Goal: Task Accomplishment & Management: Use online tool/utility

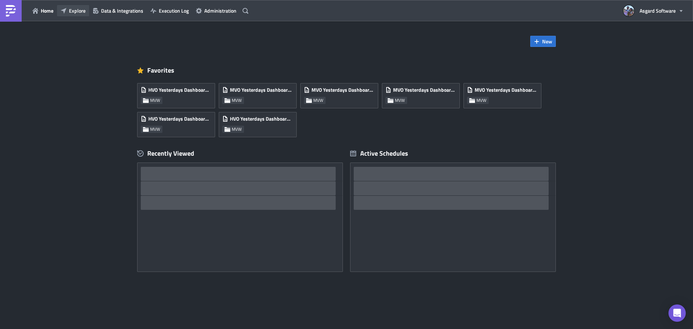
click at [74, 13] on span "Explore" at bounding box center [77, 11] width 17 height 8
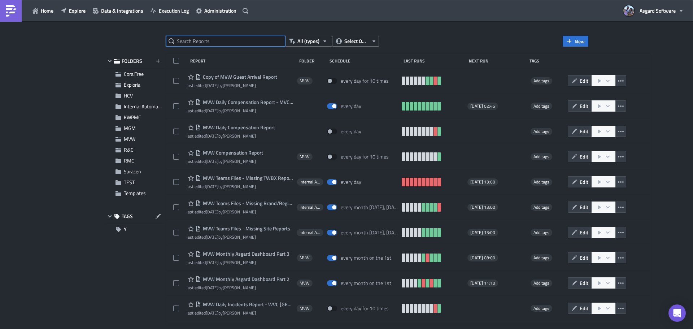
click at [198, 43] on input "text" at bounding box center [225, 41] width 119 height 11
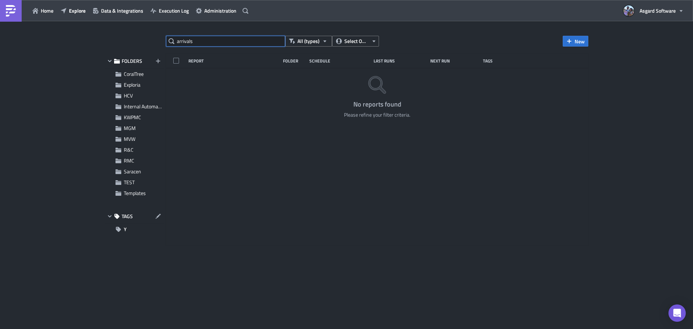
click at [211, 39] on input "arrivals" at bounding box center [225, 41] width 119 height 11
type input "arrival"
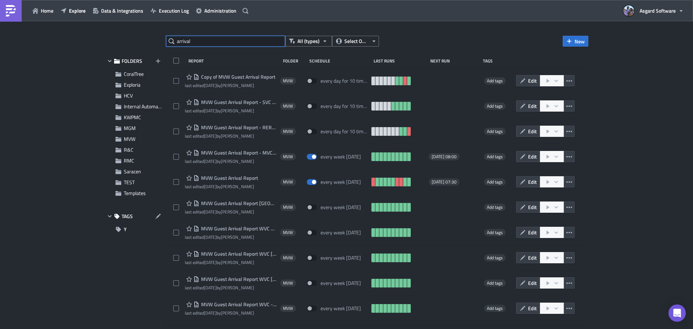
drag, startPoint x: 224, startPoint y: 38, endPoint x: 214, endPoint y: 36, distance: 10.3
click at [214, 36] on input "arrival" at bounding box center [225, 41] width 119 height 11
drag, startPoint x: 211, startPoint y: 39, endPoint x: 138, endPoint y: 44, distance: 72.7
click at [139, 44] on div "arrival All (types) Select Owner New FOLDERS CoralTree Exploria HCV Internal Au…" at bounding box center [346, 176] width 491 height 280
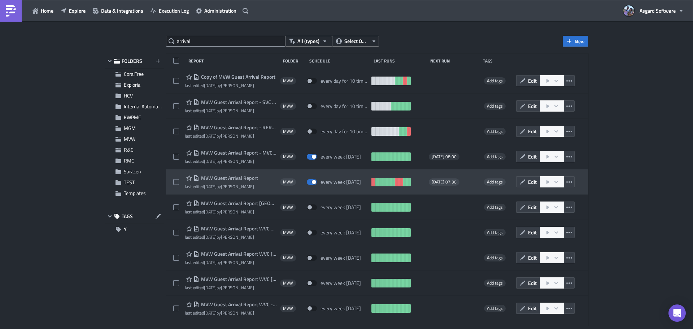
click at [245, 179] on span "MVW Guest Arrival Report" at bounding box center [228, 178] width 59 height 6
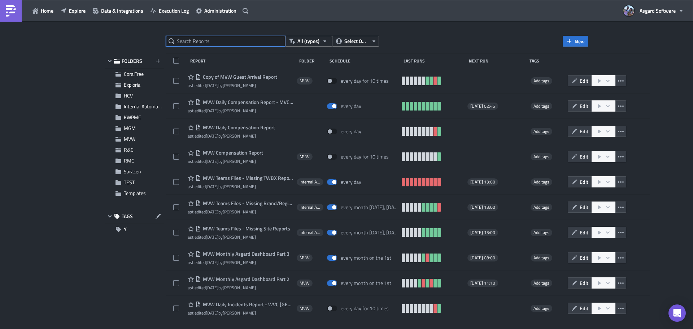
click at [199, 43] on input "text" at bounding box center [225, 41] width 119 height 11
type input "arrival"
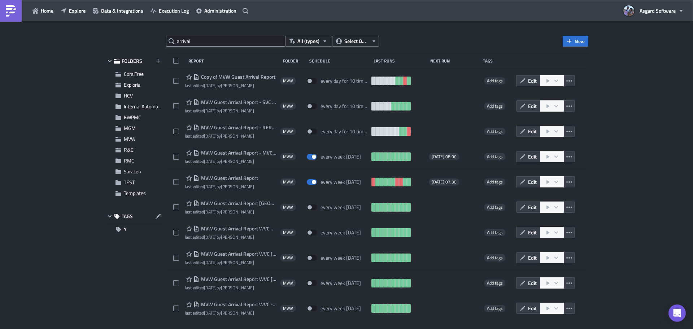
drag, startPoint x: 521, startPoint y: 181, endPoint x: 511, endPoint y: 187, distance: 12.0
click at [521, 180] on icon "button" at bounding box center [523, 182] width 6 height 6
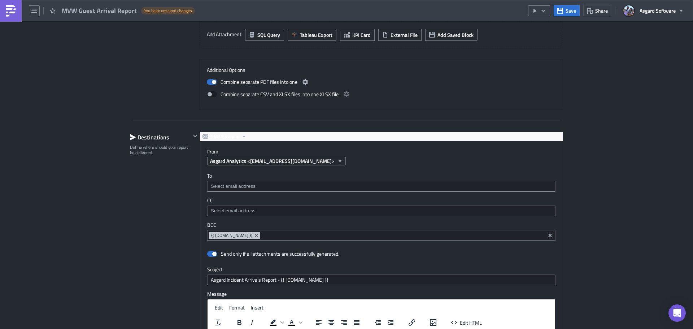
scroll to position [763, 0]
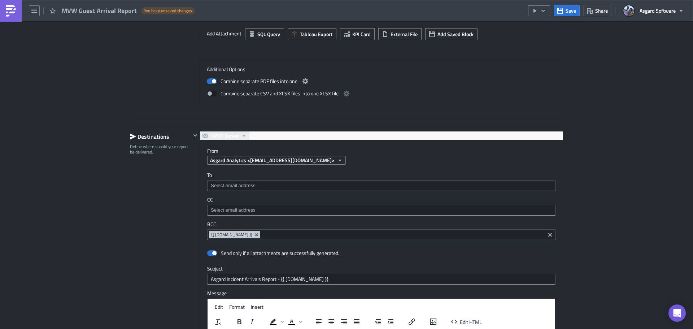
click at [222, 139] on span "SMTP Server" at bounding box center [225, 135] width 28 height 9
click at [324, 109] on div "Additional Options Combine separate PDF files into one Combine separate CSV and…" at bounding box center [381, 83] width 364 height 51
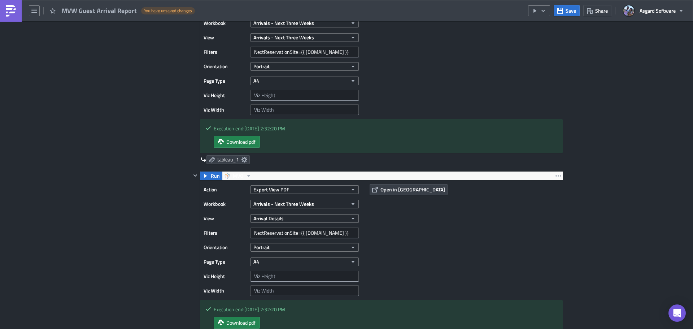
scroll to position [330, 0]
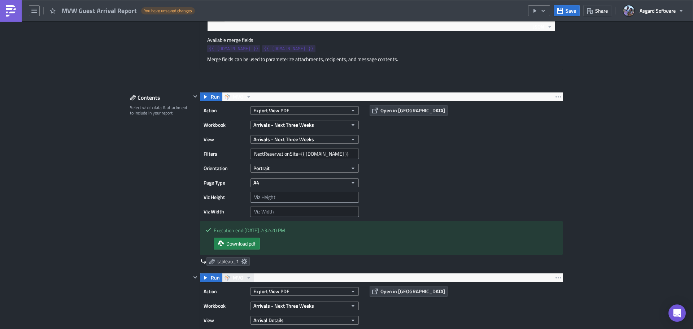
click at [235, 277] on span "MVO" at bounding box center [238, 277] width 10 height 9
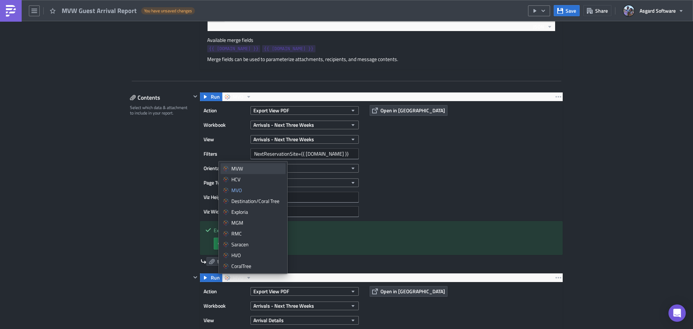
click at [244, 172] on link "MVW" at bounding box center [253, 168] width 65 height 11
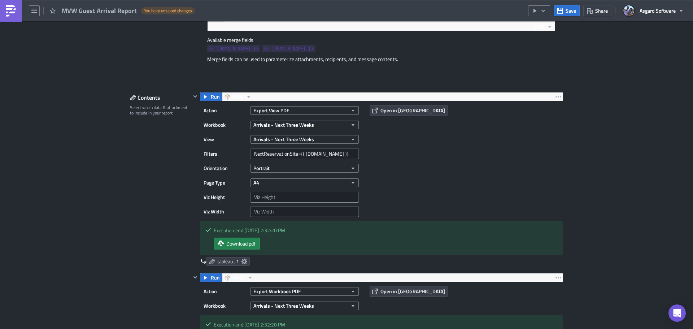
click at [483, 170] on div "Action Export View PDF Workbook Arrivals - Next Three Weeks View Arrivals - Nex…" at bounding box center [381, 160] width 363 height 119
click at [240, 95] on span "MVO" at bounding box center [238, 96] width 10 height 9
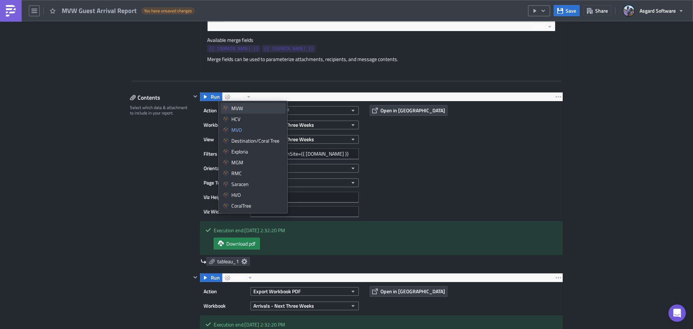
click at [246, 107] on div "MVW" at bounding box center [257, 108] width 52 height 7
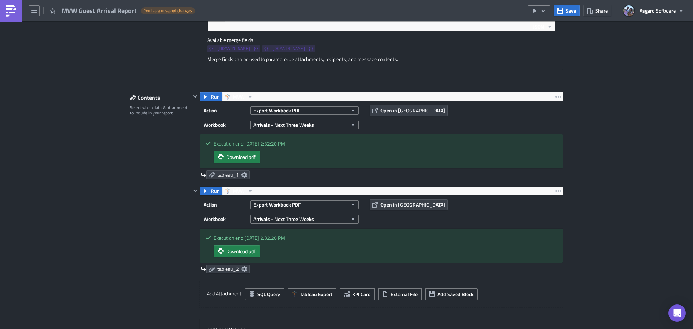
click at [598, 102] on div "MVW Execution Log Edit " MVW Guest Arrival Report " Draft Settings Configure th…" at bounding box center [346, 267] width 693 height 1151
click at [6, 5] on img at bounding box center [11, 11] width 12 height 12
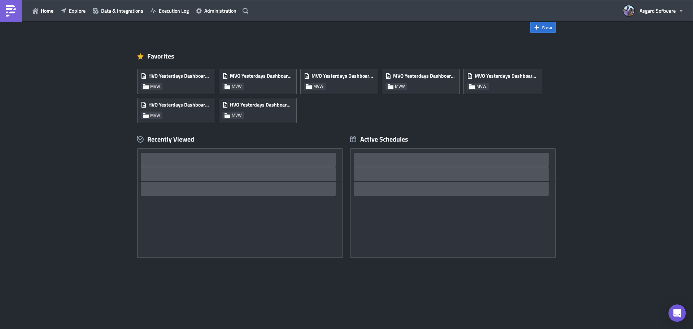
scroll to position [14, 0]
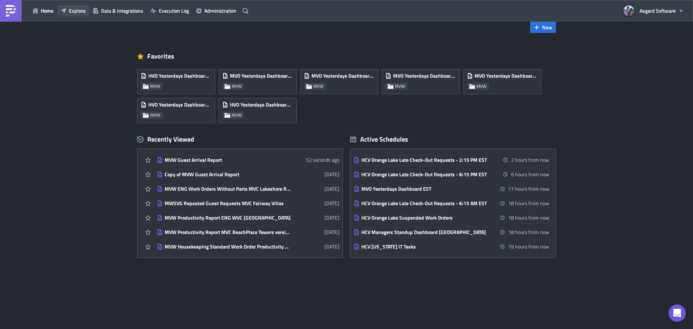
click at [61, 8] on icon "button" at bounding box center [64, 11] width 6 height 6
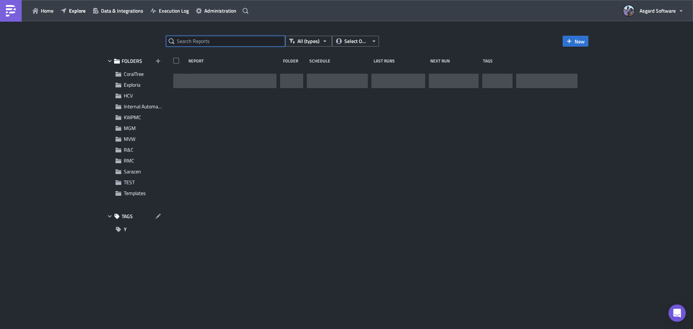
click at [264, 43] on input "text" at bounding box center [225, 41] width 119 height 11
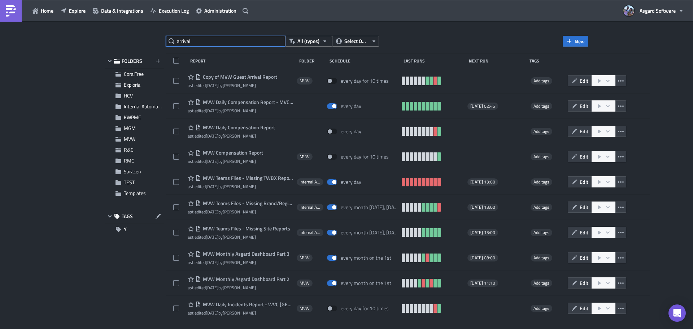
type input "arrival"
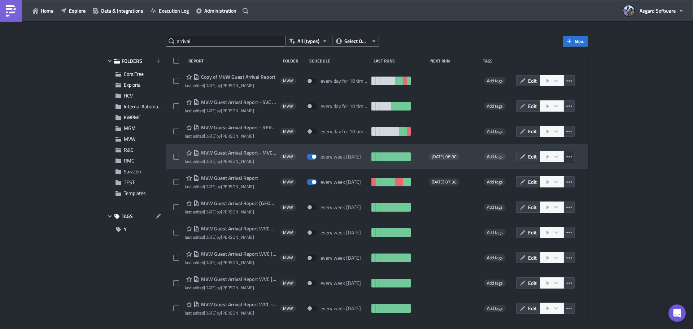
click at [567, 158] on icon "button" at bounding box center [570, 157] width 6 height 6
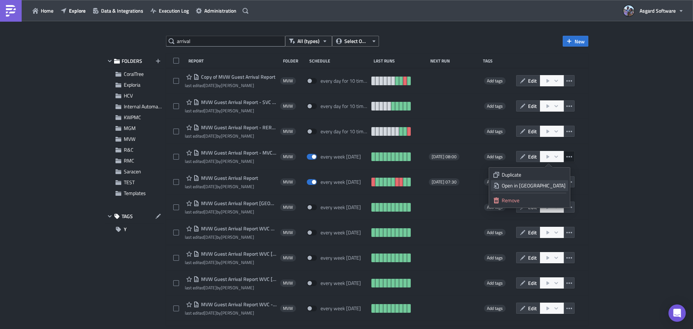
click at [545, 187] on div "Open in New Tab" at bounding box center [534, 185] width 64 height 7
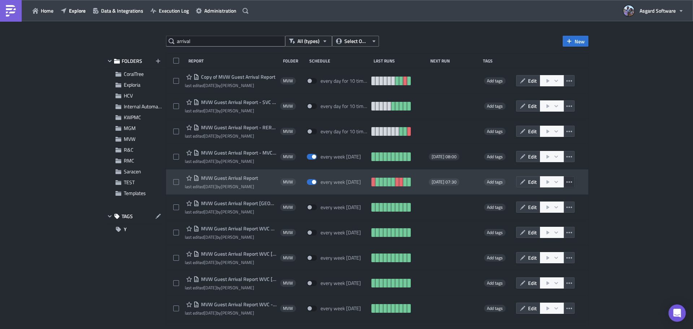
click at [567, 183] on icon "button" at bounding box center [570, 182] width 6 height 6
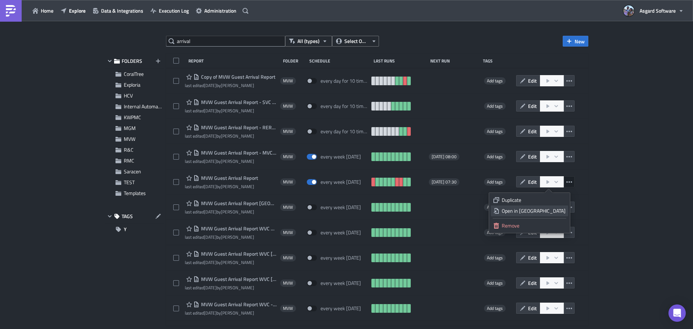
click at [550, 212] on div "Open in New Tab" at bounding box center [534, 210] width 64 height 7
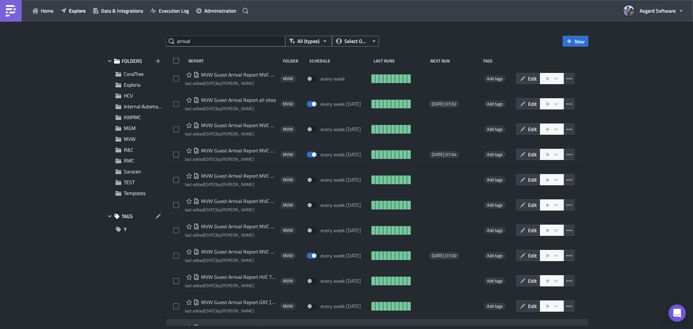
scroll to position [1469, 0]
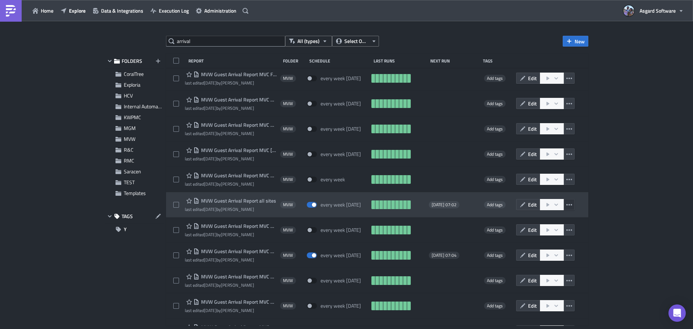
click at [569, 203] on button "button" at bounding box center [569, 204] width 11 height 11
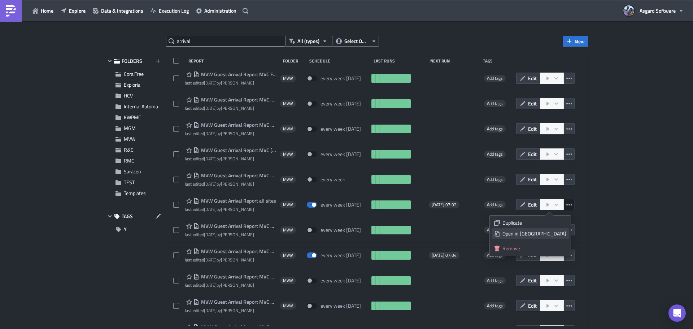
click at [552, 233] on div "Open in New Tab" at bounding box center [535, 233] width 64 height 7
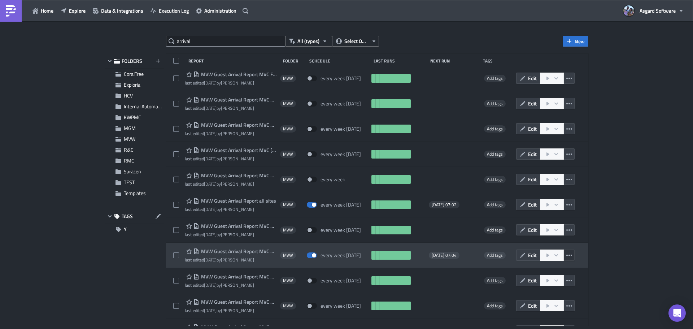
click at [567, 256] on icon "button" at bounding box center [570, 255] width 6 height 6
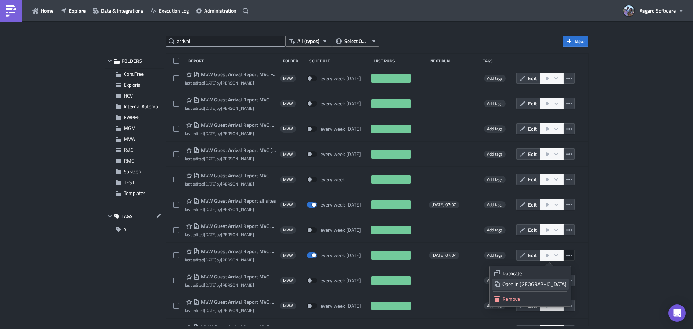
click at [536, 285] on div "Open in New Tab" at bounding box center [535, 284] width 64 height 7
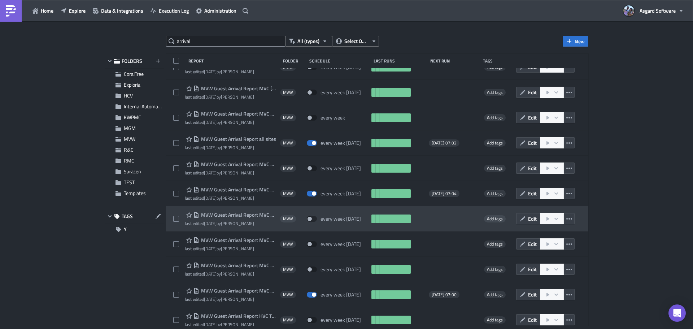
scroll to position [1613, 0]
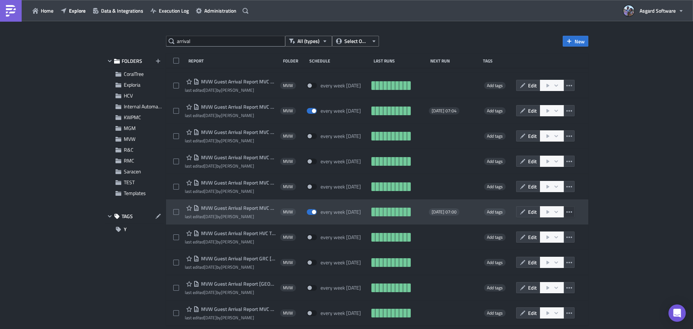
click at [567, 211] on icon "button" at bounding box center [570, 211] width 6 height 1
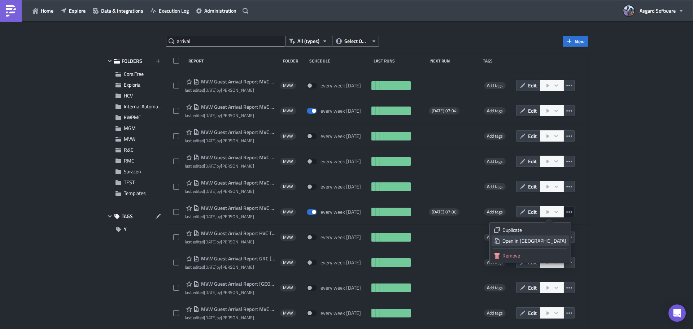
click at [541, 242] on div "Open in New Tab" at bounding box center [535, 240] width 64 height 7
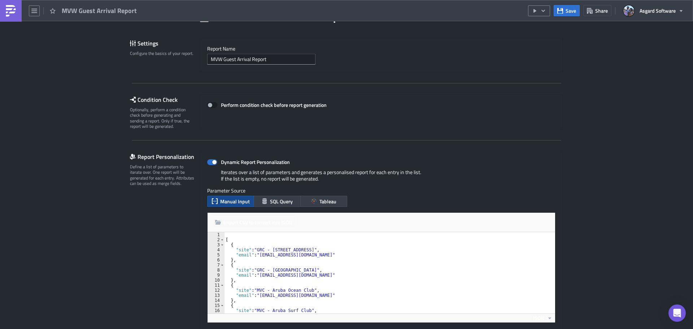
scroll to position [253, 0]
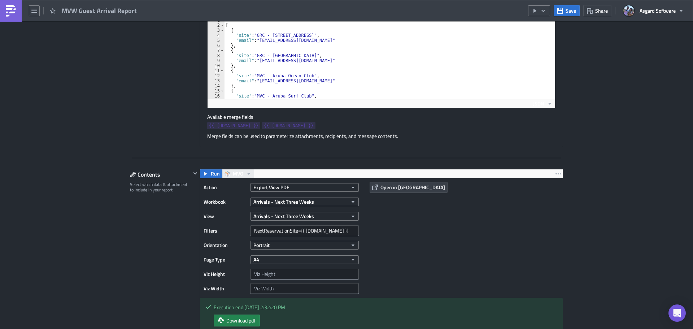
click at [240, 174] on button "MVO" at bounding box center [238, 173] width 32 height 9
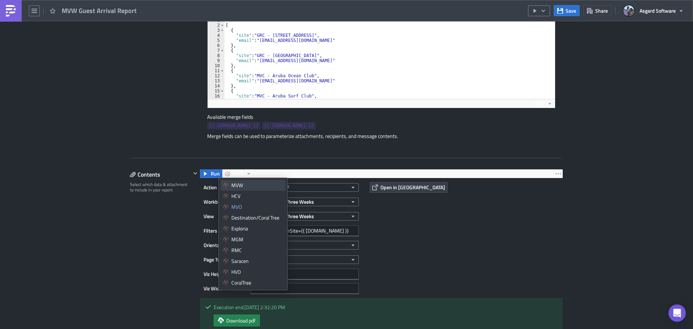
click at [242, 187] on div "MVW" at bounding box center [257, 185] width 52 height 7
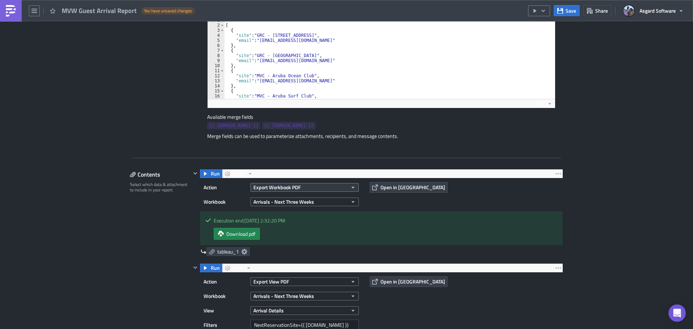
click at [278, 191] on span "Export Workbook PDF" at bounding box center [276, 187] width 47 height 8
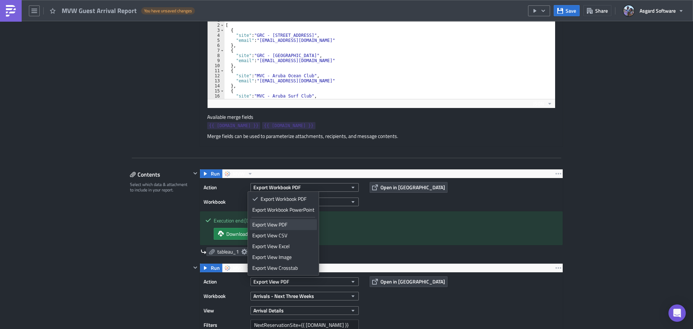
click at [274, 225] on div "Export View PDF" at bounding box center [283, 224] width 62 height 7
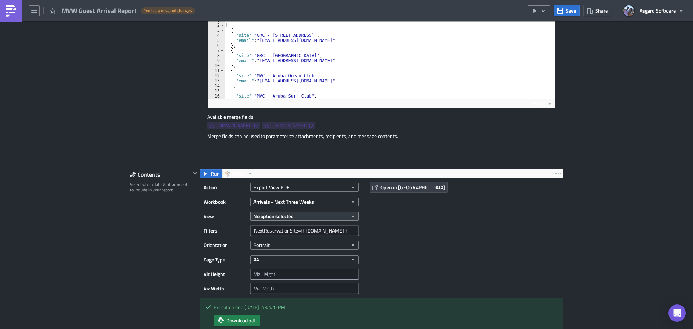
click at [300, 218] on button "No option selected" at bounding box center [305, 216] width 108 height 9
click at [400, 222] on div "Action Export View PDF Workbook Arrivals - Next Three Weeks View No option sele…" at bounding box center [381, 237] width 363 height 119
click at [273, 221] on div "No option selected" at bounding box center [305, 216] width 108 height 11
click at [286, 216] on span "No option selected" at bounding box center [273, 216] width 40 height 8
click at [334, 198] on button "Arrivals - Next Three Weeks" at bounding box center [305, 202] width 108 height 9
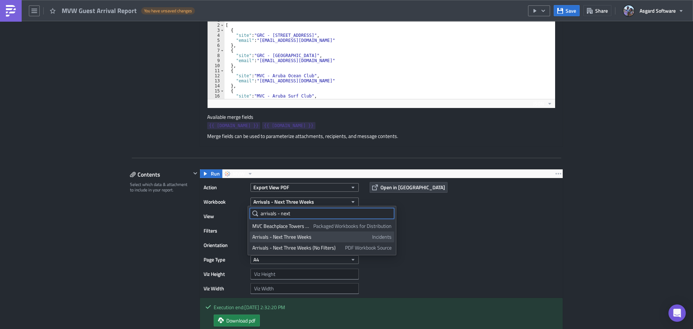
type input "arrivals - next"
click at [301, 237] on div "Arrivals - Next Three Weeks" at bounding box center [310, 236] width 117 height 7
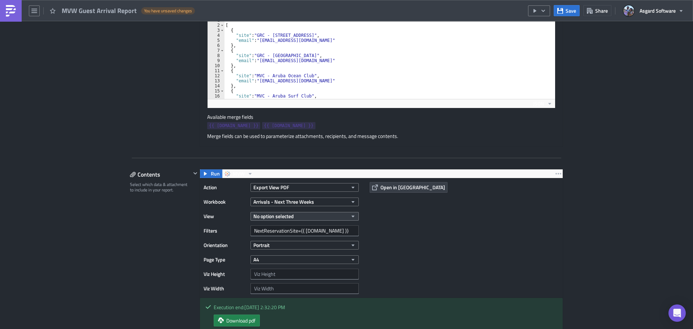
click at [322, 213] on button "No option selected" at bounding box center [305, 216] width 108 height 9
click at [285, 241] on div "Arrivals - Next Three Weeks" at bounding box center [284, 240] width 64 height 7
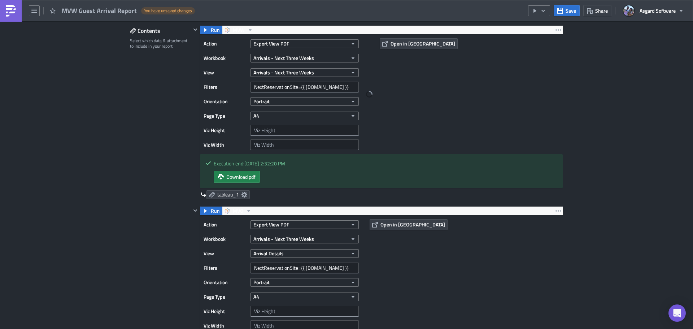
scroll to position [397, 0]
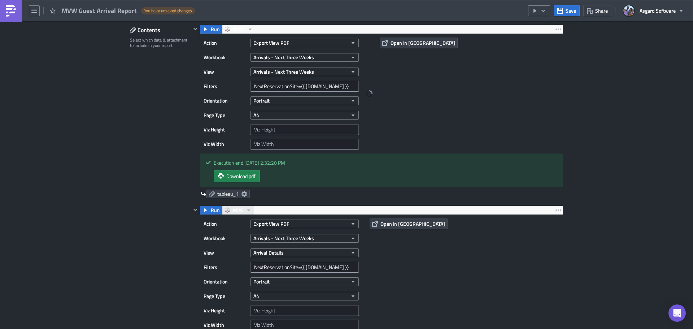
click at [246, 211] on icon "button" at bounding box center [249, 210] width 6 height 6
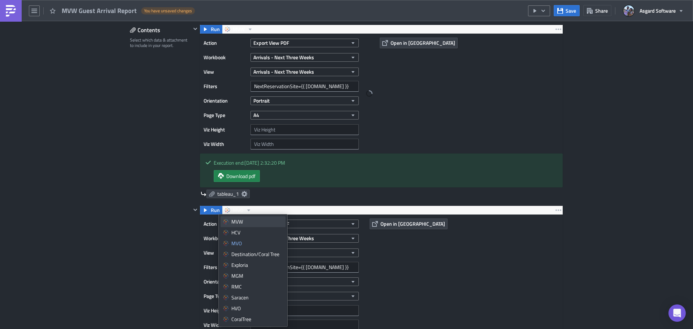
click at [256, 218] on div "MVW" at bounding box center [257, 221] width 52 height 7
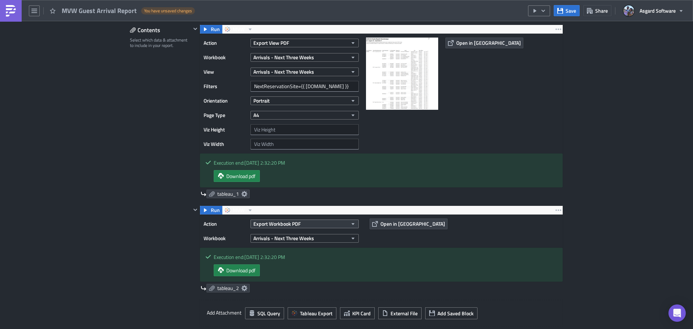
click at [303, 224] on button "Export Workbook PDF" at bounding box center [305, 224] width 108 height 9
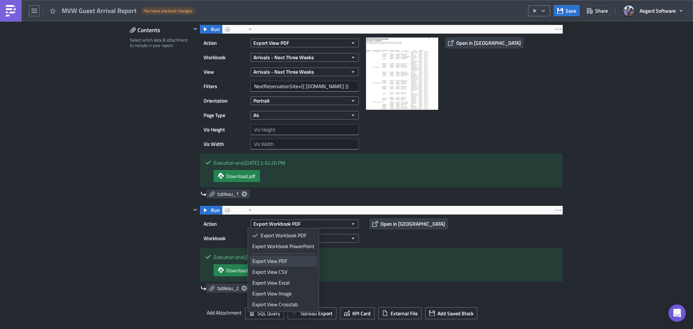
click at [293, 258] on div "Export View PDF" at bounding box center [283, 260] width 62 height 7
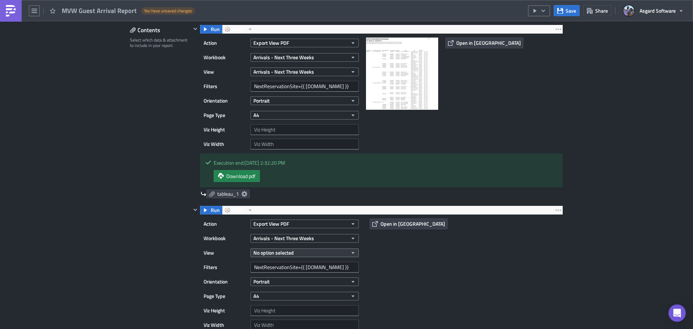
click at [297, 251] on button "No option selected" at bounding box center [305, 252] width 108 height 9
click at [314, 245] on div "Action Export View PDF Workbook Arrivals - Next Three Weeks View No option sele…" at bounding box center [283, 274] width 159 height 112
click at [300, 251] on button "No option selected" at bounding box center [305, 252] width 108 height 9
click at [302, 233] on div "Arrivals - Next Three Weeks" at bounding box center [305, 238] width 108 height 11
click at [302, 235] on span "Arrivals - Next Three Weeks" at bounding box center [283, 238] width 61 height 8
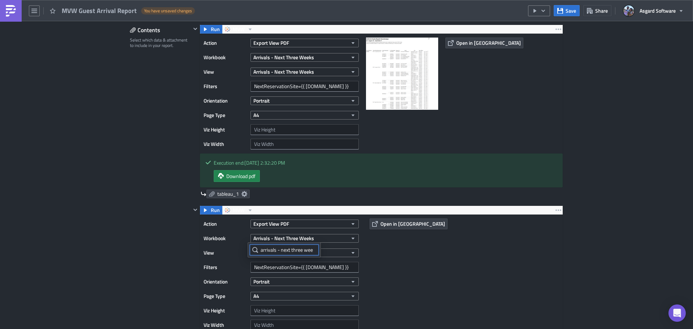
scroll to position [0, 1]
type input "arrivals - next three wee"
click at [460, 288] on div "Action Export View PDF Workbook Arrivals - Next Three Weeks View No option sele…" at bounding box center [381, 274] width 363 height 119
click at [304, 235] on span "Arrivals - Next Three Weeks" at bounding box center [283, 238] width 61 height 8
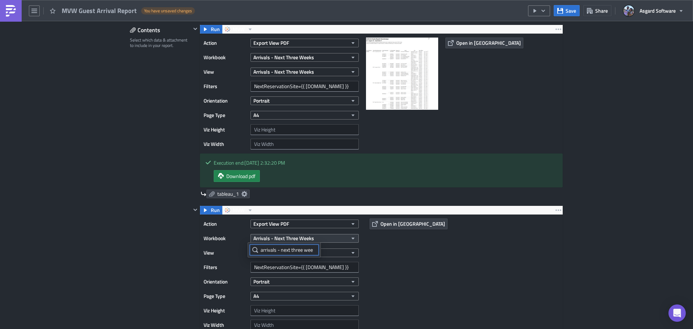
scroll to position [0, 1]
click at [311, 249] on input "arrivals - next three wee" at bounding box center [284, 249] width 69 height 11
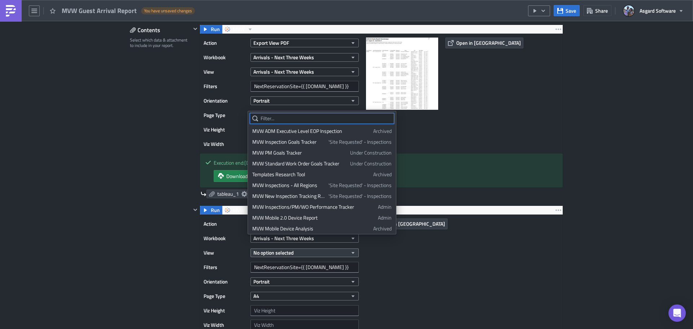
scroll to position [0, 0]
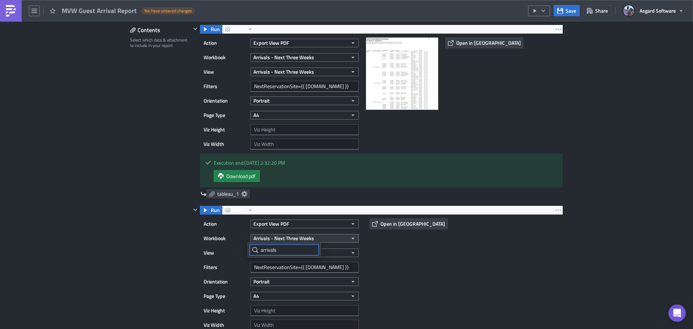
type input "arrivals"
click at [333, 234] on button "Arrivals - Next Three Weeks" at bounding box center [305, 238] width 108 height 9
click at [330, 237] on button "Arrivals - Next Three Weeks" at bounding box center [305, 238] width 108 height 9
click at [426, 260] on div "Action Export View PDF Workbook Arrivals - Next Three Weeks View No option sele…" at bounding box center [381, 274] width 363 height 119
click at [314, 238] on button "Arrivals - Next Three Weeks" at bounding box center [305, 238] width 108 height 9
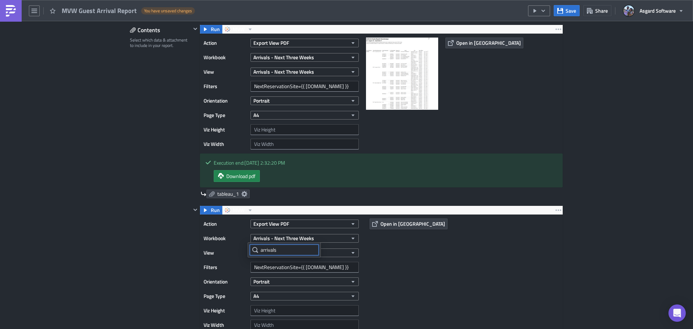
drag, startPoint x: 286, startPoint y: 249, endPoint x: 227, endPoint y: 246, distance: 58.2
click at [230, 247] on body "MVW Guest Arrival Report You have unsaved changes Save Share Asgard Software MV…" at bounding box center [346, 165] width 693 height 330
type input "a"
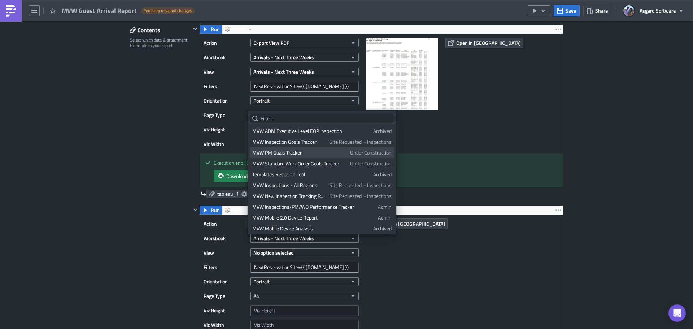
click at [288, 152] on div "MVW PM Goals Tracker" at bounding box center [299, 152] width 95 height 7
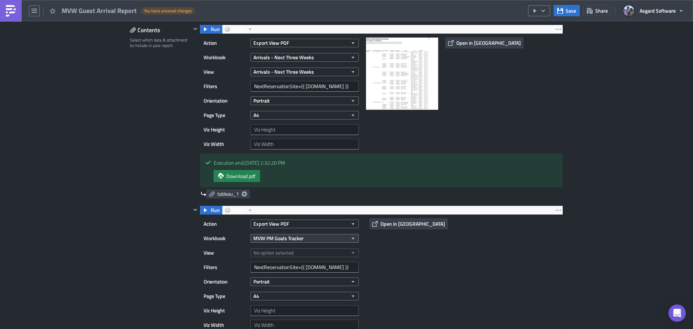
click at [303, 239] on button "MVW PM Goals Tracker" at bounding box center [305, 238] width 108 height 9
drag, startPoint x: 290, startPoint y: 248, endPoint x: 198, endPoint y: 245, distance: 92.5
click at [198, 245] on body "MVW Guest Arrival Report You have unsaved changes Save Share Asgard Software MV…" at bounding box center [346, 165] width 693 height 330
paste input "ivals - next three wee"
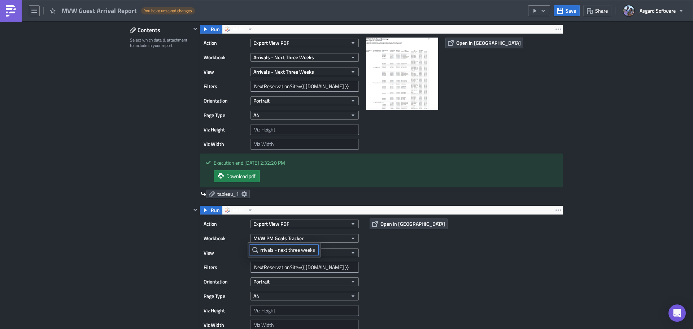
type input "arrivals - next three weeks"
click at [312, 238] on button "MVW PM Goals Tracker" at bounding box center [305, 238] width 108 height 9
click at [297, 248] on input "arrivals - next three weeks" at bounding box center [284, 249] width 69 height 11
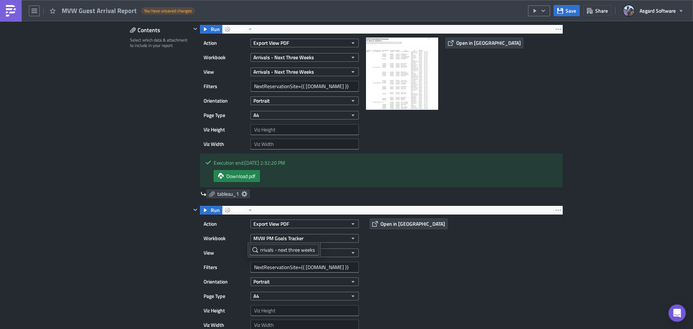
click at [410, 261] on div "Action Export View PDF Workbook MVW PM Goals Tracker View No option selected Fi…" at bounding box center [381, 274] width 363 height 119
click at [293, 245] on div "Action Export View PDF Workbook MVW PM Goals Tracker View No option selected Fi…" at bounding box center [283, 274] width 159 height 112
click at [294, 250] on button "No option selected" at bounding box center [305, 252] width 108 height 9
click at [286, 274] on div "PMs Goal Tracker" at bounding box center [284, 276] width 64 height 7
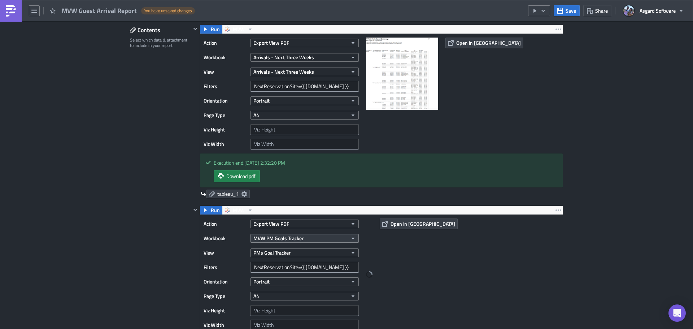
click at [287, 238] on span "MVW PM Goals Tracker" at bounding box center [278, 238] width 50 height 8
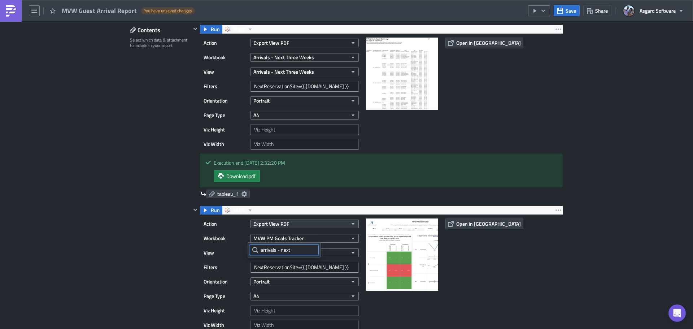
type input "arrivals - next"
click at [322, 223] on button "Export View PDF" at bounding box center [305, 224] width 108 height 9
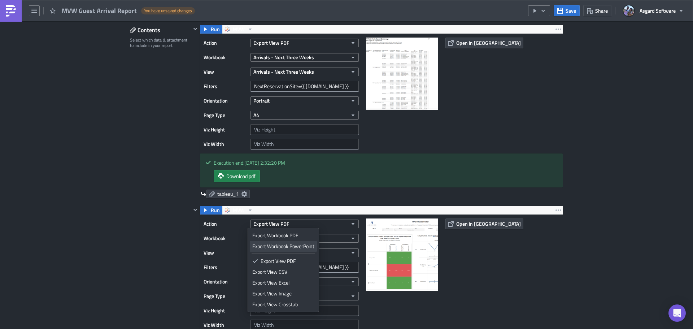
click at [299, 245] on div "Export Workbook PowerPoint" at bounding box center [283, 246] width 62 height 7
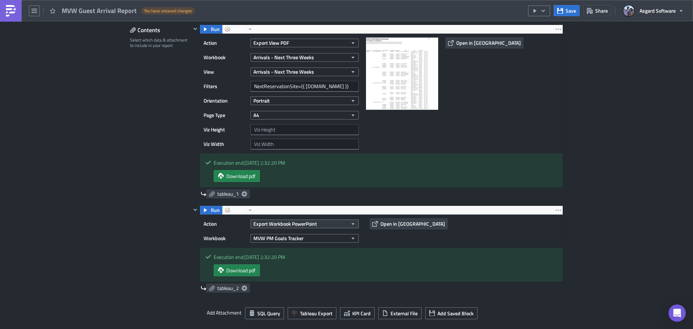
click at [293, 225] on span "Export Workbook PowerPoint" at bounding box center [285, 224] width 64 height 8
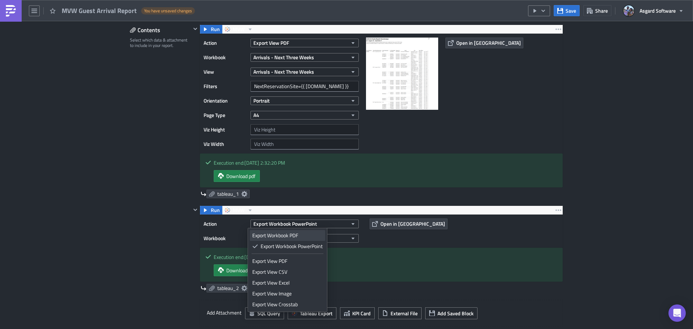
checkbox input "false"
click at [290, 231] on link "Export Workbook PDF" at bounding box center [287, 235] width 75 height 11
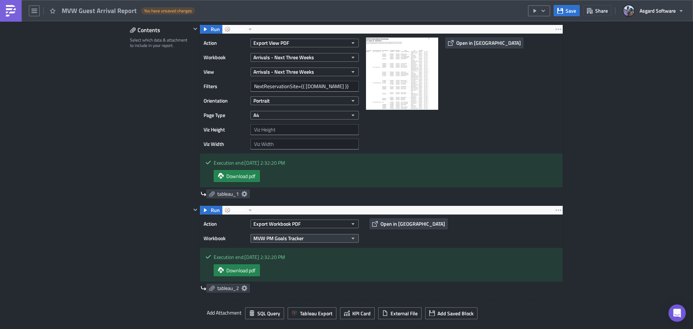
click at [291, 238] on span "MVW PM Goals Tracker" at bounding box center [278, 238] width 50 height 8
click at [295, 250] on input "arrivals - next" at bounding box center [284, 249] width 69 height 11
type input "arrivals - next three"
click at [558, 211] on icon "button" at bounding box center [559, 210] width 6 height 6
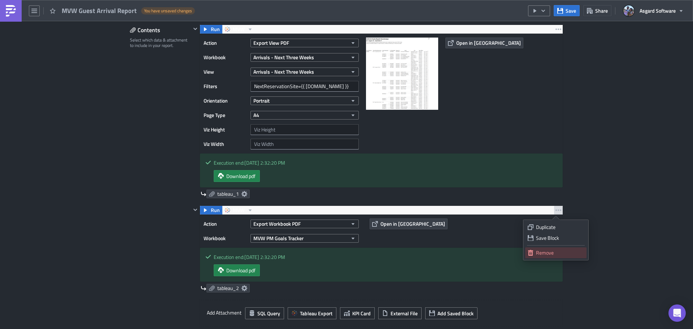
click at [551, 252] on div "Remove" at bounding box center [560, 252] width 48 height 7
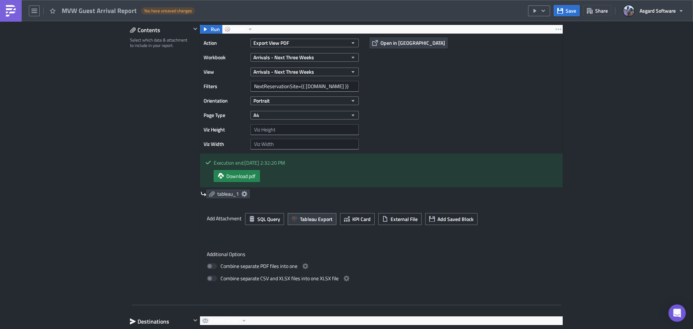
click at [319, 221] on span "Tableau Export" at bounding box center [316, 219] width 32 height 8
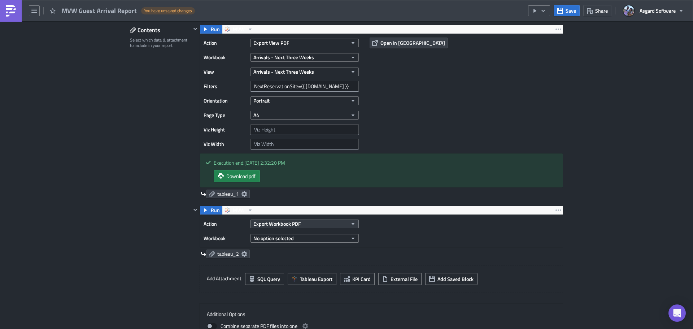
click at [294, 223] on span "Export Workbook PDF" at bounding box center [276, 224] width 47 height 8
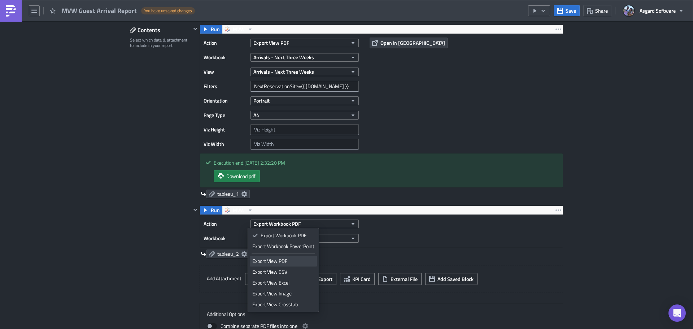
click at [293, 263] on div "Export View PDF" at bounding box center [283, 260] width 62 height 7
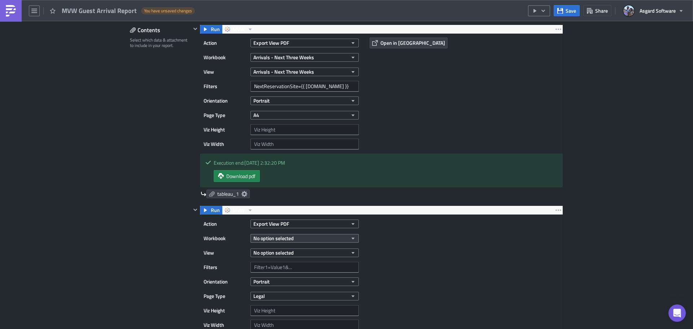
click at [291, 238] on span "No option selected" at bounding box center [273, 238] width 40 height 8
click at [292, 238] on button "No option selected" at bounding box center [305, 238] width 108 height 9
click at [289, 239] on span "No option selected" at bounding box center [273, 238] width 40 height 8
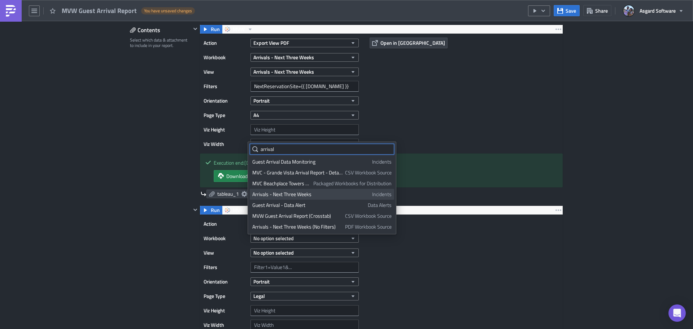
type input "arrival"
click at [309, 194] on div "Arrivals - Next Three Weeks" at bounding box center [310, 194] width 117 height 7
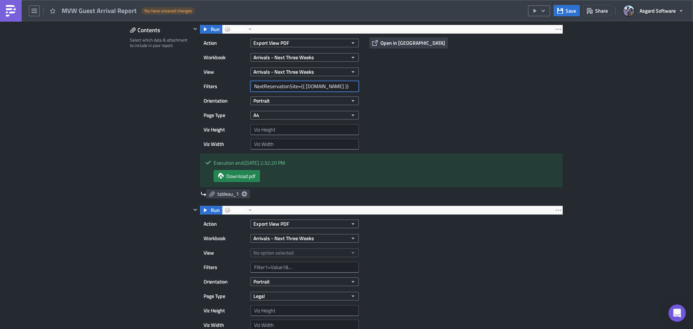
drag, startPoint x: 328, startPoint y: 86, endPoint x: 199, endPoint y: 91, distance: 129.4
click at [204, 90] on div "Filters NextReservationSite={{ row.site }}" at bounding box center [283, 86] width 159 height 11
click at [280, 266] on input "text" at bounding box center [305, 267] width 108 height 11
paste input "NextReservationSite={{ row.site }}"
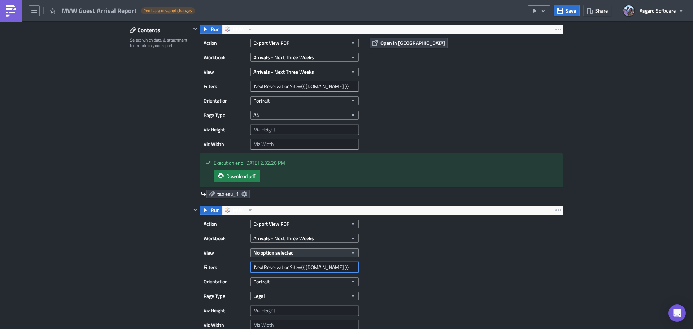
type input "NextReservationSite={{ row.site }}"
click at [295, 253] on button "No option selected" at bounding box center [305, 252] width 108 height 9
click at [290, 285] on div "Arrival Details" at bounding box center [284, 287] width 64 height 7
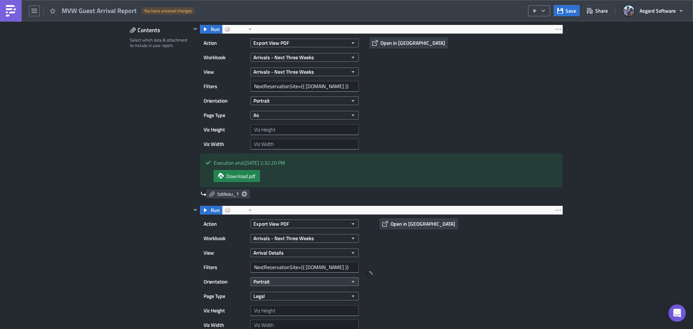
click at [288, 281] on button "Portrait" at bounding box center [305, 281] width 108 height 9
click at [345, 296] on button "Legal" at bounding box center [305, 296] width 108 height 9
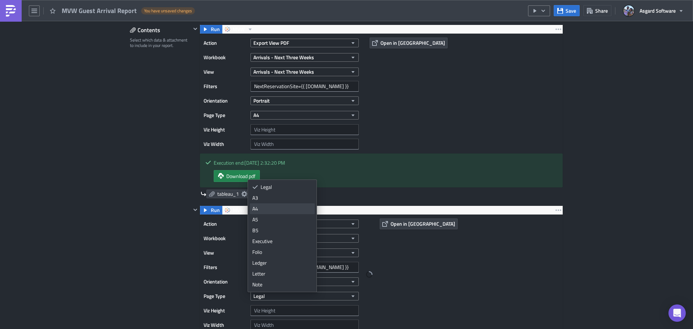
click at [276, 210] on div "A4" at bounding box center [282, 208] width 60 height 7
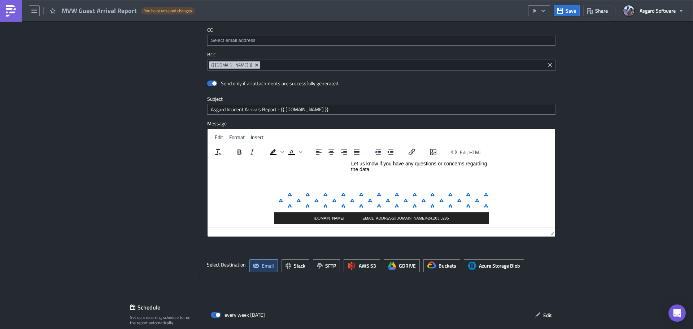
scroll to position [981, 0]
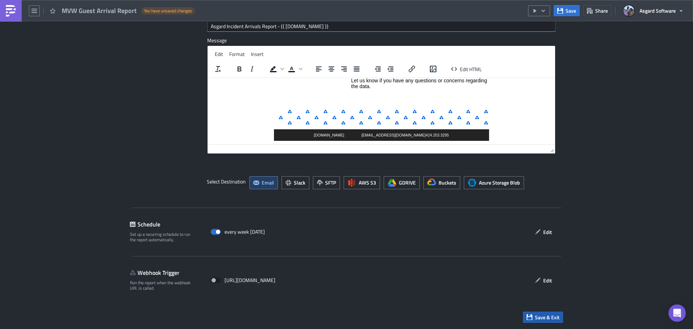
click at [544, 316] on span "Save & Exit" at bounding box center [547, 317] width 25 height 8
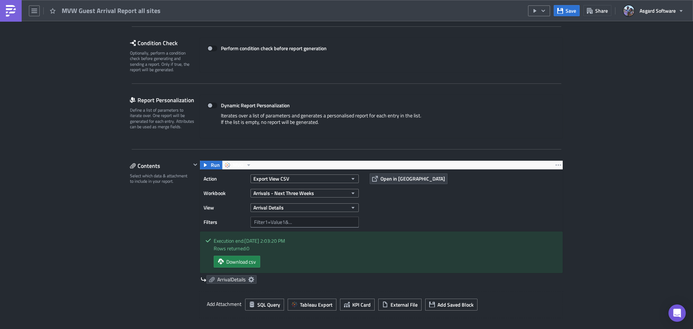
scroll to position [144, 0]
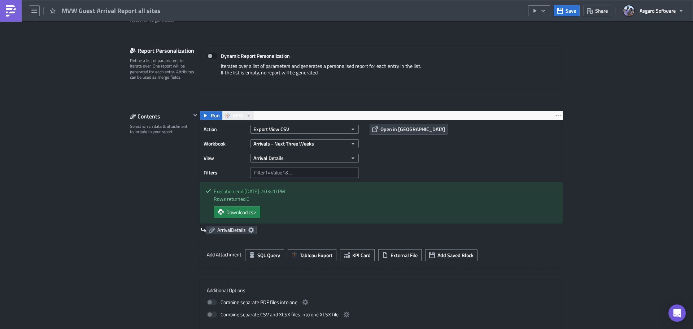
click at [239, 115] on span "MVO" at bounding box center [238, 115] width 10 height 9
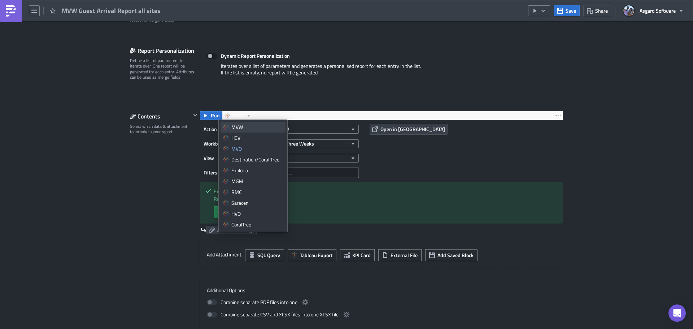
click at [254, 128] on div "MVW" at bounding box center [257, 126] width 52 height 7
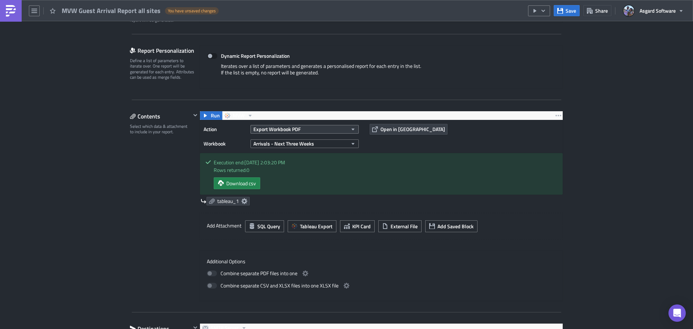
click at [293, 127] on span "Export Workbook PDF" at bounding box center [276, 129] width 47 height 8
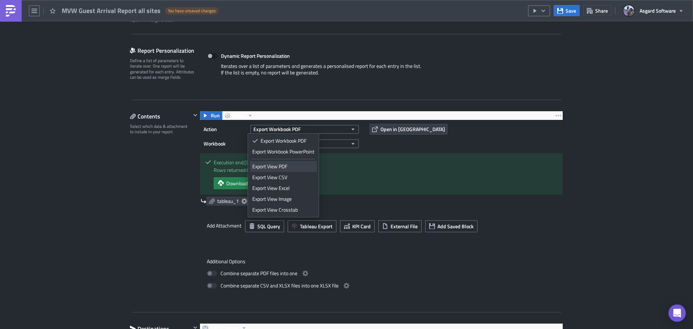
click at [287, 168] on div "Export View PDF" at bounding box center [283, 166] width 62 height 7
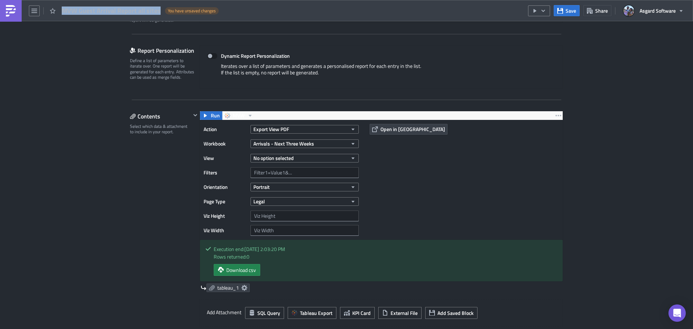
click at [158, 9] on div "MVW Guest Arrival Report all sites" at bounding box center [112, 10] width 100 height 8
copy span "MVW Guest Arrival Report all sites"
click at [14, 10] on img at bounding box center [11, 11] width 12 height 12
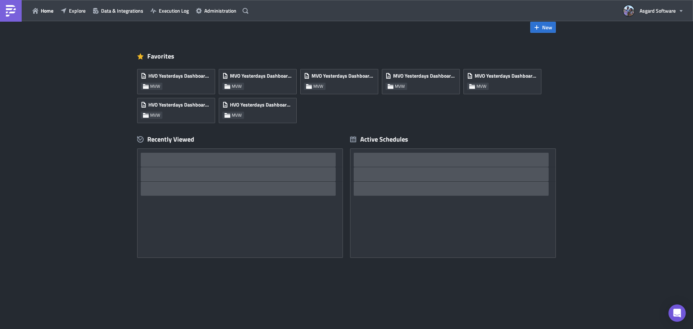
scroll to position [14, 0]
click at [92, 14] on button "Data & Integrations" at bounding box center [118, 10] width 58 height 11
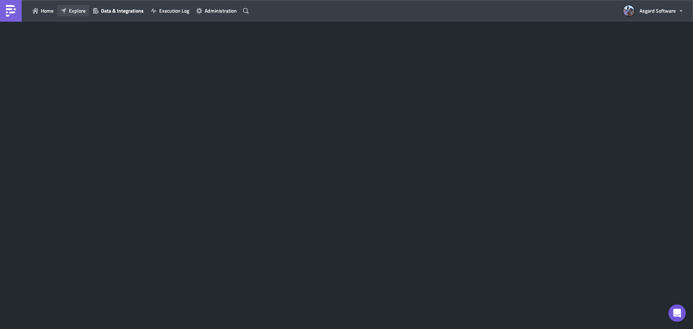
click at [71, 13] on span "Explore" at bounding box center [77, 11] width 17 height 8
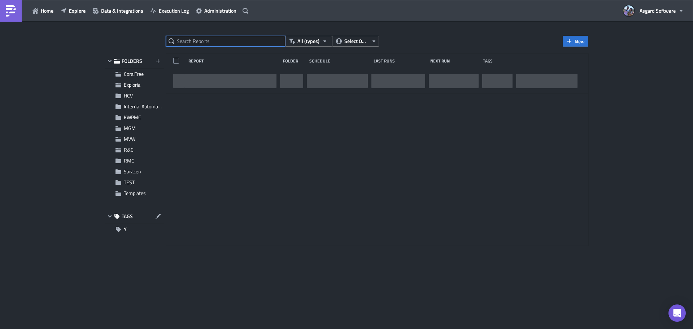
click at [215, 42] on input "text" at bounding box center [225, 41] width 119 height 11
paste input "MVW Guest Arrival Report all sites"
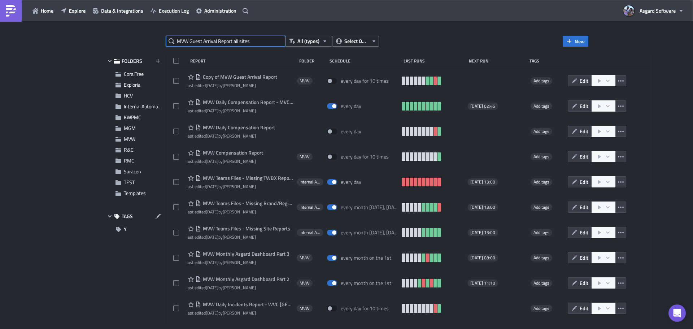
type input "MVW Guest Arrival Report all sites"
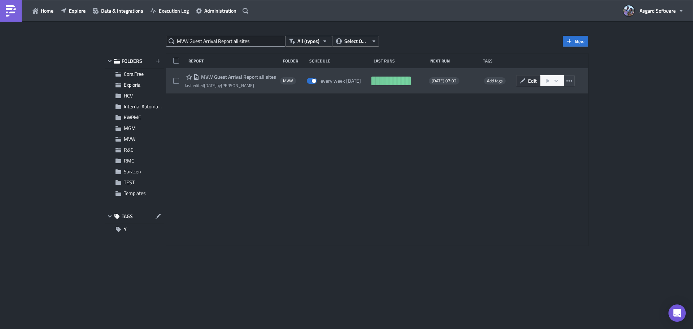
click at [530, 79] on span "Edit" at bounding box center [532, 81] width 9 height 8
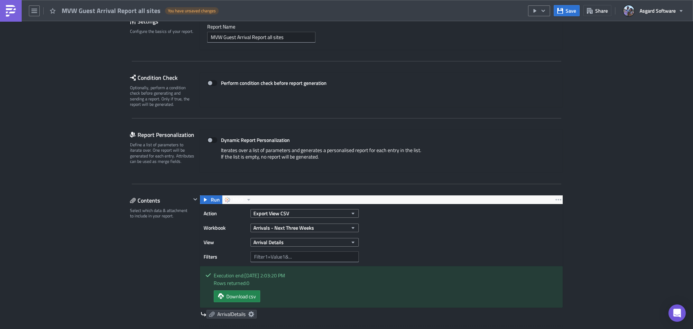
scroll to position [108, 0]
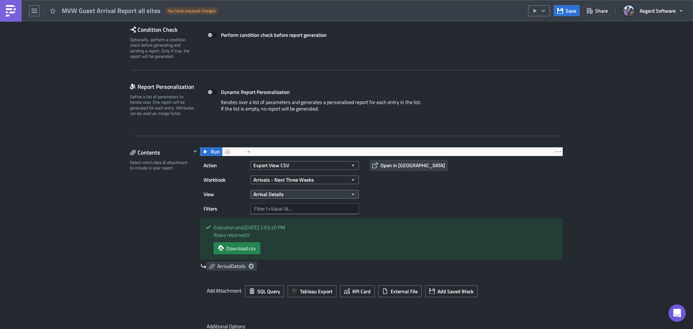
click at [275, 195] on span "Arrival Details" at bounding box center [268, 194] width 30 height 8
click at [447, 183] on div "Action Export View CSV Workbook Arrivals - Next Three Weeks View Arrival Detail…" at bounding box center [381, 186] width 363 height 61
click at [240, 152] on span "MVO" at bounding box center [238, 151] width 10 height 9
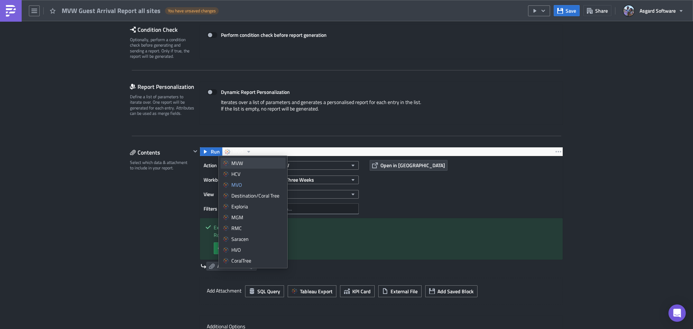
click at [253, 163] on div "MVW" at bounding box center [257, 163] width 52 height 7
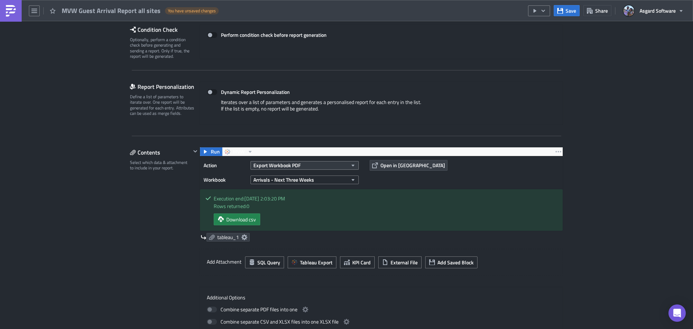
click at [307, 164] on button "Export Workbook PDF" at bounding box center [305, 165] width 108 height 9
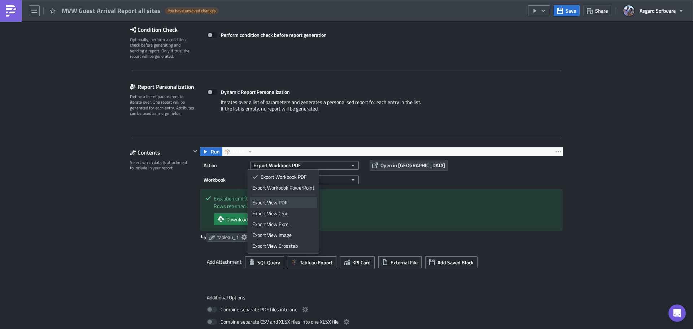
click at [291, 202] on div "Export View PDF" at bounding box center [283, 202] width 62 height 7
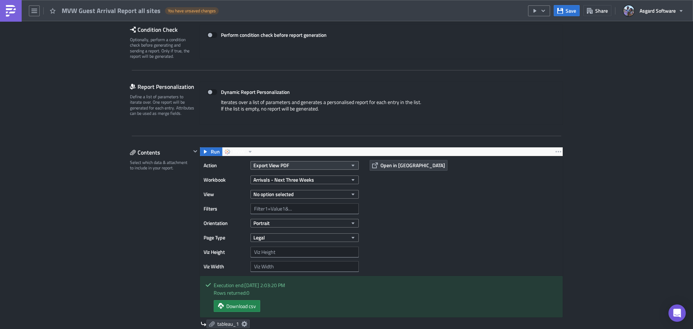
click at [292, 166] on button "Export View PDF" at bounding box center [305, 165] width 108 height 9
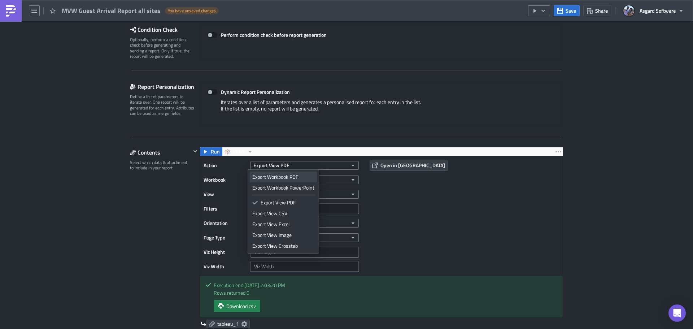
click at [292, 174] on div "Export Workbook PDF" at bounding box center [283, 176] width 62 height 7
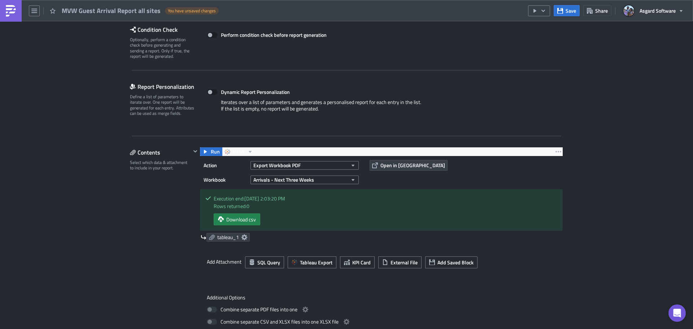
click at [386, 182] on div "Action Export Workbook PDF Workbook Arrivals - Next Three Weeks Open in Tableau" at bounding box center [381, 172] width 363 height 32
click at [290, 184] on button "Arrivals - Next Three Weeks" at bounding box center [305, 179] width 108 height 9
click at [418, 176] on div "Action Export Workbook PDF Workbook Arrivals - Next Three Weeks Open in Tableau" at bounding box center [381, 172] width 363 height 32
click at [212, 153] on span "Run" at bounding box center [215, 151] width 9 height 9
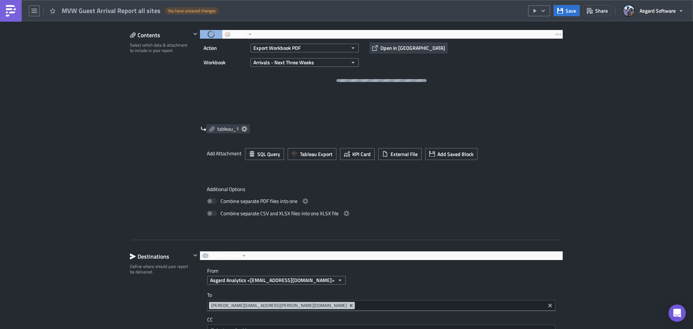
scroll to position [217, 0]
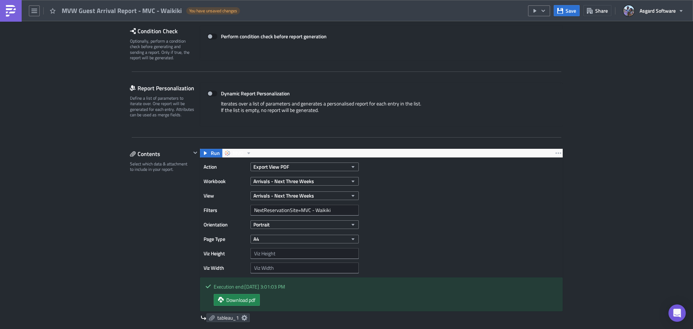
scroll to position [144, 0]
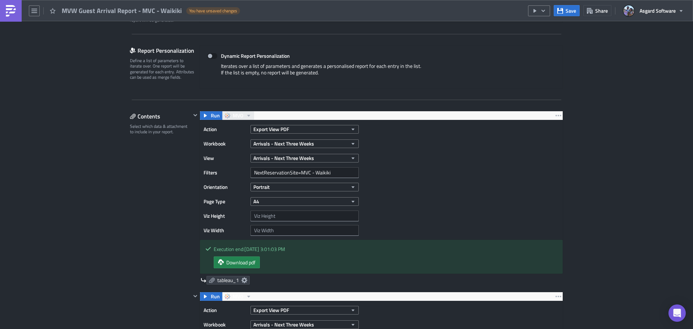
click at [241, 115] on button "MVO" at bounding box center [238, 115] width 32 height 9
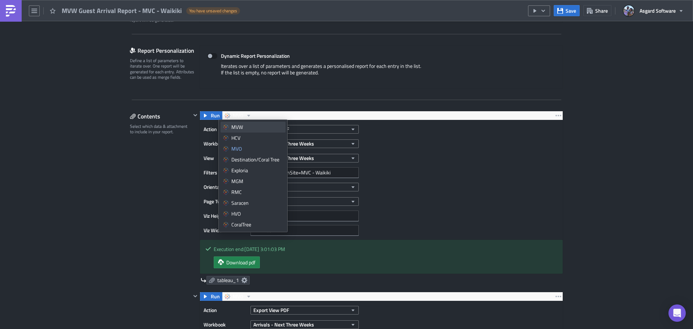
click at [239, 125] on div "MVW" at bounding box center [257, 126] width 52 height 7
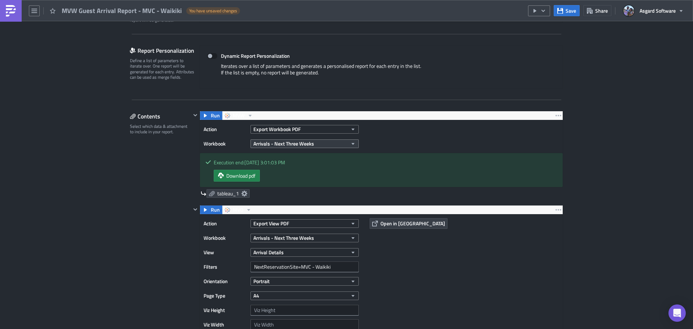
click at [277, 143] on span "Arrivals - Next Three Weeks" at bounding box center [283, 144] width 61 height 8
click at [280, 128] on span "Export Workbook PDF" at bounding box center [276, 129] width 47 height 8
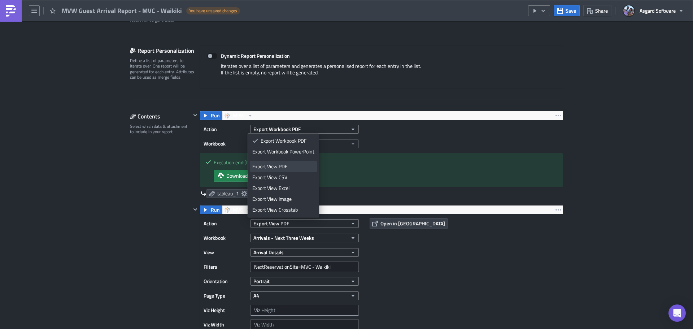
click at [285, 168] on div "Export View PDF" at bounding box center [283, 166] width 62 height 7
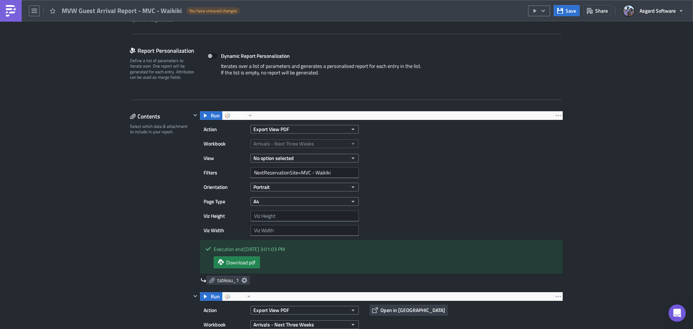
click at [404, 157] on div "Action Export View PDF Workbook Arrivals - Next Three Weeks View No option sele…" at bounding box center [381, 179] width 363 height 119
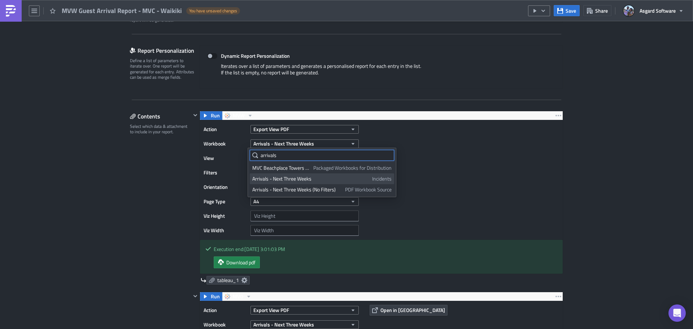
type input "arrivals"
click at [319, 178] on div "Arrivals - Next Three Weeks" at bounding box center [310, 178] width 117 height 7
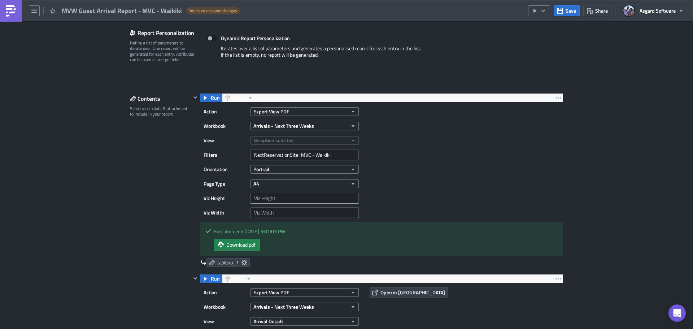
scroll to position [181, 0]
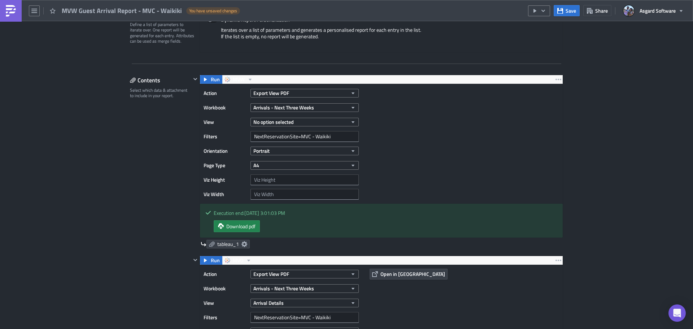
click at [309, 117] on div "No option selected" at bounding box center [305, 122] width 108 height 11
click at [309, 118] on button "No option selected" at bounding box center [305, 122] width 108 height 9
click at [299, 147] on div "Arrivals - Next Three Weeks" at bounding box center [284, 146] width 64 height 7
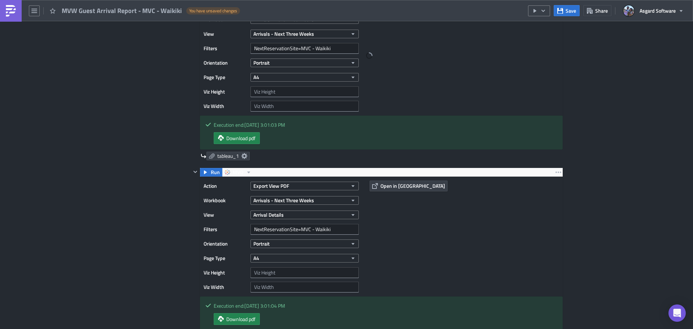
scroll to position [289, 0]
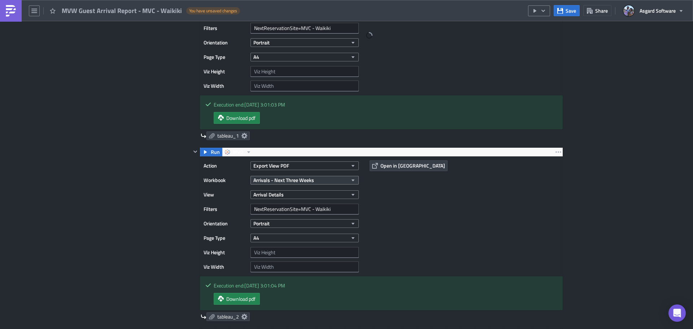
click at [290, 182] on span "Arrivals - Next Three Weeks" at bounding box center [283, 180] width 61 height 8
click at [240, 156] on button "MVO" at bounding box center [238, 152] width 32 height 9
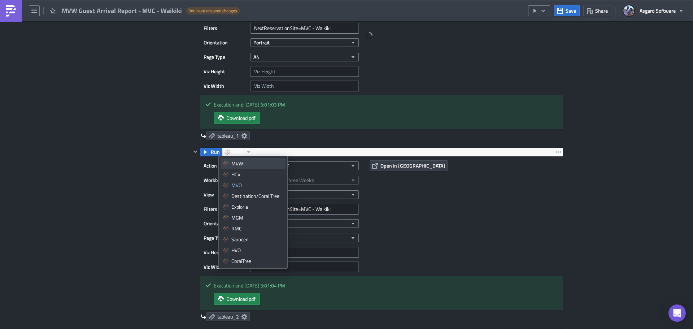
click at [243, 165] on div "MVW" at bounding box center [257, 163] width 52 height 7
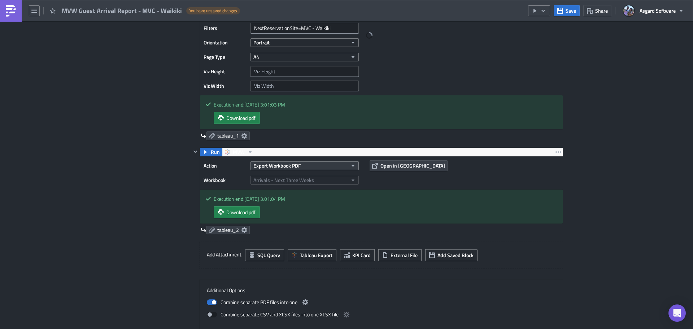
click at [298, 164] on button "Export Workbook PDF" at bounding box center [305, 165] width 108 height 9
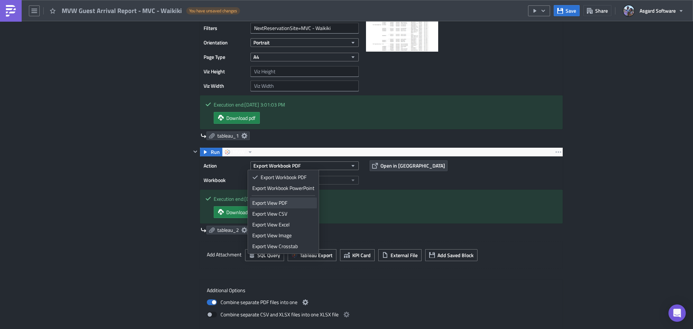
click at [289, 202] on div "Export View PDF" at bounding box center [283, 202] width 62 height 7
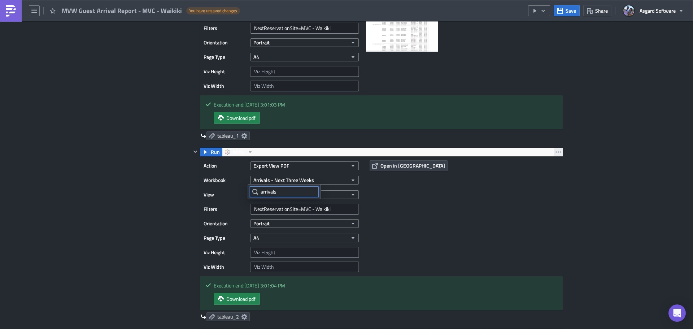
type input "arrivals"
click at [556, 150] on icon "button" at bounding box center [559, 152] width 6 height 6
click at [553, 195] on div "Remove" at bounding box center [560, 194] width 48 height 7
checkbox input "false"
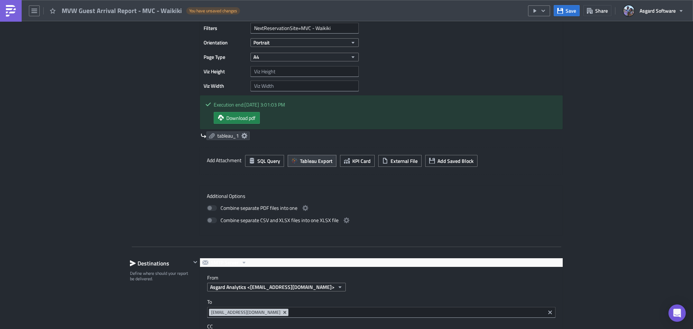
click at [307, 155] on button "Tableau Export" at bounding box center [312, 161] width 49 height 12
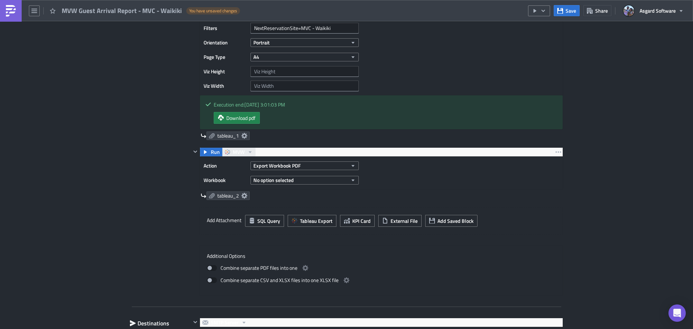
click at [240, 151] on span "MVW" at bounding box center [239, 152] width 12 height 9
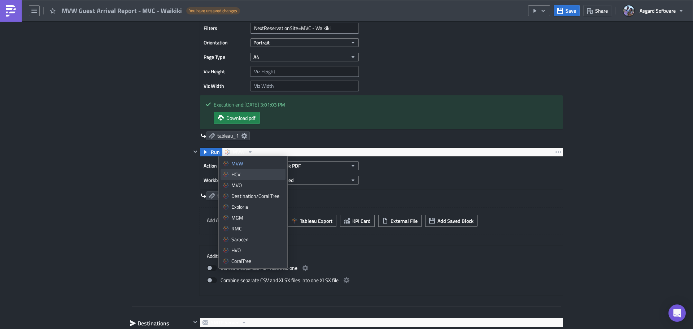
click at [245, 172] on div "HCV" at bounding box center [257, 174] width 52 height 7
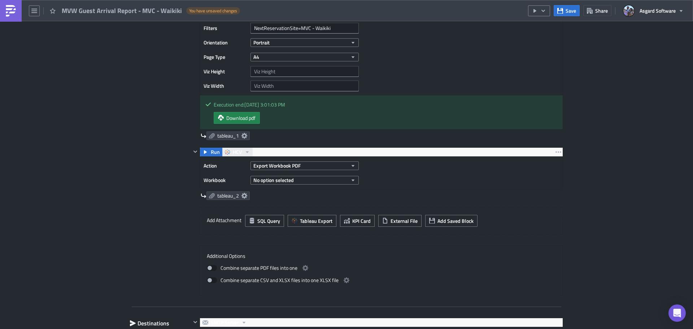
click at [244, 152] on icon "button" at bounding box center [247, 152] width 6 height 6
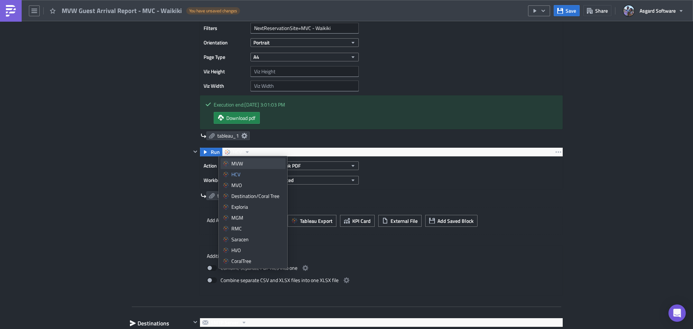
click at [244, 166] on div "MVW" at bounding box center [257, 163] width 52 height 7
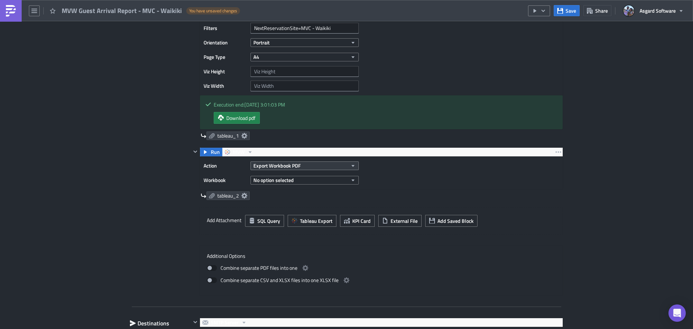
click at [291, 168] on span "Export Workbook PDF" at bounding box center [276, 166] width 47 height 8
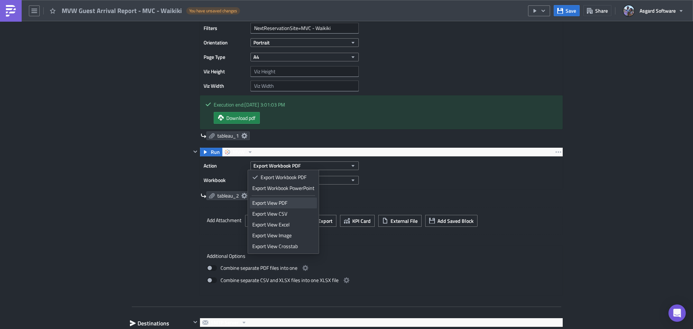
click at [302, 208] on link "Export View PDF" at bounding box center [283, 203] width 67 height 11
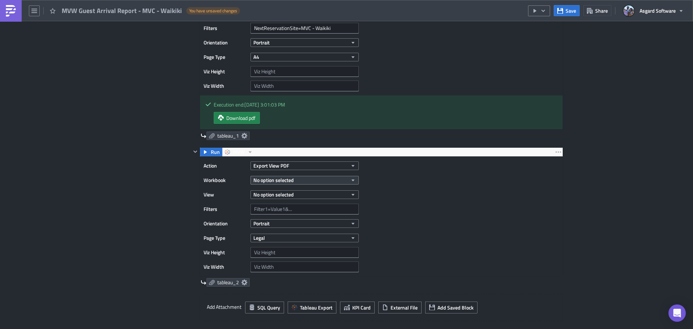
click at [297, 182] on button "No option selected" at bounding box center [305, 180] width 108 height 9
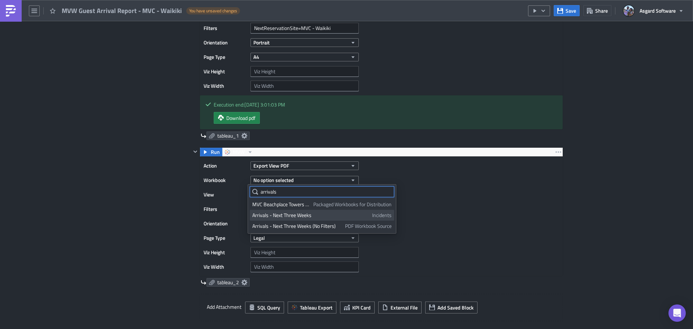
type input "arrivals"
click at [309, 217] on div "Arrivals - Next Three Weeks" at bounding box center [310, 215] width 117 height 7
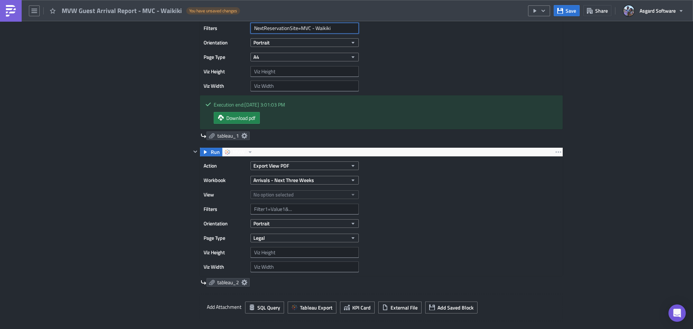
click at [320, 23] on input "NextReservationSite=MVC - Waikiki" at bounding box center [305, 28] width 108 height 11
click at [286, 206] on input "text" at bounding box center [305, 209] width 108 height 11
paste input "NextReservationSite=MVC - Waikiki"
type input "NextReservationSite=MVC - Waikiki"
click at [285, 199] on div "No option selected" at bounding box center [305, 194] width 108 height 11
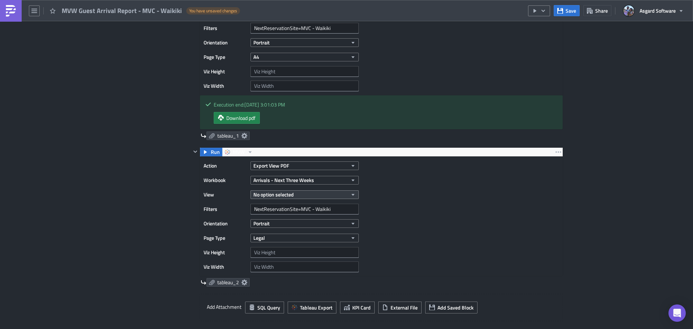
click at [287, 196] on span "No option selected" at bounding box center [273, 195] width 40 height 8
click at [283, 229] on div "Arrival Details" at bounding box center [284, 229] width 64 height 7
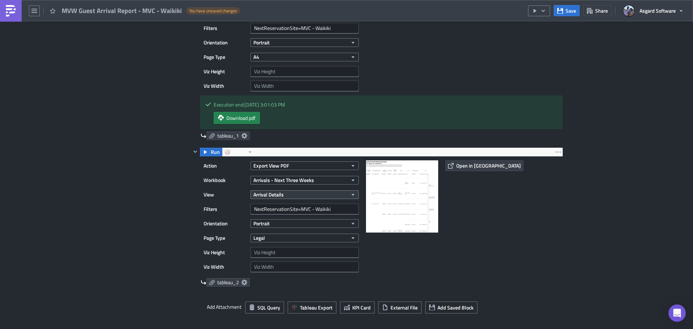
scroll to position [253, 0]
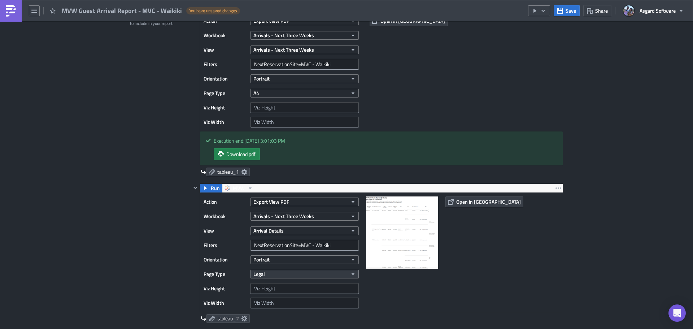
click at [292, 273] on button "Legal" at bounding box center [305, 274] width 108 height 9
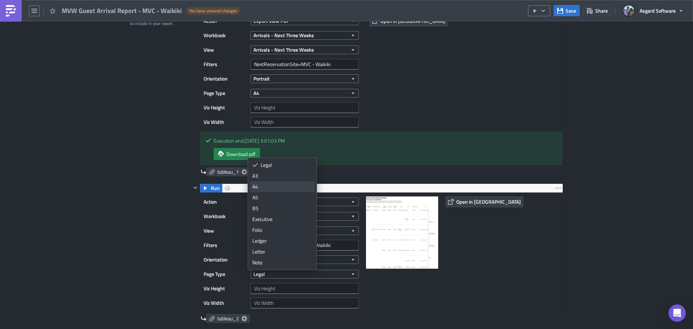
click at [255, 186] on div "A4" at bounding box center [282, 186] width 60 height 7
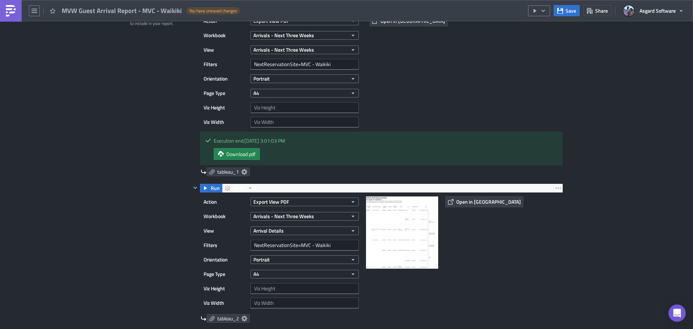
click at [411, 314] on div "tableau_2" at bounding box center [382, 318] width 363 height 9
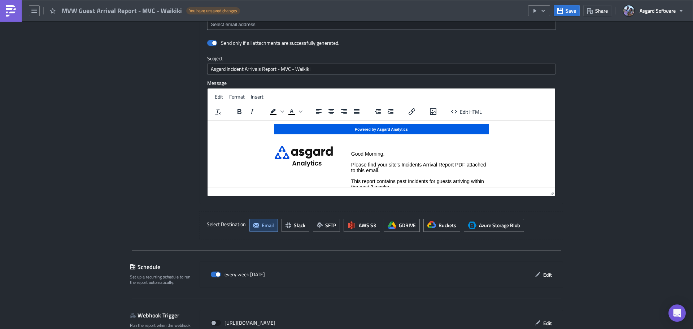
scroll to position [815, 0]
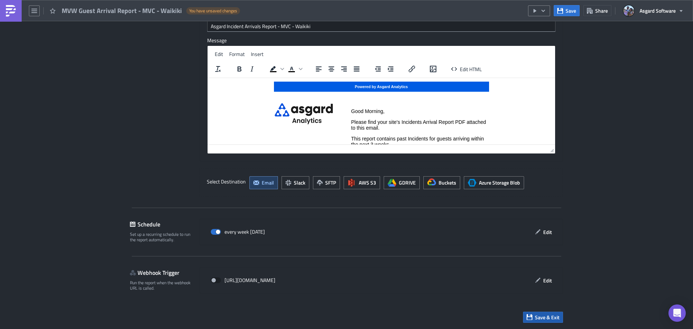
click at [546, 316] on span "Save & Exit" at bounding box center [547, 317] width 25 height 8
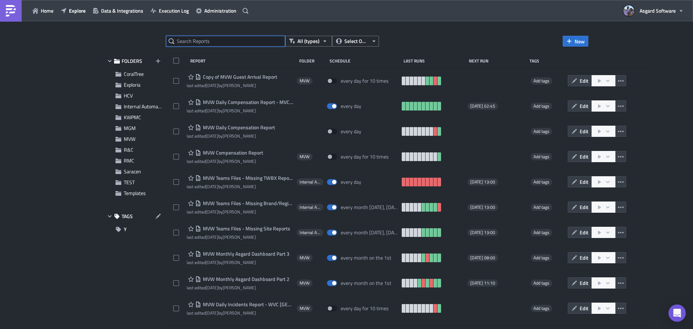
click at [221, 41] on input "text" at bounding box center [225, 41] width 119 height 11
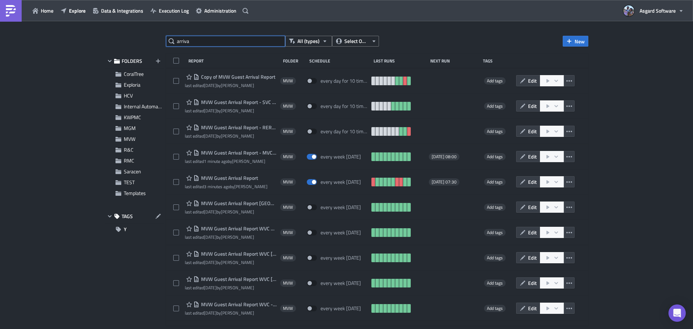
type input "arriva"
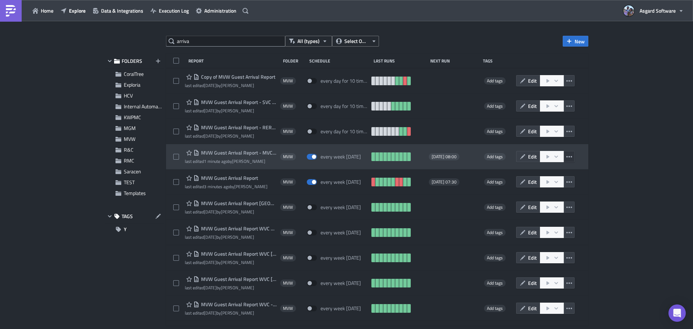
click at [568, 156] on icon "button" at bounding box center [570, 156] width 6 height 1
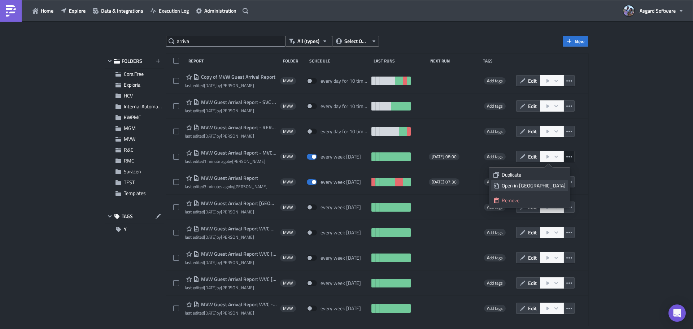
click at [548, 185] on div "Open in New Tab" at bounding box center [534, 185] width 64 height 7
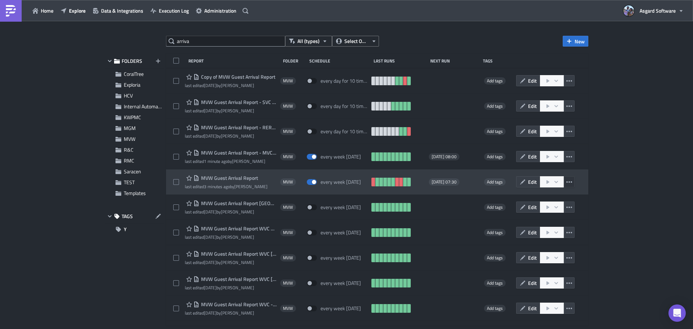
click at [567, 181] on icon "button" at bounding box center [570, 182] width 6 height 6
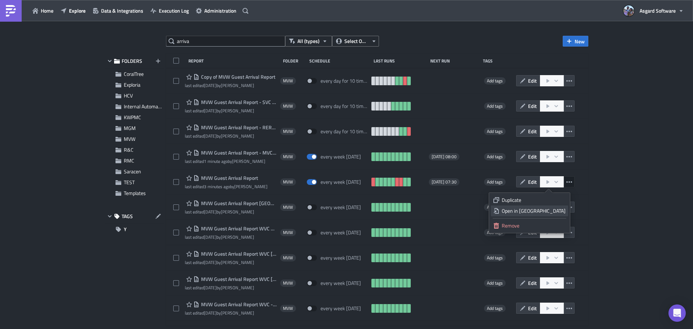
click at [553, 211] on div "Open in New Tab" at bounding box center [534, 210] width 64 height 7
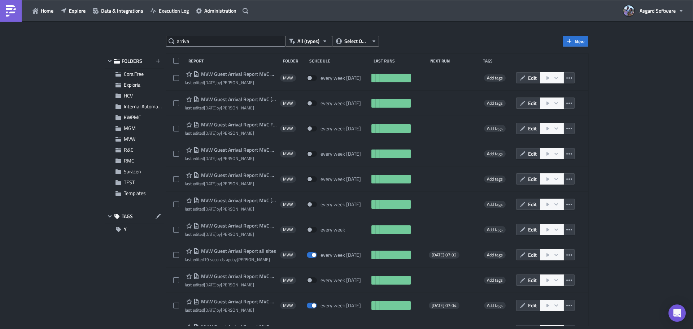
scroll to position [1444, 0]
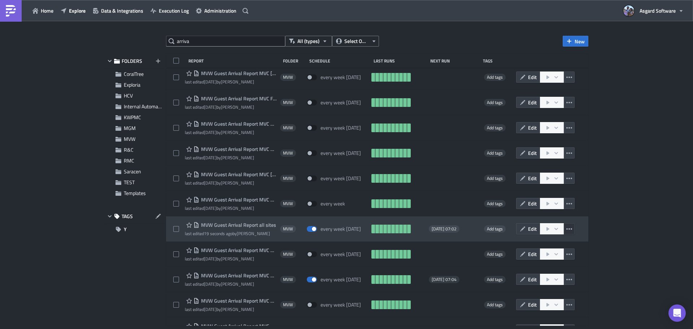
click at [567, 229] on icon "button" at bounding box center [570, 229] width 6 height 6
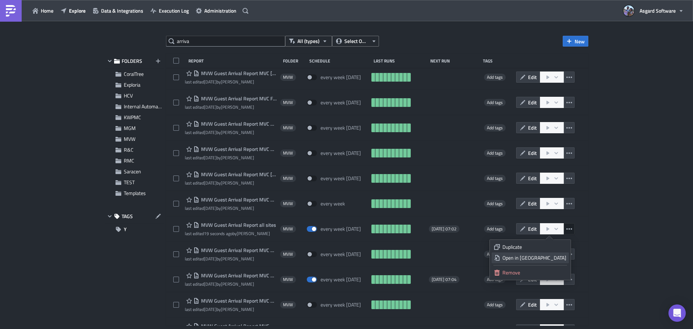
click at [552, 259] on div "Open in New Tab" at bounding box center [535, 257] width 64 height 7
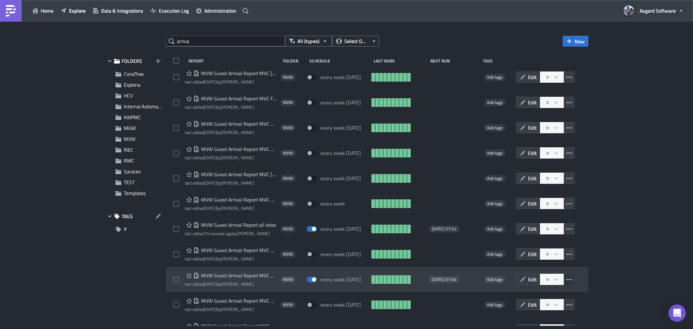
click at [567, 279] on icon "button" at bounding box center [570, 280] width 6 height 6
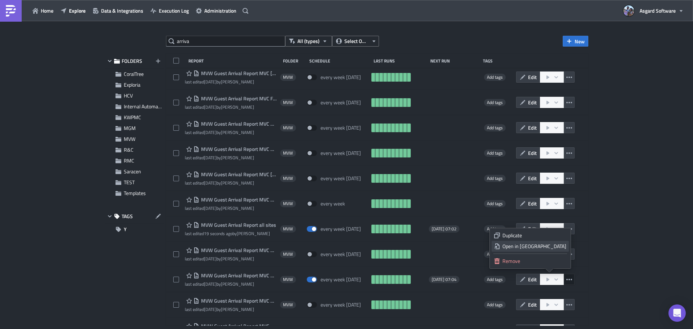
click at [550, 247] on div "Open in New Tab" at bounding box center [535, 246] width 64 height 7
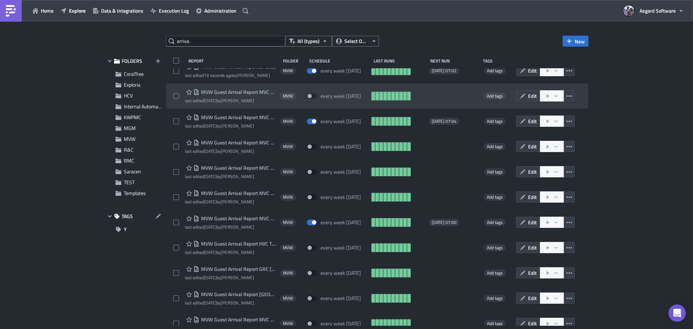
scroll to position [1613, 0]
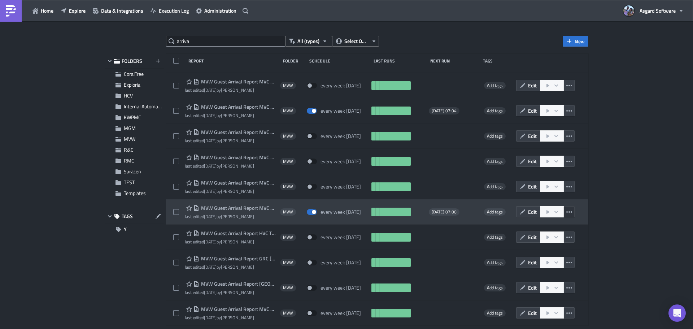
click at [567, 213] on icon "button" at bounding box center [570, 212] width 6 height 6
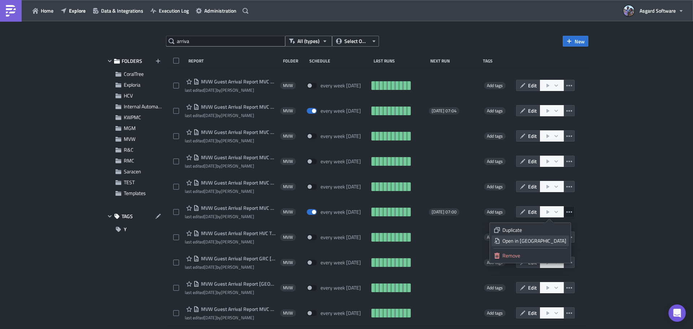
click at [557, 242] on div "Open in New Tab" at bounding box center [535, 240] width 64 height 7
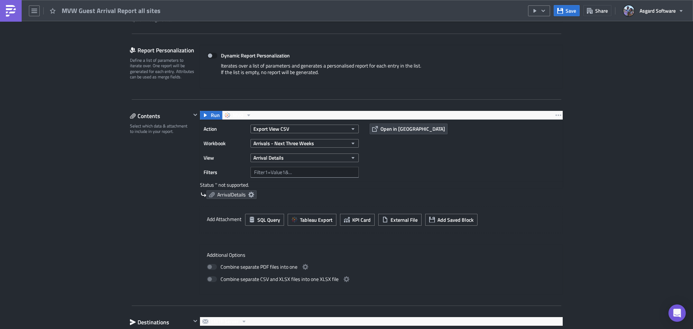
scroll to position [144, 0]
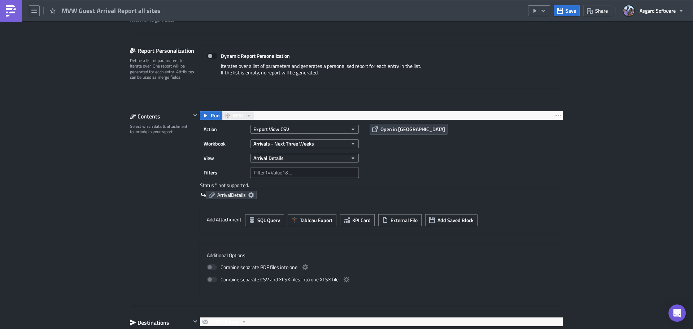
click at [240, 116] on button "MVO" at bounding box center [238, 115] width 32 height 9
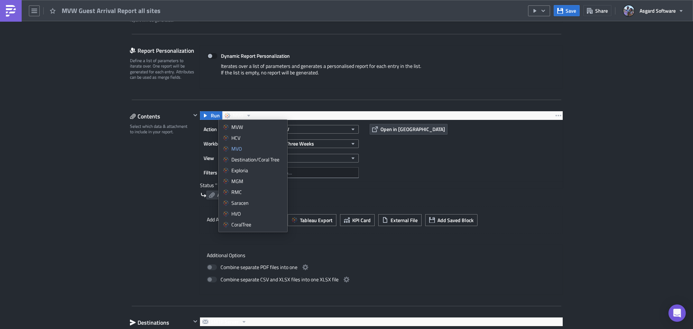
click at [487, 187] on div "Status ' ' not supported." at bounding box center [381, 185] width 363 height 6
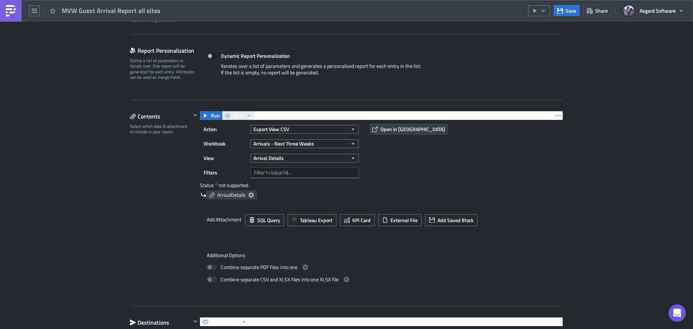
click at [238, 115] on span "MVO" at bounding box center [238, 115] width 10 height 9
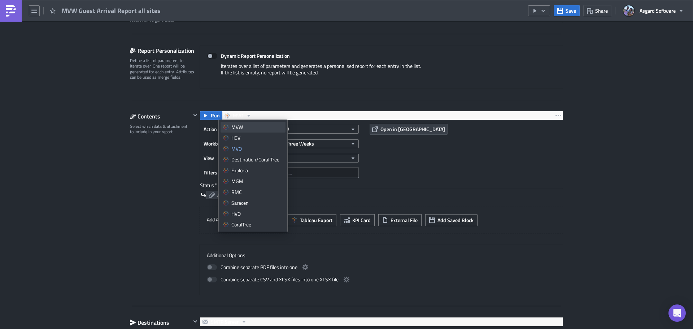
click at [251, 128] on div "MVW" at bounding box center [257, 126] width 52 height 7
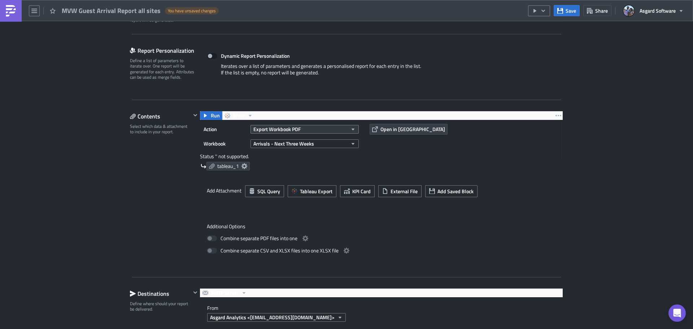
click at [286, 129] on span "Export Workbook PDF" at bounding box center [276, 129] width 47 height 8
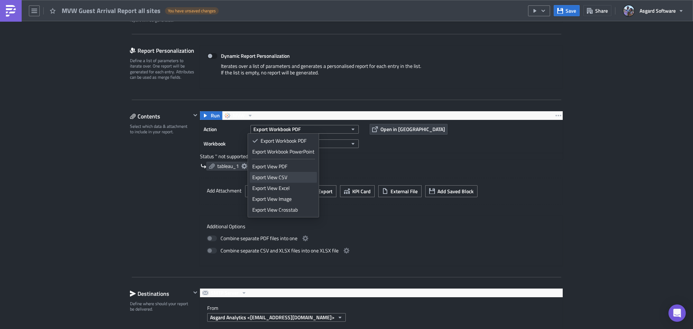
click at [289, 178] on div "Export View CSV" at bounding box center [283, 177] width 62 height 7
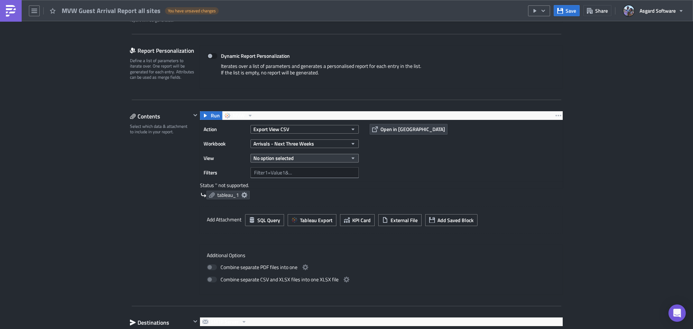
click at [290, 158] on span "No option selected" at bounding box center [273, 158] width 40 height 8
click at [290, 157] on span "No option selected" at bounding box center [273, 158] width 40 height 8
click at [344, 156] on button "No option selected" at bounding box center [305, 158] width 108 height 9
click at [318, 143] on button "Arrivals - Next Three Weeks" at bounding box center [305, 143] width 108 height 9
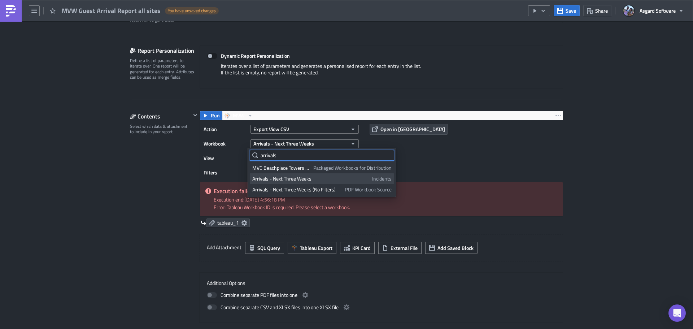
type input "arrivals"
click at [307, 178] on div "Arrivals - Next Three Weeks" at bounding box center [310, 178] width 117 height 7
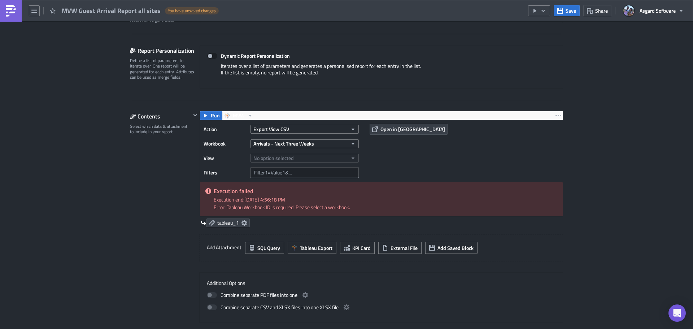
click at [390, 156] on div "Action Export View CSV Workbook Arrivals - Next Three Weeks View No option sele…" at bounding box center [381, 150] width 363 height 61
click at [263, 159] on span "No option selected" at bounding box center [273, 158] width 40 height 8
click at [282, 193] on div "Arrival Details" at bounding box center [284, 193] width 64 height 7
click at [434, 155] on div "Action Export View CSV Workbook Arrivals - Next Three Weeks View Arrival Detail…" at bounding box center [381, 150] width 363 height 61
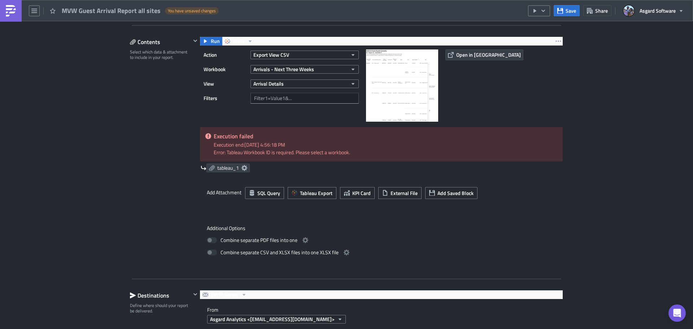
scroll to position [89, 0]
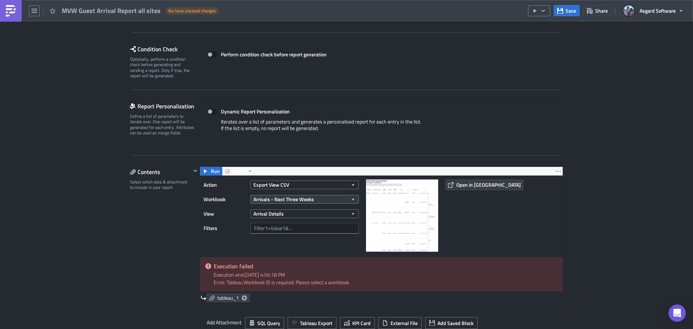
click at [310, 197] on span "Arrivals - Next Three Weeks" at bounding box center [283, 199] width 61 height 8
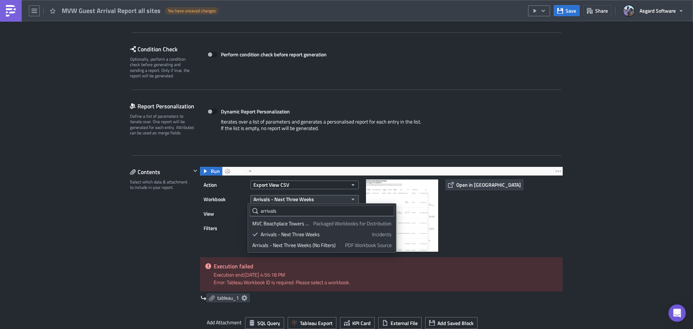
click at [310, 197] on span "Arrivals - Next Three Weeks" at bounding box center [283, 199] width 61 height 8
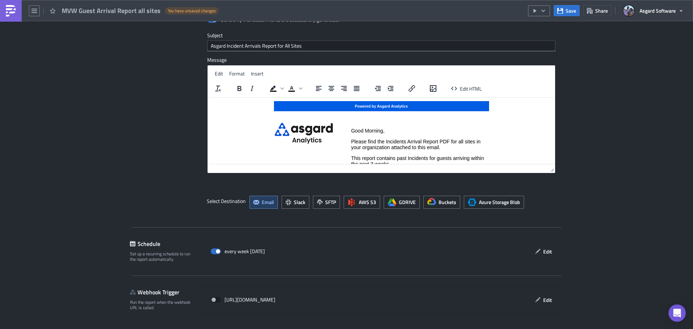
scroll to position [630, 0]
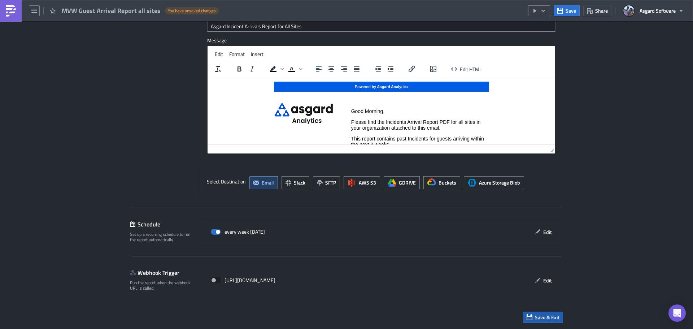
click at [544, 318] on span "Save & Exit" at bounding box center [547, 317] width 25 height 8
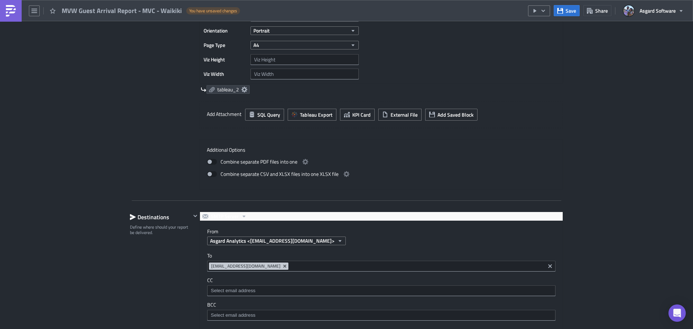
scroll to position [506, 0]
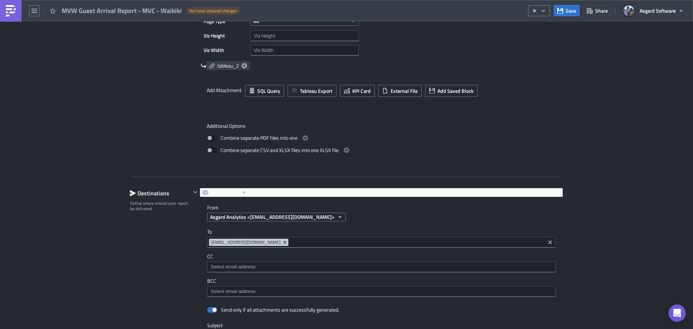
click at [14, 17] on link at bounding box center [11, 11] width 22 height 22
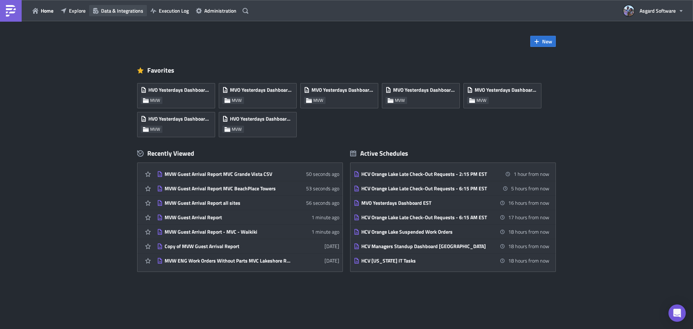
click at [125, 8] on span "Data & Integrations" at bounding box center [122, 11] width 42 height 8
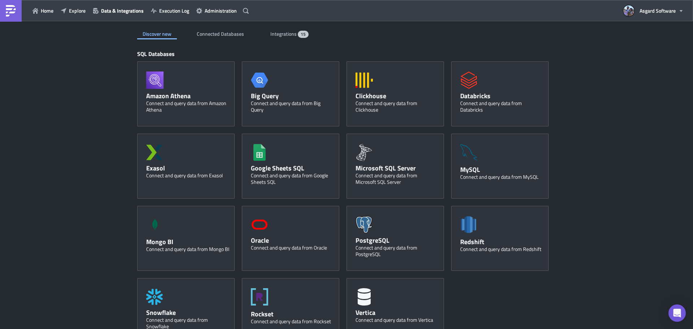
drag, startPoint x: 283, startPoint y: 32, endPoint x: 285, endPoint y: 60, distance: 27.5
click at [283, 32] on span "Integrations" at bounding box center [283, 34] width 27 height 8
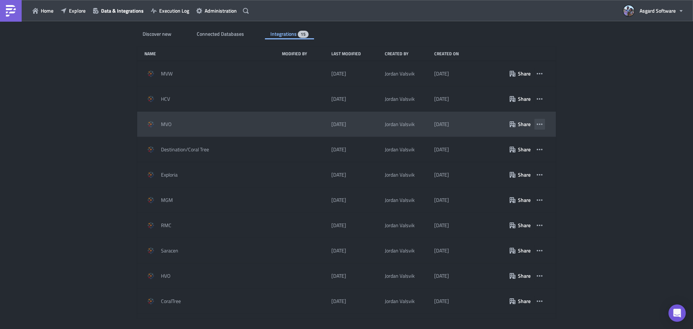
click at [537, 124] on icon "button" at bounding box center [540, 124] width 6 height 6
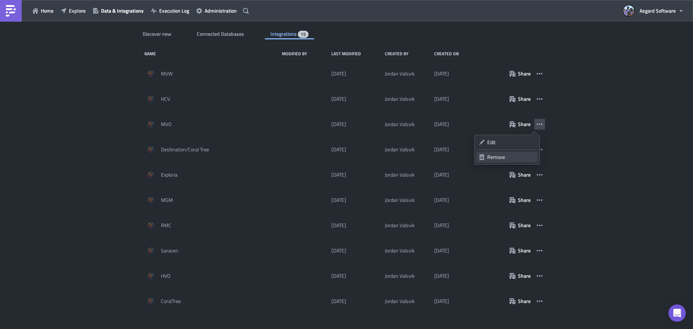
click at [523, 156] on div "Remove" at bounding box center [511, 156] width 48 height 7
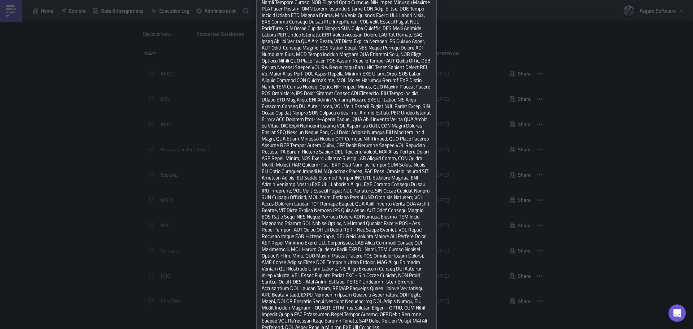
scroll to position [344, 0]
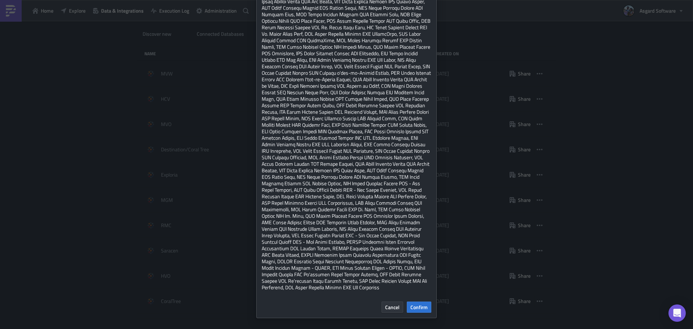
click at [397, 308] on span "Cancel" at bounding box center [392, 307] width 14 height 8
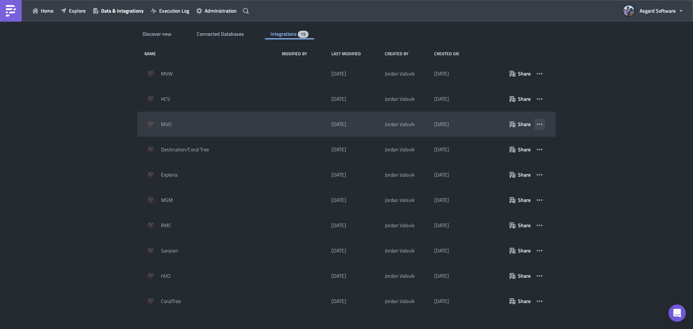
click at [537, 123] on icon "button" at bounding box center [540, 124] width 6 height 6
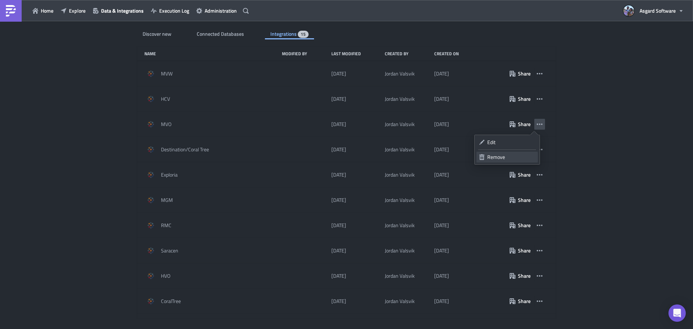
click at [514, 156] on div "Remove" at bounding box center [511, 156] width 48 height 7
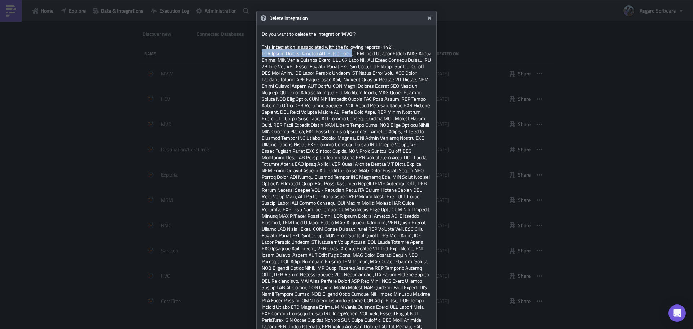
drag, startPoint x: 356, startPoint y: 54, endPoint x: 259, endPoint y: 54, distance: 97.5
click at [259, 54] on div "Delete integration Do you want to delete the integration 'MVO' ? This integrati…" at bounding box center [346, 330] width 181 height 639
copy span "MVW Guest Arrival Report MVC Grande Ocean"
click at [429, 19] on icon "Close" at bounding box center [430, 18] width 6 height 6
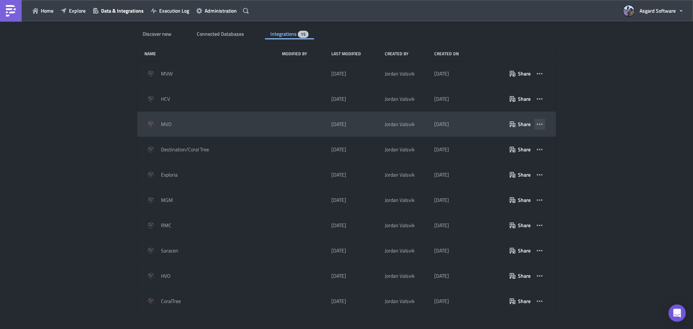
click at [538, 124] on button "button" at bounding box center [539, 124] width 11 height 11
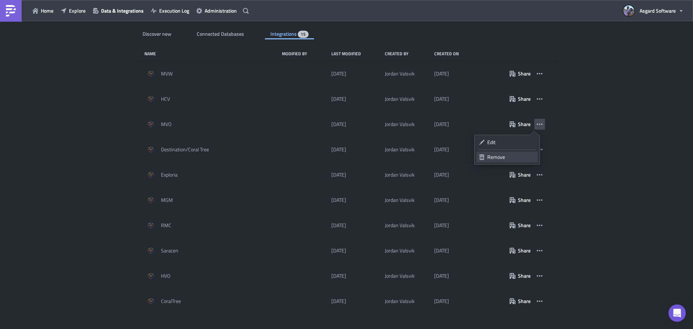
click at [520, 156] on div "Remove" at bounding box center [511, 156] width 48 height 7
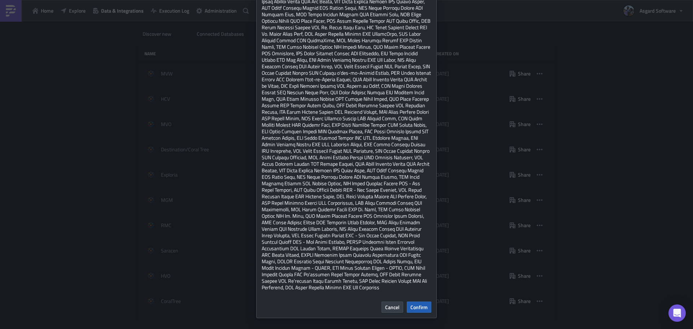
click at [417, 309] on span "Confirm" at bounding box center [419, 307] width 17 height 8
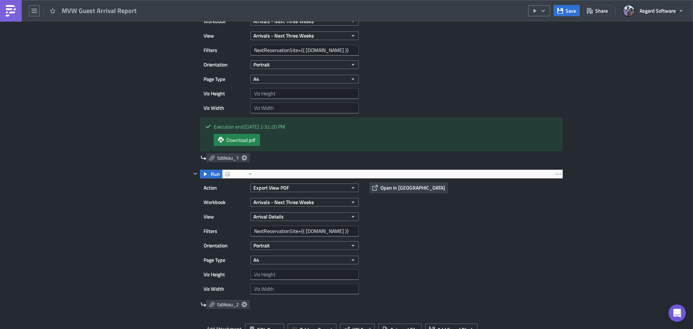
scroll to position [614, 0]
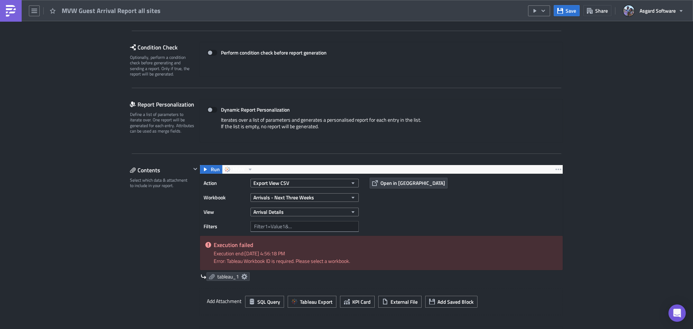
scroll to position [108, 0]
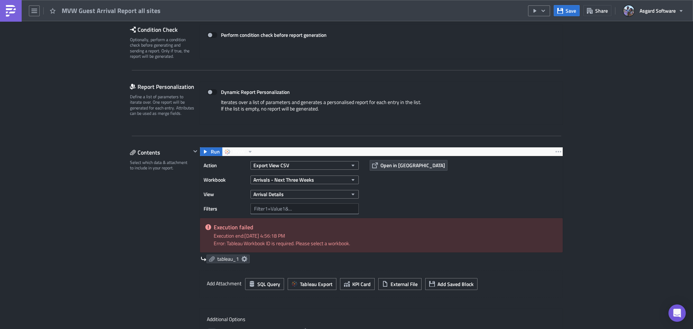
click at [213, 152] on span "Run" at bounding box center [215, 151] width 9 height 9
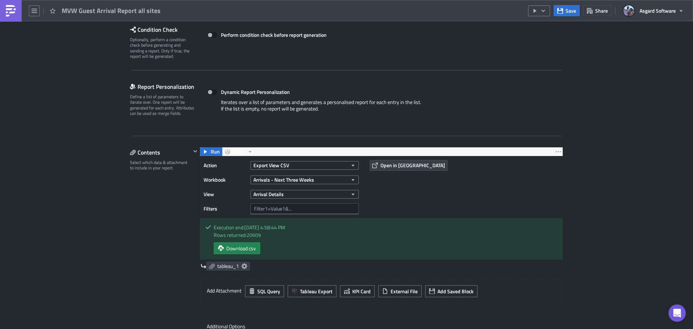
click at [565, 12] on button "Save" at bounding box center [567, 10] width 26 height 11
click at [18, 18] on link at bounding box center [11, 11] width 22 height 22
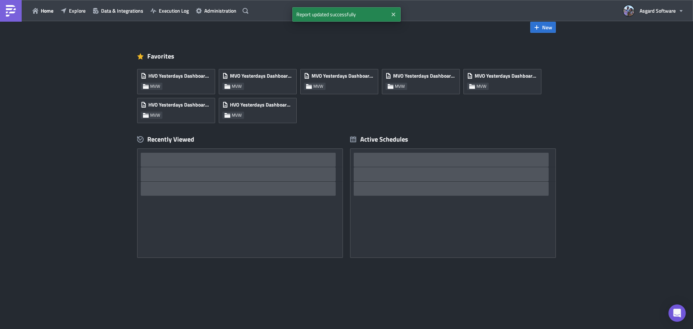
scroll to position [14, 0]
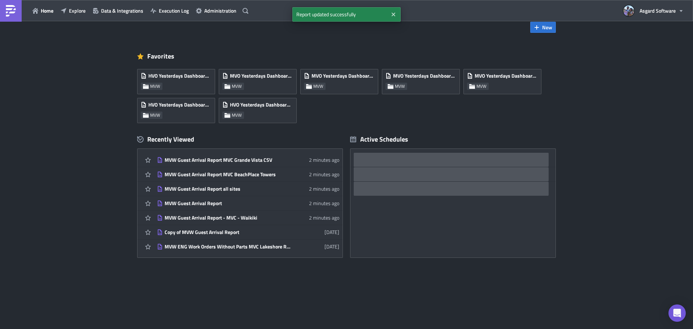
click at [70, 16] on div "Home Explore Data & Integrations Execution Log Administration" at bounding box center [125, 10] width 251 height 21
click at [72, 13] on span "Explore" at bounding box center [77, 11] width 17 height 8
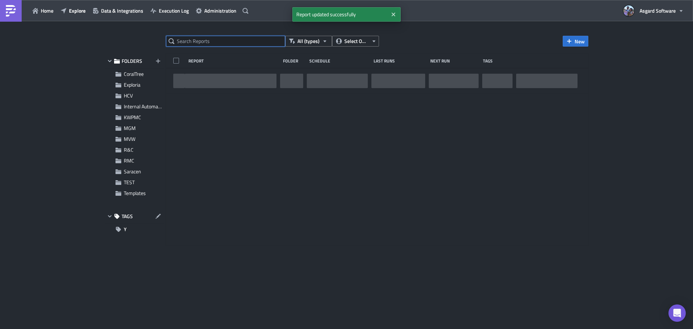
click at [191, 42] on input "text" at bounding box center [225, 41] width 119 height 11
paste input "MVW Guest Arrival Report MVC Grande Ocean"
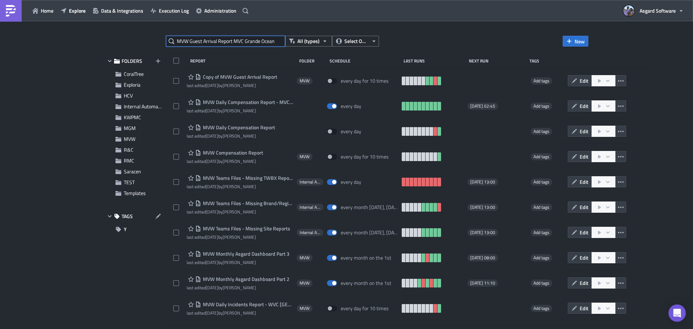
type input "MVW Guest Arrival Report MVC Grande Ocean"
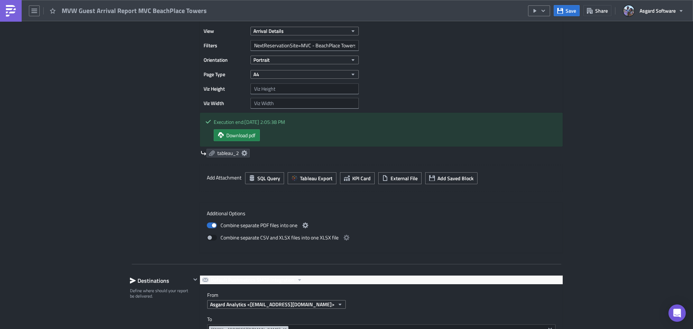
scroll to position [542, 0]
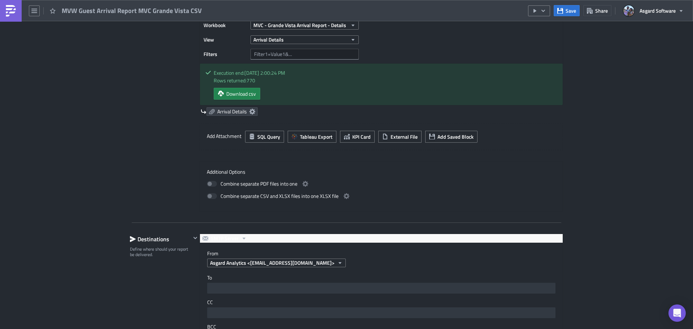
scroll to position [289, 0]
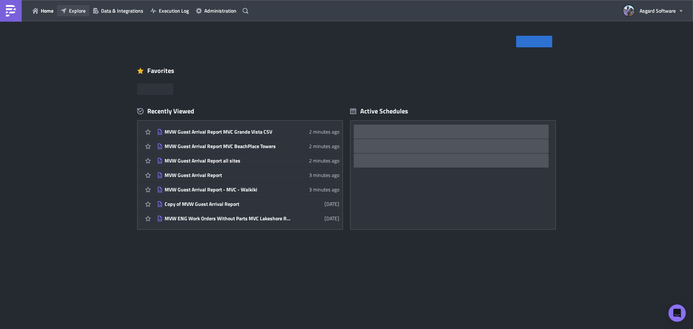
click at [74, 10] on span "Explore" at bounding box center [77, 11] width 17 height 8
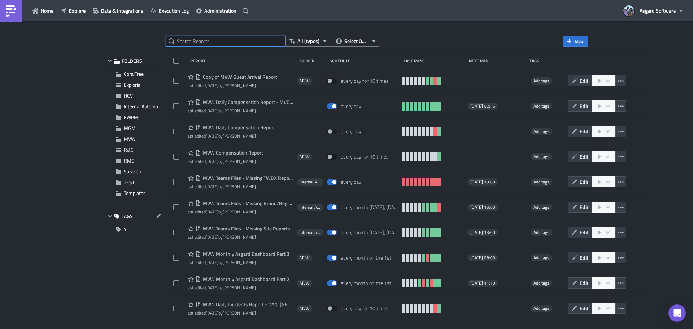
click at [239, 40] on input "text" at bounding box center [225, 41] width 119 height 11
click at [261, 41] on input "text" at bounding box center [225, 41] width 119 height 11
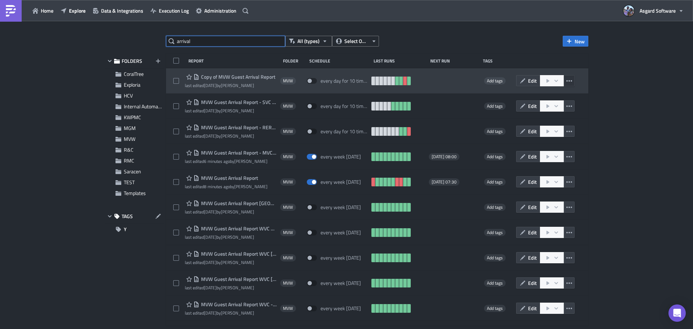
type input "arrival"
click at [567, 78] on icon "button" at bounding box center [570, 81] width 6 height 6
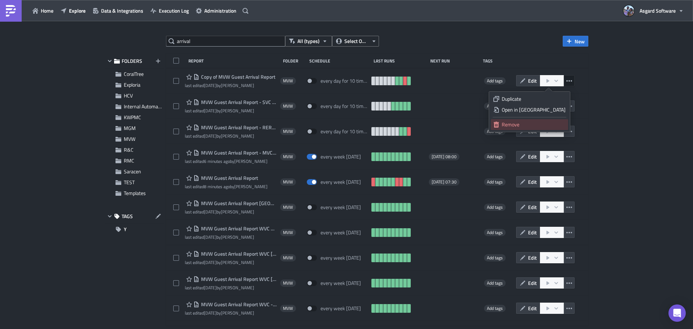
click at [546, 123] on div "Remove" at bounding box center [534, 124] width 64 height 7
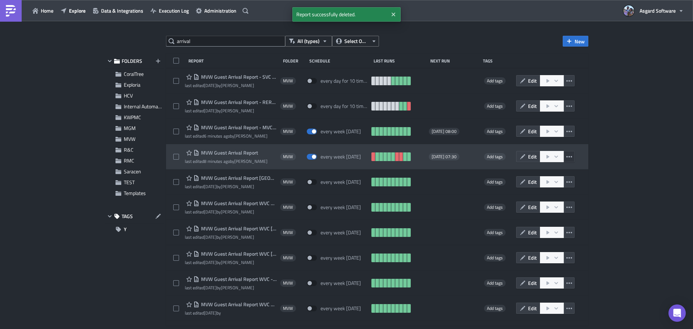
click at [567, 155] on icon "button" at bounding box center [570, 157] width 6 height 6
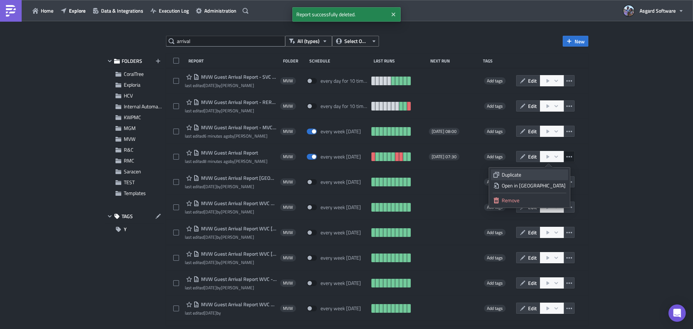
click at [542, 177] on div "Duplicate" at bounding box center [534, 174] width 64 height 7
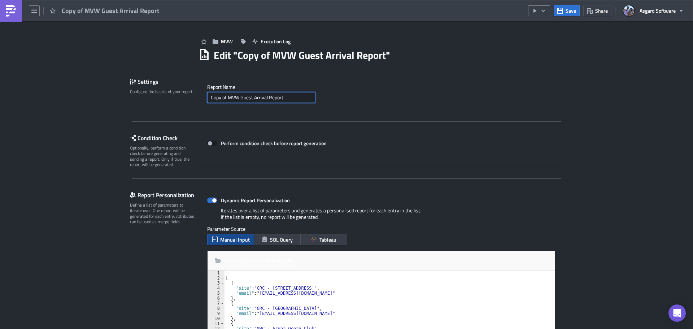
drag, startPoint x: 226, startPoint y: 96, endPoint x: 177, endPoint y: 100, distance: 49.6
click at [184, 99] on div "Settings Configure the basics of your report. Report Nam﻿e Copy of MVW Guest Ar…" at bounding box center [346, 93] width 433 height 34
click at [309, 95] on input "MVW Guest Arrival Report" at bounding box center [261, 97] width 108 height 11
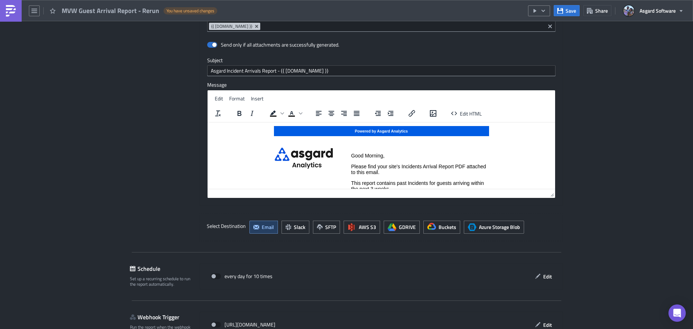
type input "MVW Guest Arrival Report - Rerun"
click at [381, 155] on p "Good Morning," at bounding box center [420, 155] width 138 height 6
drag, startPoint x: 369, startPoint y: 166, endPoint x: 350, endPoint y: 156, distance: 22.0
click at [351, 156] on td "Good Morning, Please find your site's Incidents Arrival Report PDF attached to …" at bounding box center [420, 197] width 138 height 100
click at [406, 151] on td "Good Morning, Please find your site's Incidents Arrival Report PDF attached to …" at bounding box center [420, 197] width 137 height 100
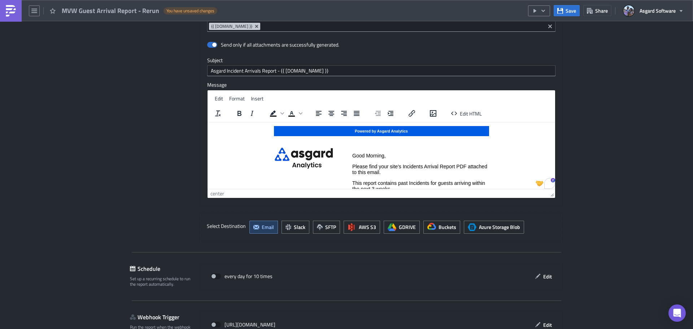
click at [352, 155] on p "Good Morning," at bounding box center [420, 155] width 136 height 6
click at [354, 154] on p "Good Morning," at bounding box center [421, 155] width 135 height 6
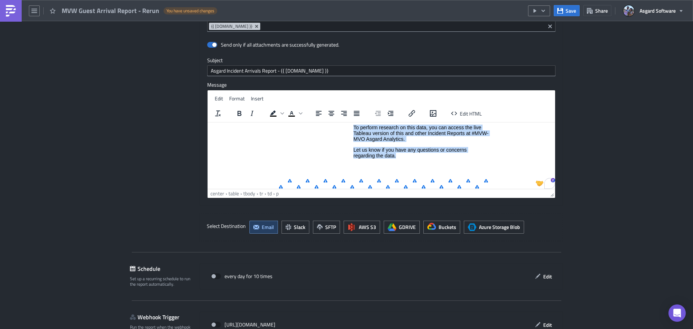
click at [397, 156] on p "Let us know if you have any questions or concerns regarding the data." at bounding box center [421, 153] width 135 height 12
copy td "Good Morning, Please find your site's Incidents Arrival Report PDF attached to …"
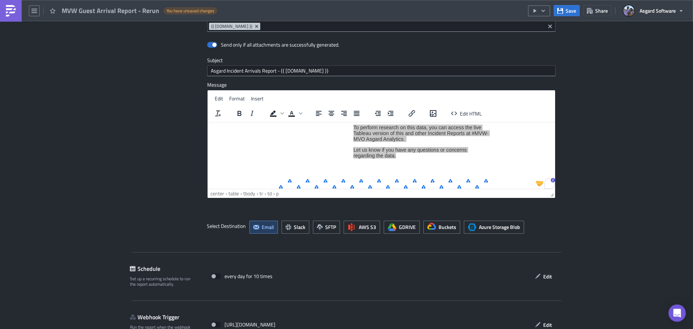
click at [12, 12] on img at bounding box center [11, 11] width 12 height 12
click at [12, 13] on img at bounding box center [11, 11] width 12 height 12
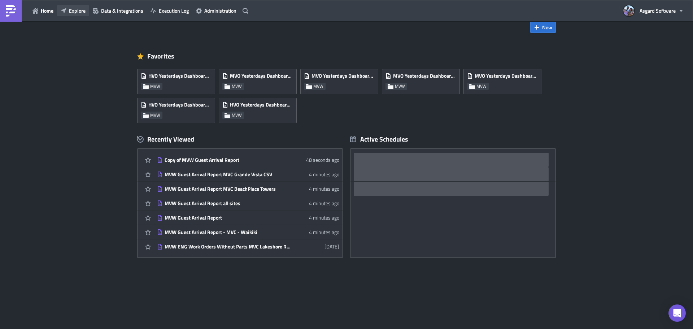
click at [72, 10] on span "Explore" at bounding box center [77, 11] width 17 height 8
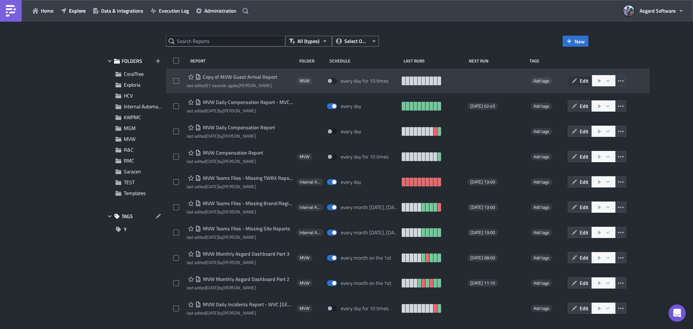
click at [586, 79] on button "Edit" at bounding box center [580, 80] width 24 height 11
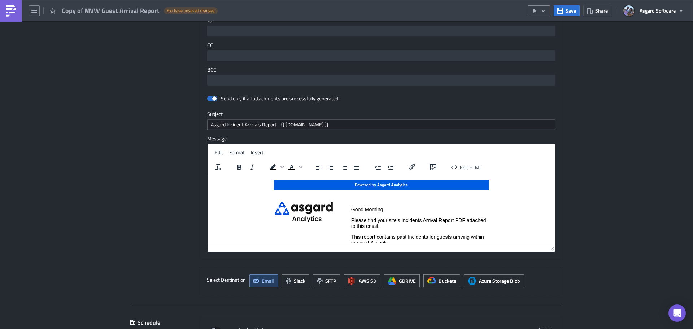
scroll to position [939, 0]
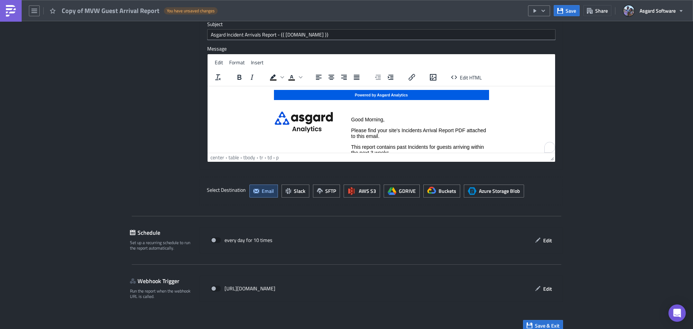
click at [351, 118] on p "Good Morning," at bounding box center [420, 119] width 138 height 6
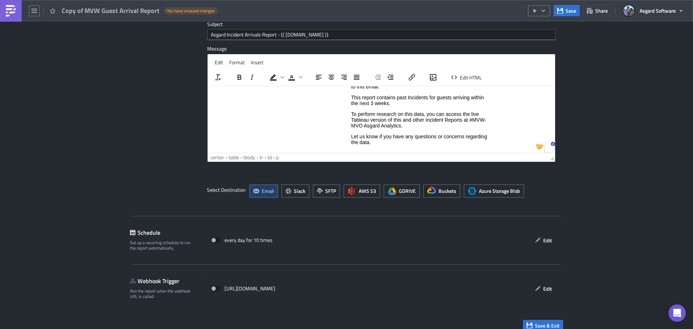
scroll to position [50, 0]
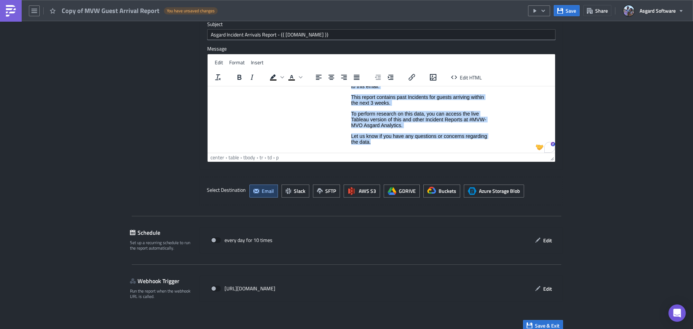
click at [373, 143] on p "Let us know if you have any questions or concerns regarding the data." at bounding box center [420, 139] width 138 height 12
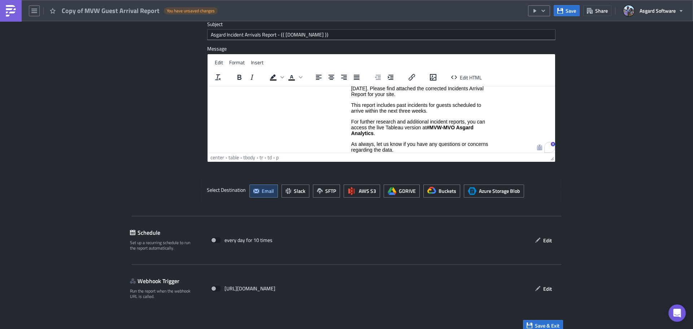
scroll to position [48, 0]
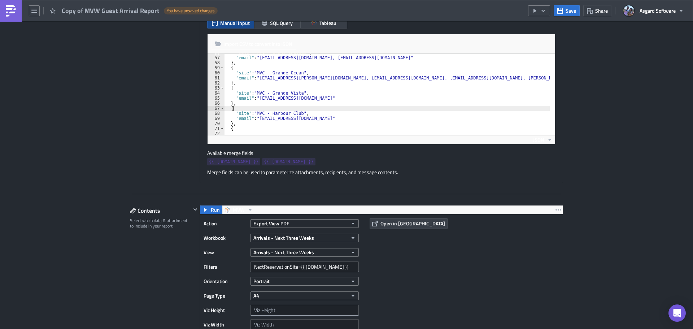
click at [313, 108] on div ""site" : "MVC - Grand Chateau" , "email" : "MVCLASVGFOL@vacationclub.com, MVCIG…" at bounding box center [407, 93] width 367 height 86
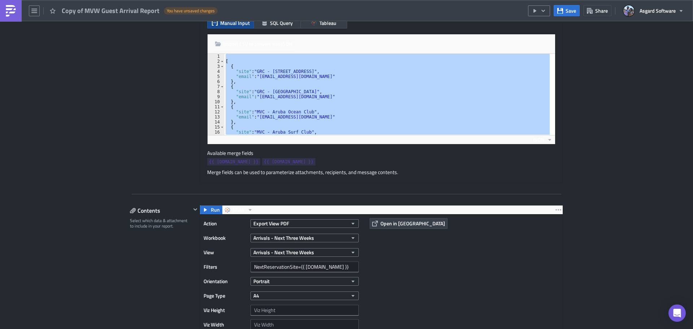
click at [231, 83] on div "[ { "site" : "GRC - 47 Park St." , "email" : "grc_47_park_st_leadership@47parks…" at bounding box center [387, 94] width 326 height 81
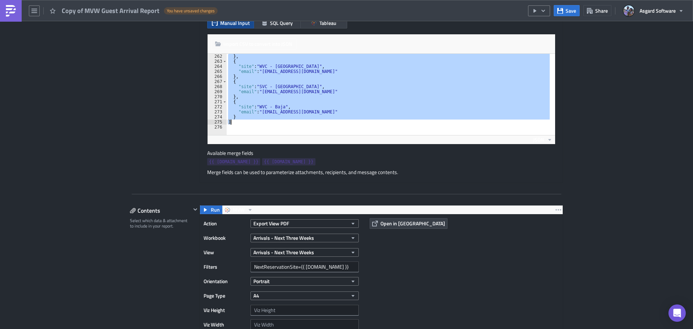
drag, startPoint x: 231, startPoint y: 102, endPoint x: 245, endPoint y: 121, distance: 23.7
click at [245, 121] on div "} , { "site" : "WVC - Ka'anapali Ocean Resort Villas" , "email" : "WVCKARESLEA@…" at bounding box center [410, 97] width 367 height 86
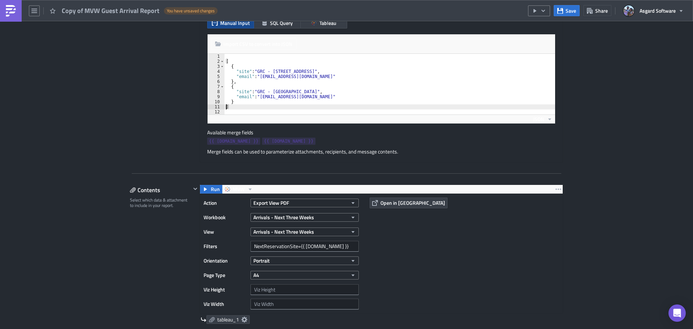
type textarea "]"
drag, startPoint x: 611, startPoint y: 88, endPoint x: 608, endPoint y: 76, distance: 12.7
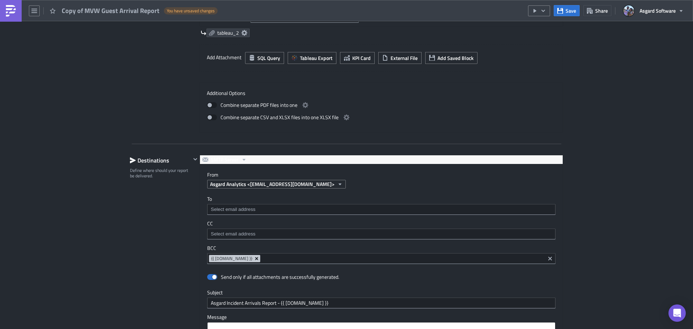
click at [254, 260] on icon "Remove Tag" at bounding box center [257, 259] width 6 height 6
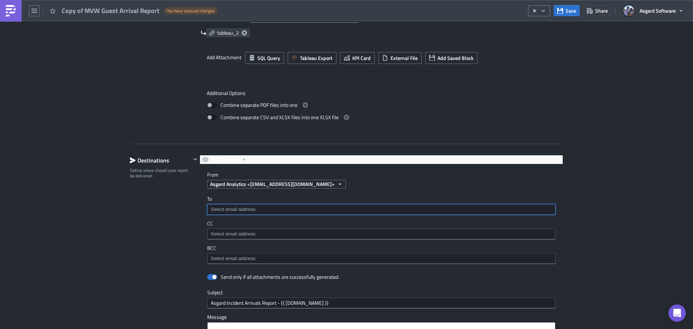
click at [378, 208] on input at bounding box center [381, 209] width 344 height 7
type input "jval"
click at [222, 220] on div "jvalsvik@asgardsoftware.com" at bounding box center [249, 221] width 80 height 7
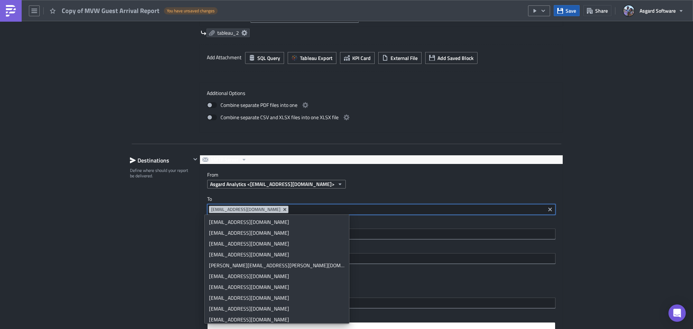
click at [564, 12] on button "Save" at bounding box center [567, 10] width 26 height 11
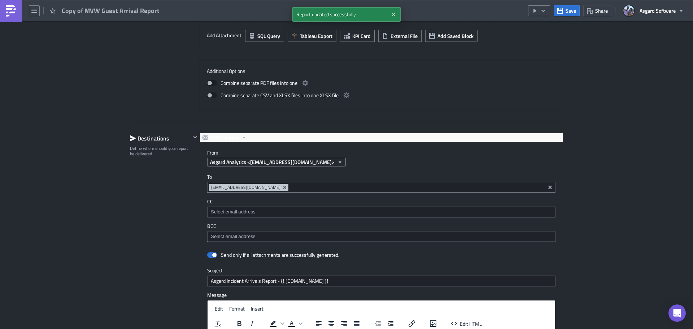
scroll to position [650, 0]
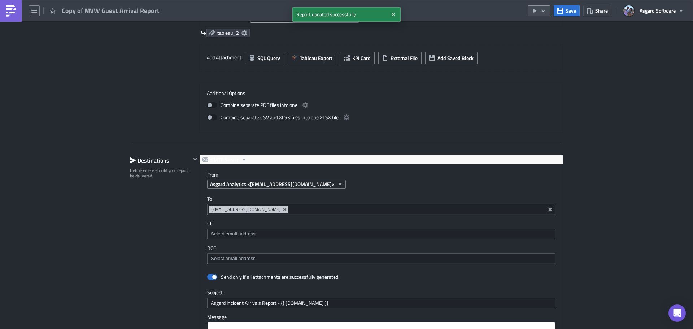
click at [541, 12] on icon "button" at bounding box center [544, 11] width 6 height 6
click at [547, 40] on div "Run Report" at bounding box center [561, 39] width 56 height 7
click at [282, 209] on icon "Remove Tag" at bounding box center [285, 210] width 6 height 6
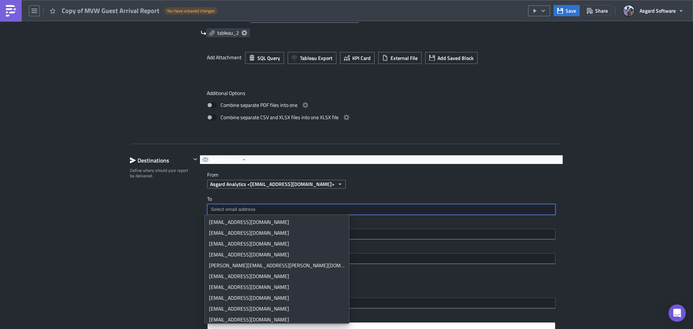
click at [377, 257] on input at bounding box center [381, 258] width 344 height 7
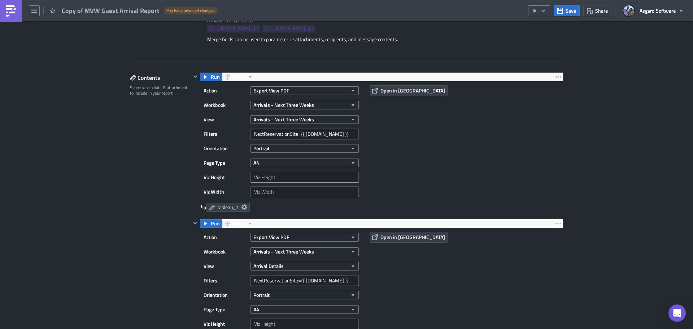
scroll to position [217, 0]
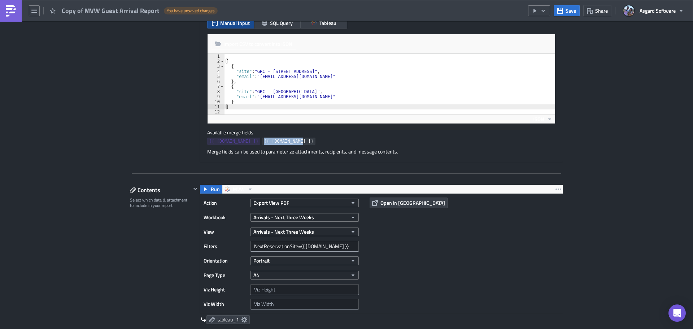
copy span "{{ row.email }}"
drag, startPoint x: 281, startPoint y: 140, endPoint x: 246, endPoint y: 141, distance: 34.7
click at [264, 141] on span "{{ row.email }}" at bounding box center [288, 141] width 49 height 7
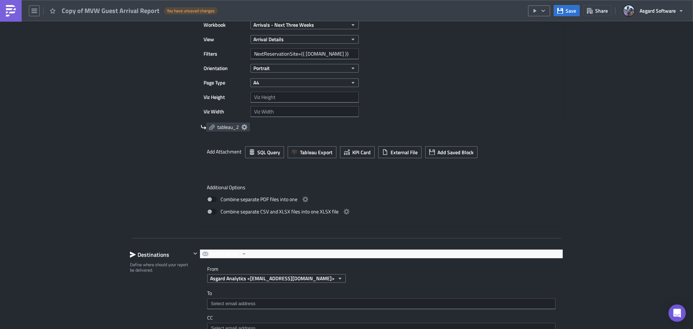
scroll to position [686, 0]
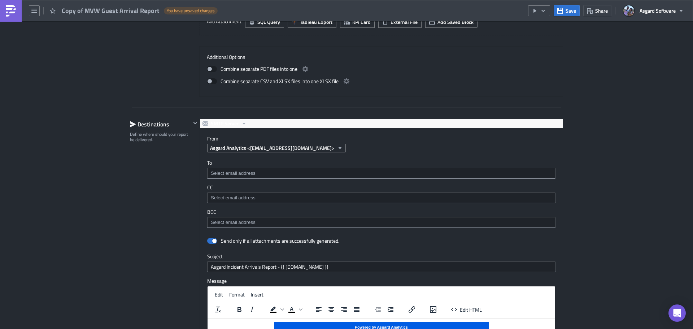
click at [238, 218] on div at bounding box center [381, 222] width 348 height 11
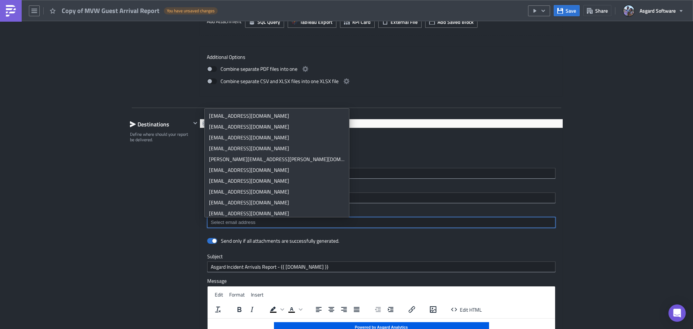
paste input "{{ row.email }}"
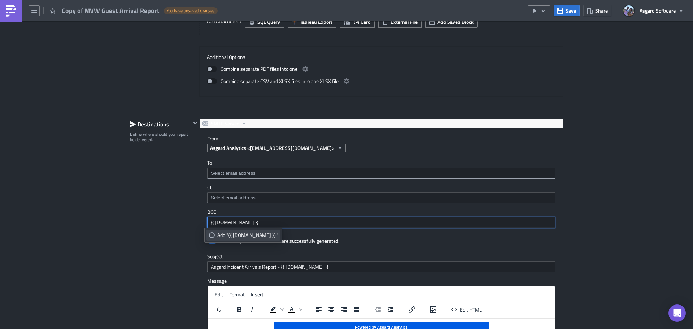
type input "{{ row.email }}"
click at [234, 240] on link "Add "{{ row.email }}"" at bounding box center [244, 235] width 74 height 11
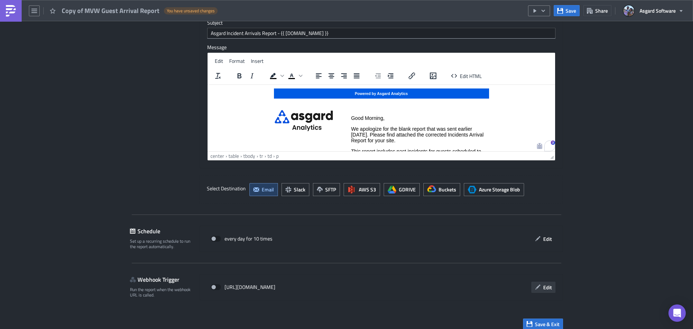
scroll to position [927, 0]
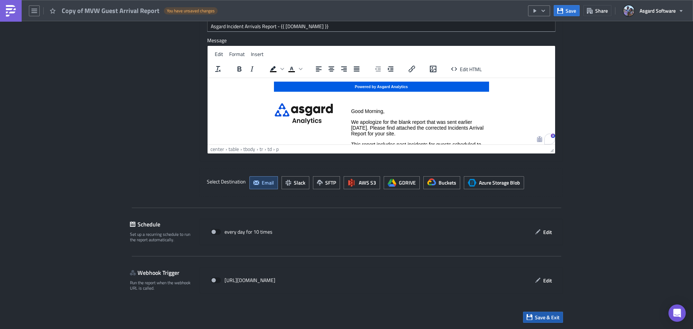
click at [541, 316] on span "Save & Exit" at bounding box center [547, 317] width 25 height 8
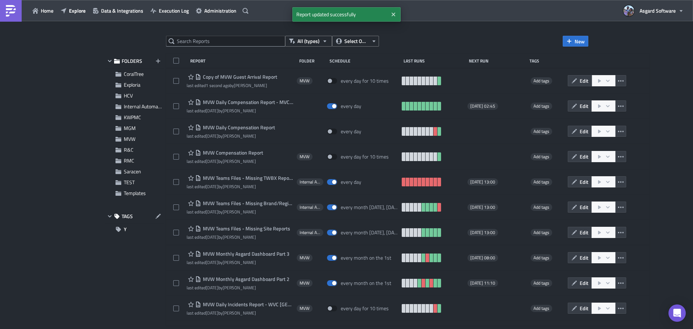
drag, startPoint x: 581, startPoint y: 78, endPoint x: 573, endPoint y: 82, distance: 8.6
click at [581, 78] on span "Edit" at bounding box center [584, 81] width 9 height 8
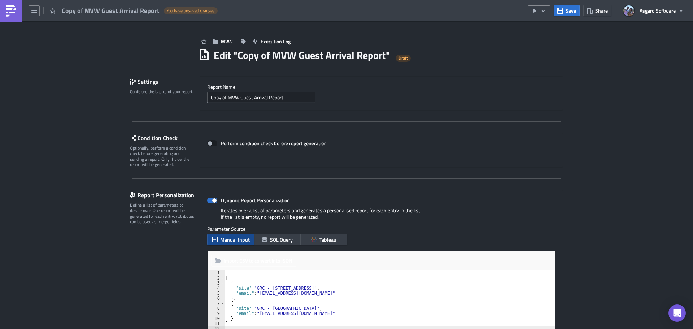
click at [511, 36] on div "MVW Execution Log" at bounding box center [381, 34] width 365 height 26
click at [316, 301] on div "[ { "site" : "GRC - 47 Park St." , "email" : "grc_47_park_st_leadership@47parks…" at bounding box center [389, 305] width 331 height 71
type textarea "]"
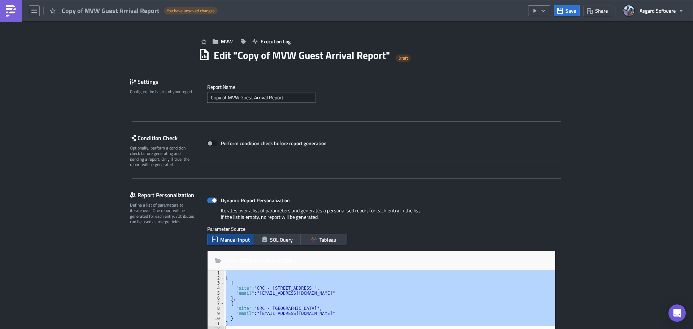
paste textarea
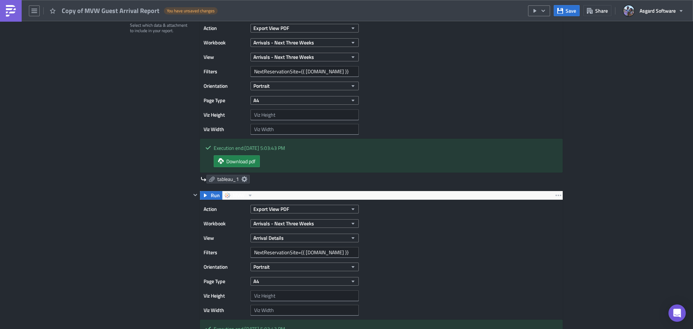
scroll to position [578, 0]
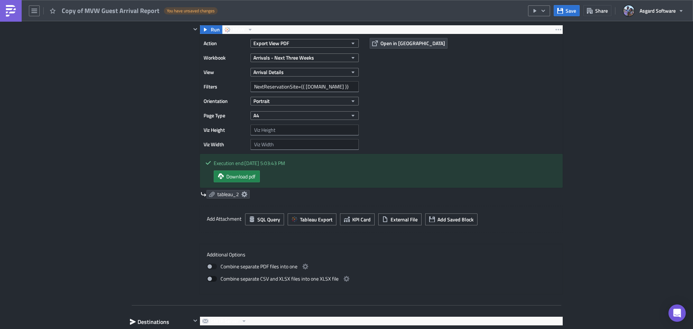
click at [208, 280] on span at bounding box center [212, 279] width 10 height 6
click at [208, 280] on input "checkbox" at bounding box center [210, 278] width 5 height 5
checkbox input "true"
click at [344, 279] on icon "button" at bounding box center [347, 279] width 6 height 6
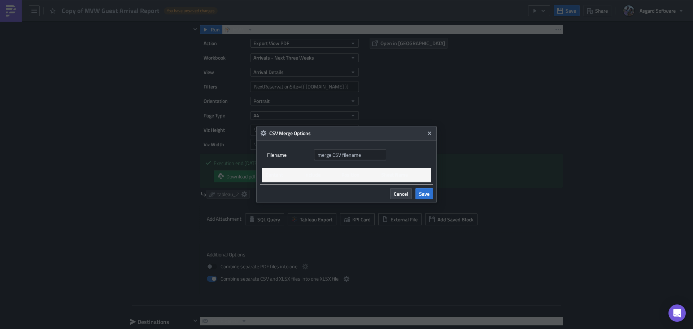
click at [335, 175] on th "Include" at bounding box center [319, 175] width 37 height 14
click at [363, 160] on input "text" at bounding box center [350, 154] width 72 height 11
click at [408, 195] on span "Cancel" at bounding box center [401, 194] width 14 height 8
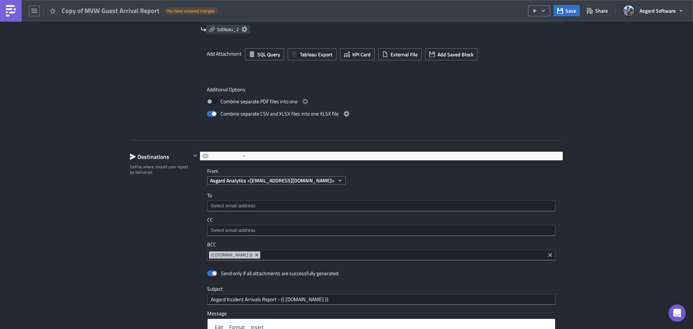
scroll to position [758, 0]
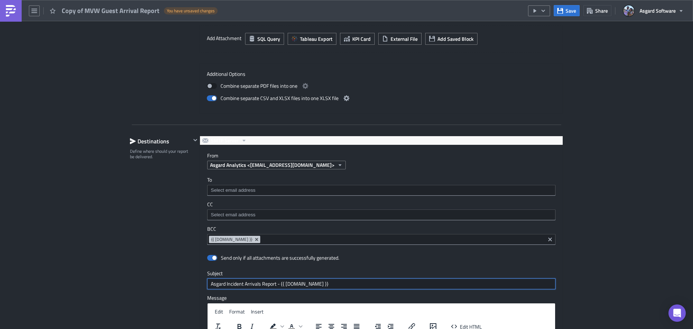
drag, startPoint x: 274, startPoint y: 283, endPoint x: 192, endPoint y: 296, distance: 82.6
click at [192, 296] on div "SMTP Server From Asgard Analytics <analytics@asgardsoftware.com> To CC BCC {{ r…" at bounding box center [377, 277] width 372 height 283
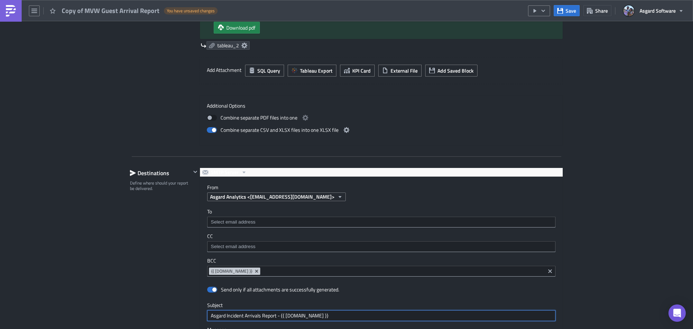
scroll to position [614, 0]
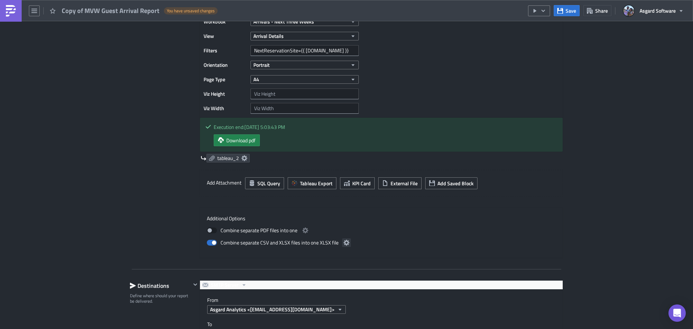
drag, startPoint x: 347, startPoint y: 240, endPoint x: 341, endPoint y: 242, distance: 6.6
click at [346, 241] on div "Combine separate CSV and XLSX files into one XLSX file" at bounding box center [381, 242] width 349 height 9
click at [344, 242] on icon "button" at bounding box center [347, 243] width 6 height 6
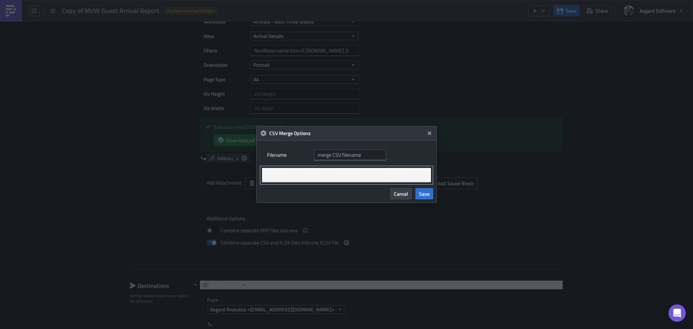
click at [317, 175] on th "Include" at bounding box center [319, 175] width 37 height 14
click at [335, 153] on input "text" at bounding box center [350, 154] width 72 height 11
paste input "Asgard Incident Arrivals Report"
type input "Asgard Incident Arrivals Report"
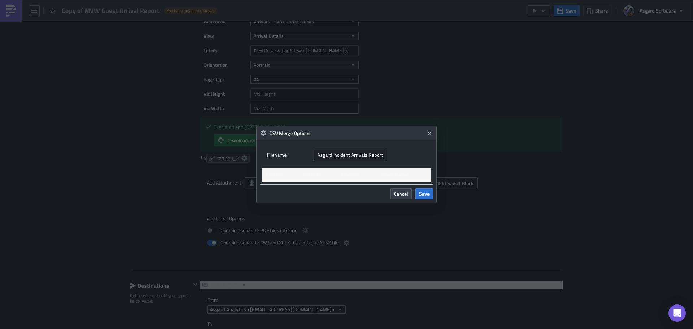
click at [361, 203] on body "Copy of MVW Guest Arrival Report You have unsaved changes Save Share Asgard Sof…" at bounding box center [346, 165] width 693 height 330
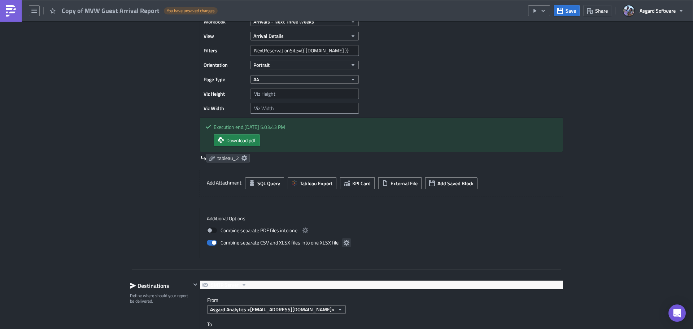
click at [342, 239] on button "button" at bounding box center [346, 242] width 9 height 9
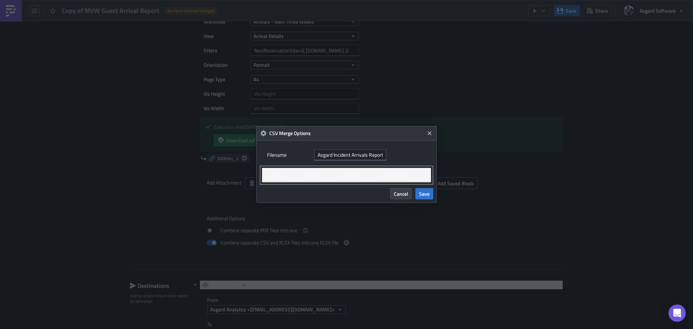
click at [328, 175] on th "Include" at bounding box center [319, 175] width 37 height 14
click at [421, 193] on span "Save" at bounding box center [424, 194] width 10 height 8
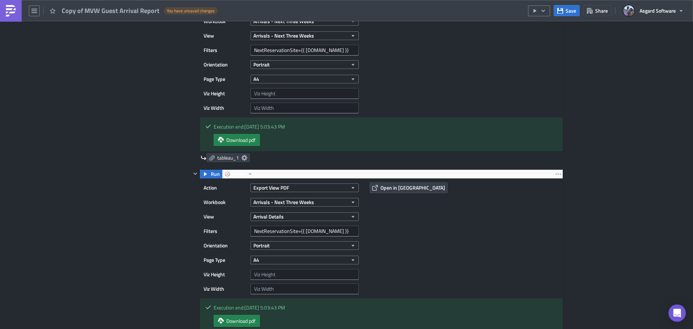
scroll to position [397, 0]
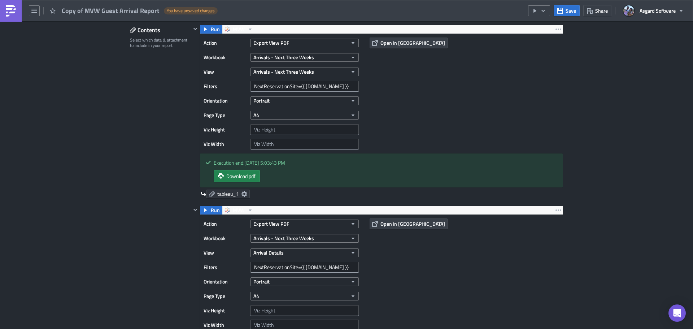
click at [244, 195] on icon at bounding box center [245, 194] width 6 height 6
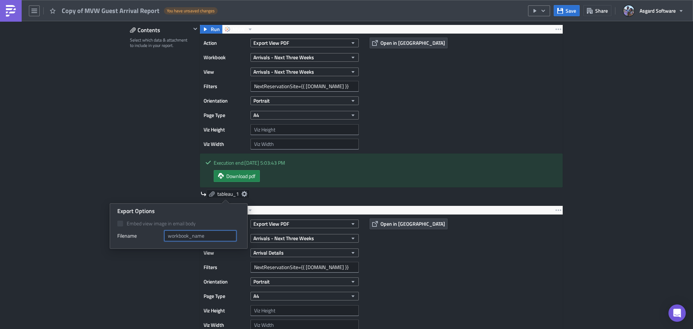
click at [207, 233] on input "text" at bounding box center [200, 235] width 72 height 11
type input "Arrivals - Next Three Weeks"
click at [157, 178] on div "Contents Select which data & attachment to include in your report." at bounding box center [160, 250] width 61 height 450
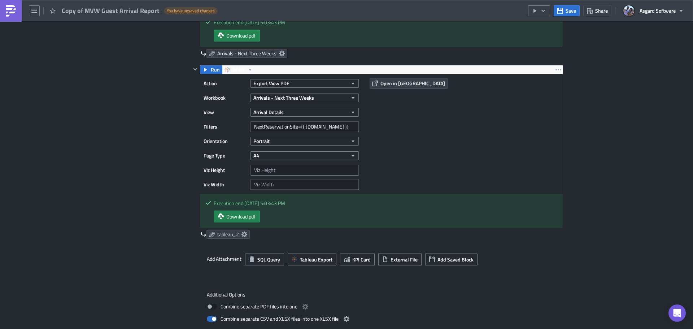
scroll to position [542, 0]
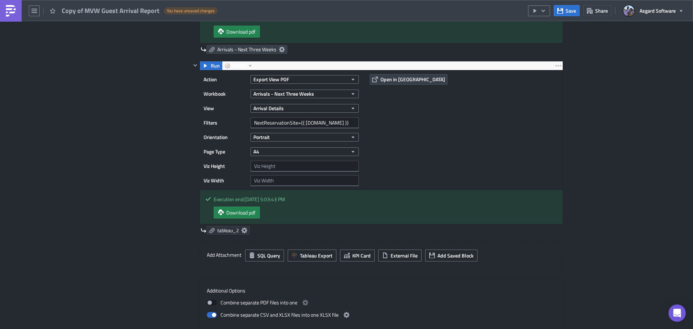
click at [217, 232] on span "tableau_2" at bounding box center [228, 230] width 22 height 6
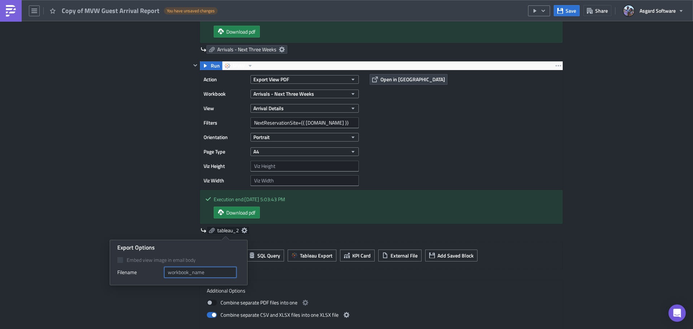
click at [183, 275] on input "text" at bounding box center [200, 272] width 72 height 11
type input "Arrival Details"
click at [176, 184] on div "Contents Select which data & attachment to include in your report." at bounding box center [160, 105] width 61 height 450
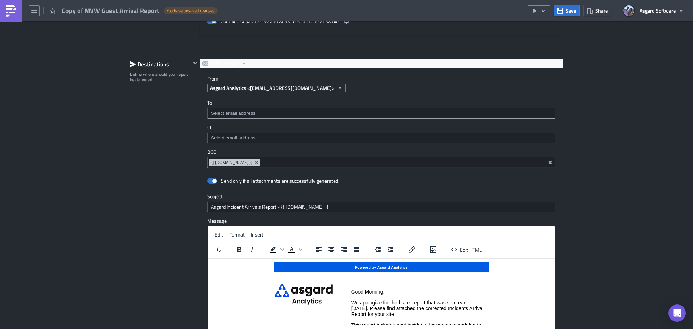
scroll to position [831, 0]
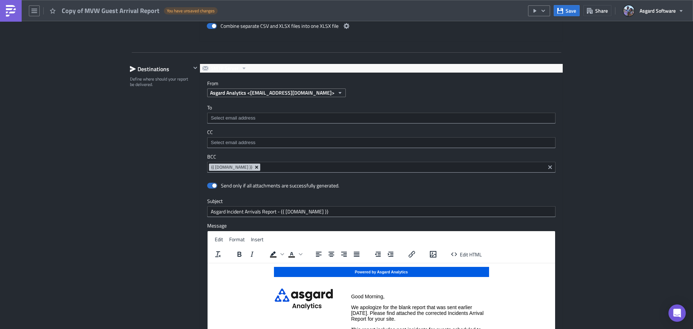
click at [255, 166] on icon "Remove Tag" at bounding box center [256, 167] width 3 height 3
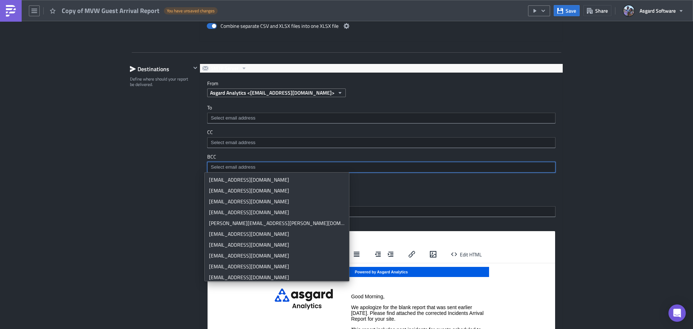
click at [239, 117] on input at bounding box center [381, 117] width 344 height 7
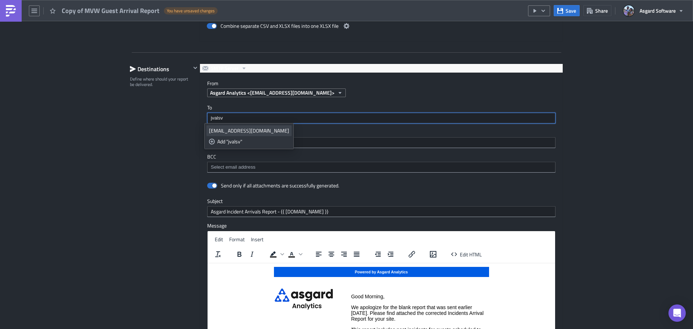
type input "jvalsv"
click at [246, 130] on div "jvalsvik@asgardsoftware.com" at bounding box center [249, 130] width 80 height 7
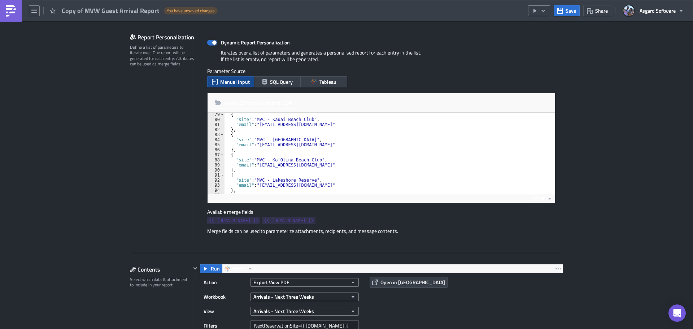
scroll to position [0, 0]
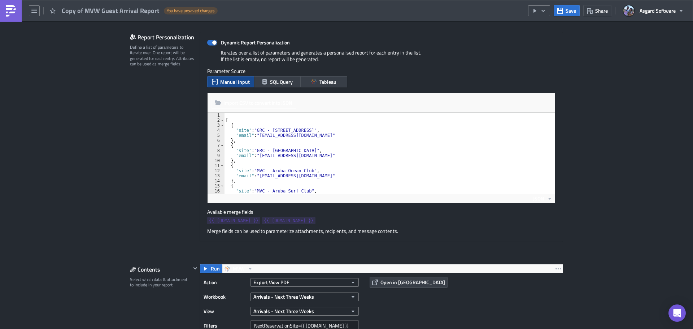
click at [230, 160] on div "[ { "site" : "GRC - 47 Park St." , "email" : "grc_47_park_st_leadership@47parks…" at bounding box center [407, 156] width 367 height 86
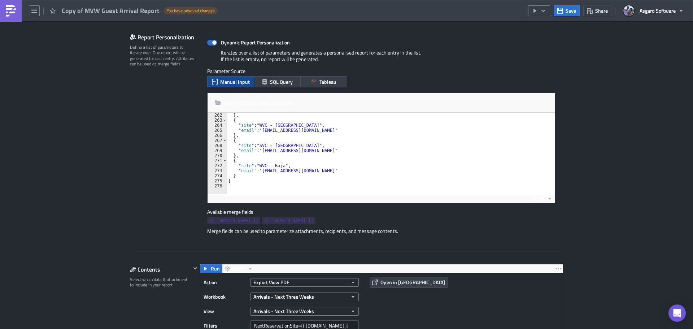
scroll to position [1319, 0]
click at [234, 177] on div "} , { "site" : "WVC - Ka'anapali Ocean Resort Villas" , "email" : "WVCKARESLEA@…" at bounding box center [410, 156] width 367 height 86
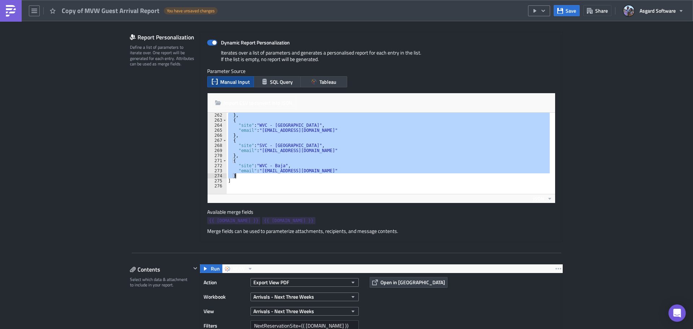
type textarea "}"
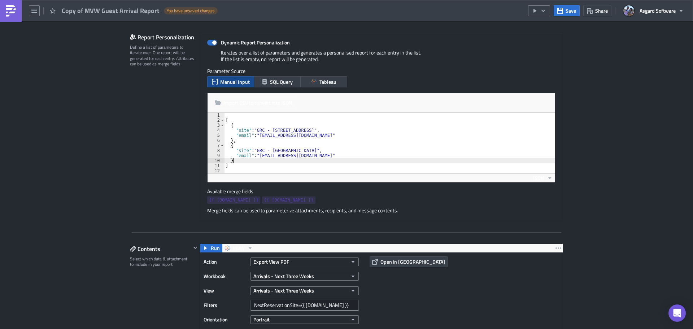
click at [565, 12] on button "Save" at bounding box center [567, 10] width 26 height 11
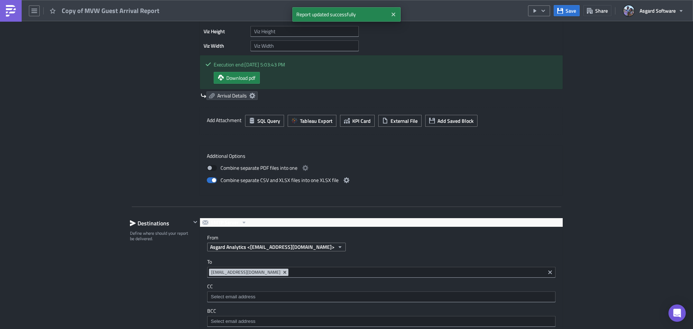
scroll to position [663, 0]
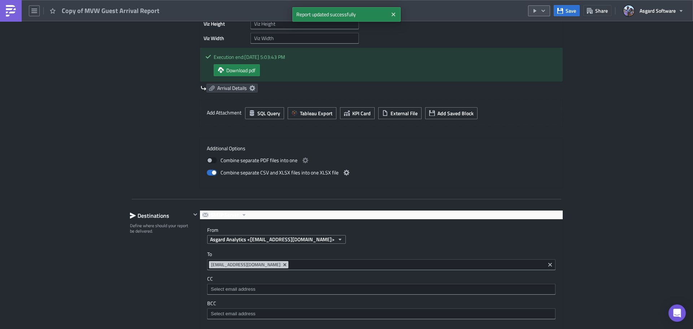
click at [547, 13] on button "button" at bounding box center [539, 10] width 22 height 11
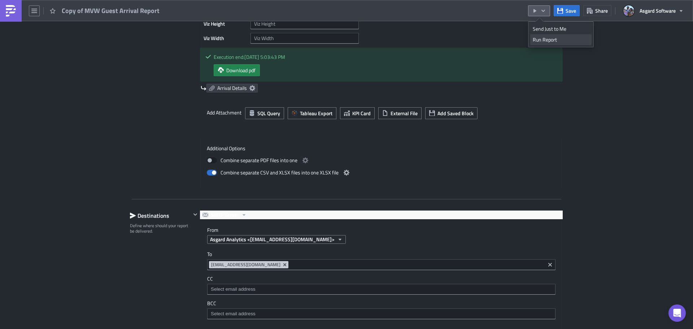
click at [549, 40] on div "Run Report" at bounding box center [561, 39] width 56 height 7
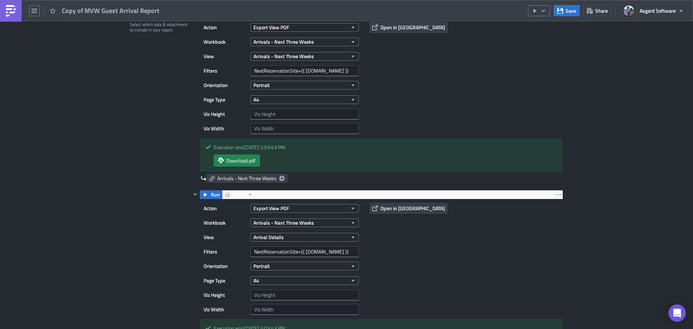
scroll to position [562, 0]
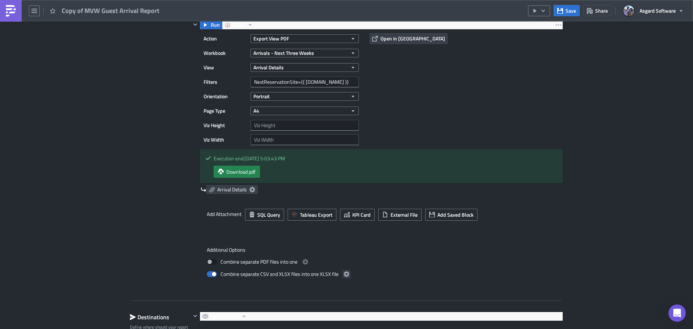
click at [342, 274] on button "button" at bounding box center [346, 274] width 9 height 9
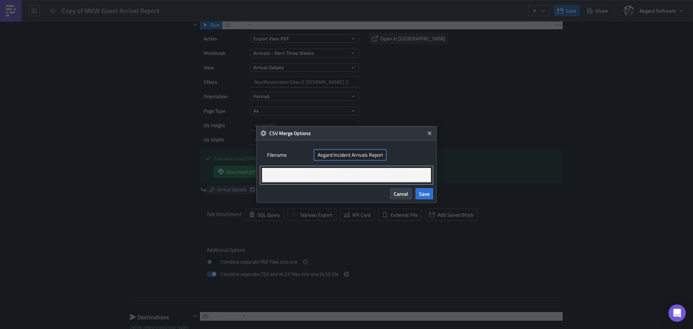
click at [358, 155] on input "Asgard Incident Arrivals Report" at bounding box center [350, 154] width 72 height 11
click at [399, 195] on span "Cancel" at bounding box center [401, 194] width 14 height 8
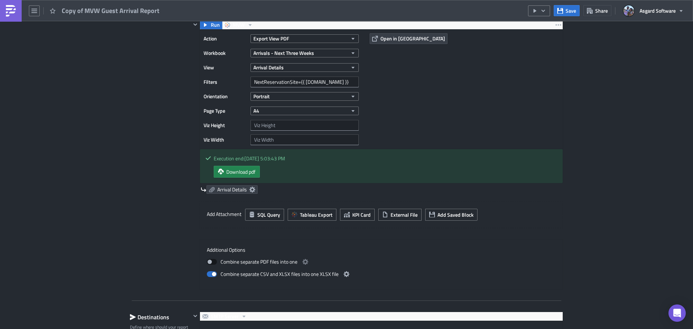
click at [209, 262] on span at bounding box center [212, 262] width 10 height 6
click at [209, 262] on input "checkbox" at bounding box center [210, 261] width 5 height 5
checkbox input "true"
click at [209, 276] on span at bounding box center [212, 274] width 10 height 6
click at [209, 276] on input "checkbox" at bounding box center [210, 273] width 5 height 5
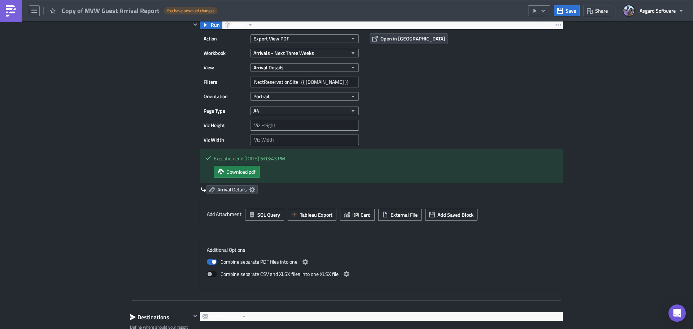
checkbox input "false"
click at [303, 259] on icon "button" at bounding box center [306, 262] width 6 height 6
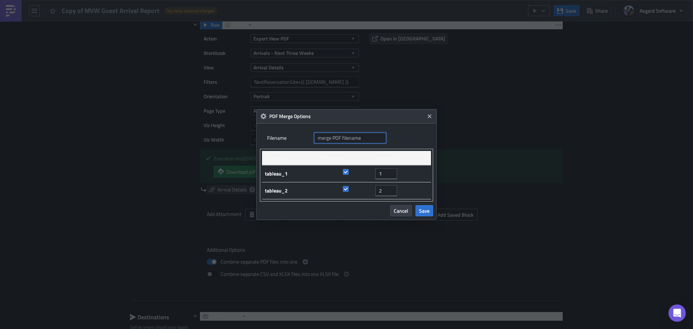
click at [344, 140] on input "text" at bounding box center [350, 138] width 72 height 11
paste input "Asgard Incident Arrivals Report"
type input "Asgard Incident Arrivals Report"
click at [323, 206] on div "Cancel Save" at bounding box center [346, 208] width 173 height 15
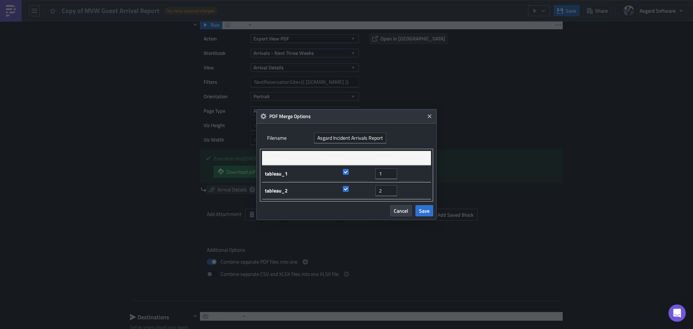
scroll to position [0, 0]
click at [285, 175] on td "tableau_1" at bounding box center [292, 173] width 61 height 17
drag, startPoint x: 288, startPoint y: 173, endPoint x: 266, endPoint y: 178, distance: 23.0
click at [266, 178] on td "tableau_1" at bounding box center [292, 173] width 61 height 17
click at [306, 182] on td "tableau_1" at bounding box center [292, 173] width 61 height 17
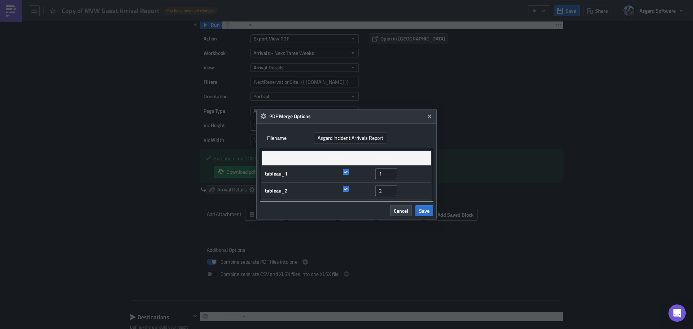
click at [337, 153] on th "Include" at bounding box center [348, 158] width 50 height 14
click at [422, 211] on span "Save" at bounding box center [424, 211] width 10 height 8
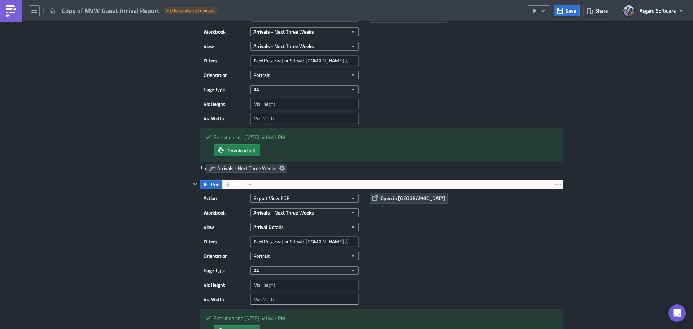
scroll to position [381, 0]
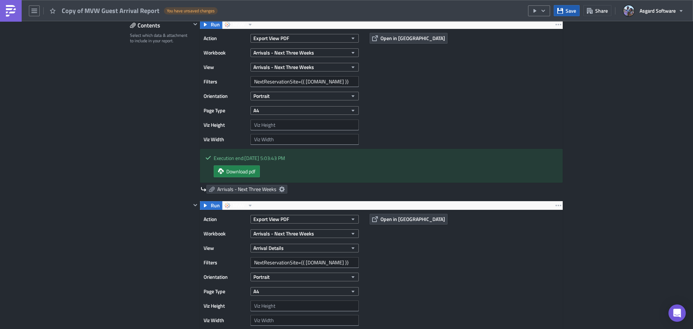
click at [572, 11] on span "Save" at bounding box center [571, 11] width 10 height 8
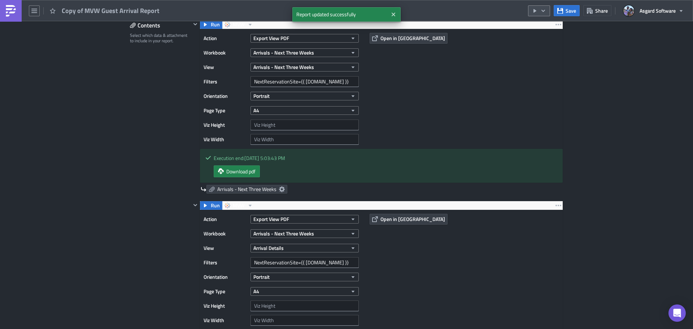
click at [549, 14] on button "button" at bounding box center [539, 10] width 22 height 11
click at [551, 38] on div "Run Report" at bounding box center [561, 39] width 56 height 7
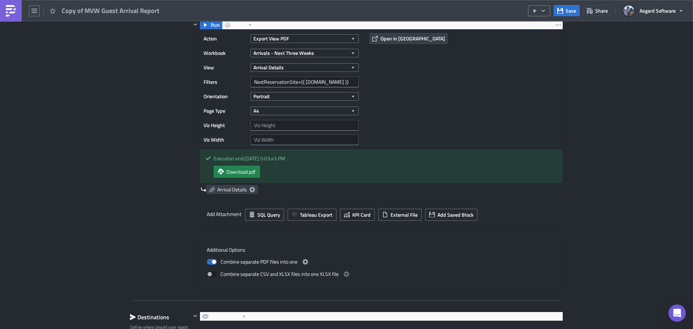
scroll to position [779, 0]
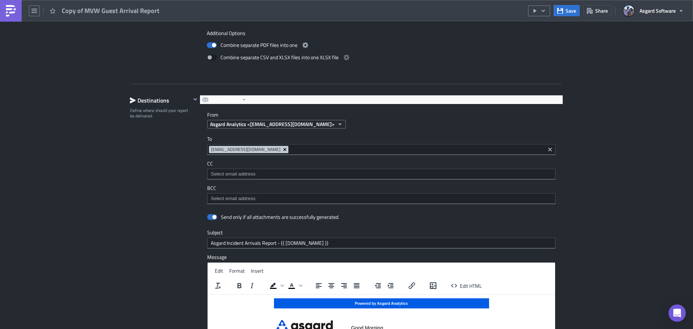
click at [282, 149] on button "Remove Tag" at bounding box center [285, 149] width 6 height 7
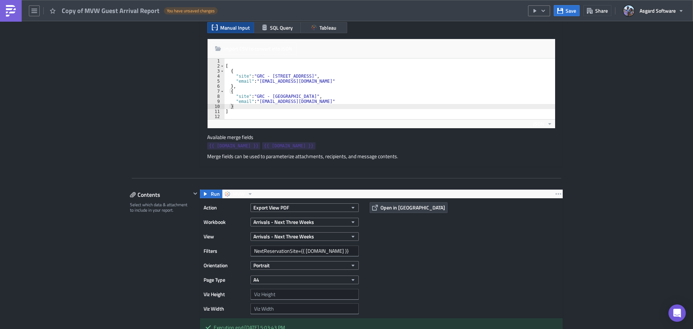
scroll to position [201, 0]
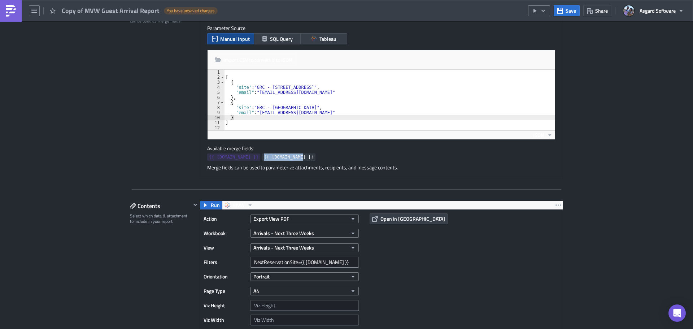
copy span "{{ row.email }}"
drag, startPoint x: 280, startPoint y: 156, endPoint x: 246, endPoint y: 158, distance: 34.0
click at [264, 158] on span "{{ row.email }}" at bounding box center [288, 156] width 49 height 7
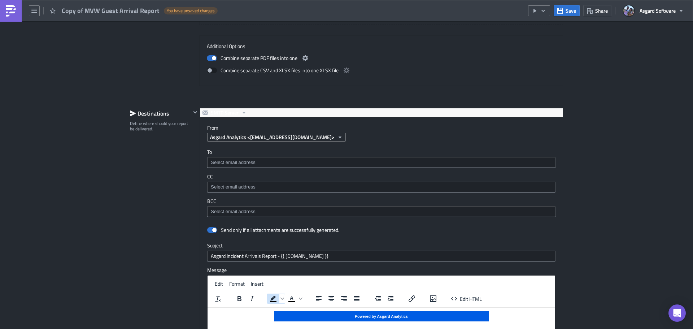
scroll to position [851, 0]
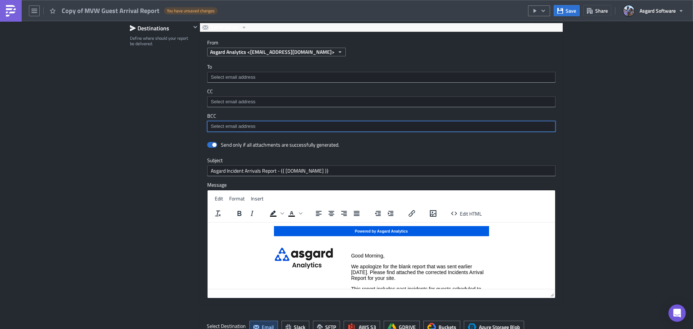
click at [234, 129] on input at bounding box center [381, 126] width 344 height 7
paste input "{{ row.email }}"
type input "{{ row.email }}"
click at [240, 139] on div "Add "{{ row.email }}"" at bounding box center [247, 138] width 60 height 7
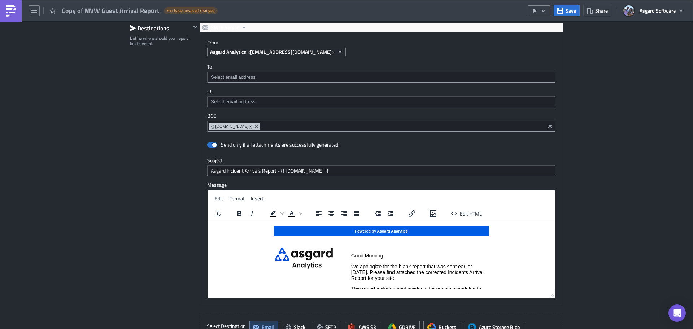
drag, startPoint x: 669, startPoint y: 44, endPoint x: 613, endPoint y: 87, distance: 70.6
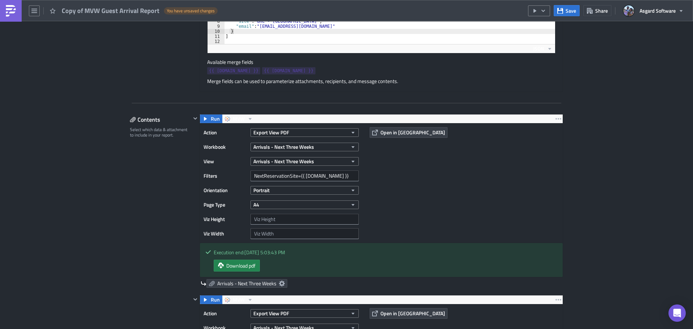
scroll to position [165, 0]
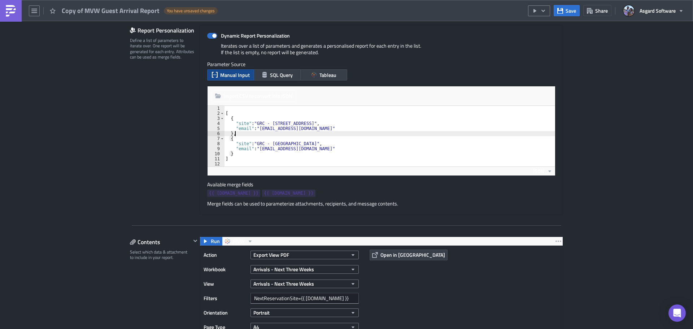
click at [298, 135] on div "[ { "site" : "GRC - 47 Park St." , "email" : "grc_47_park_st_leadership@47parks…" at bounding box center [389, 141] width 331 height 71
type textarea "]"
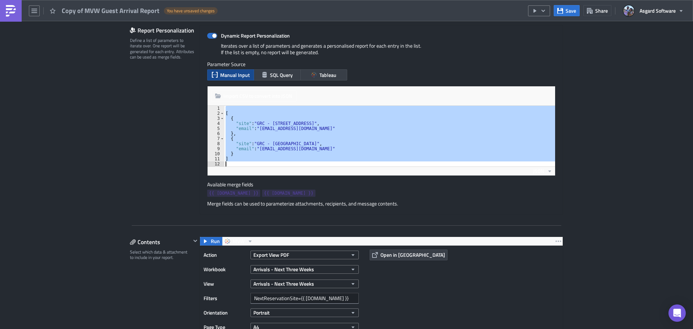
paste textarea
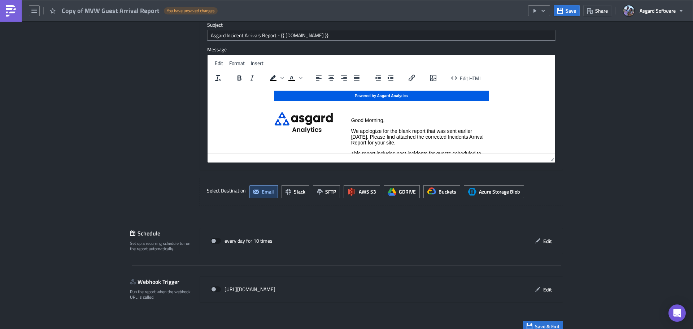
scroll to position [1016, 0]
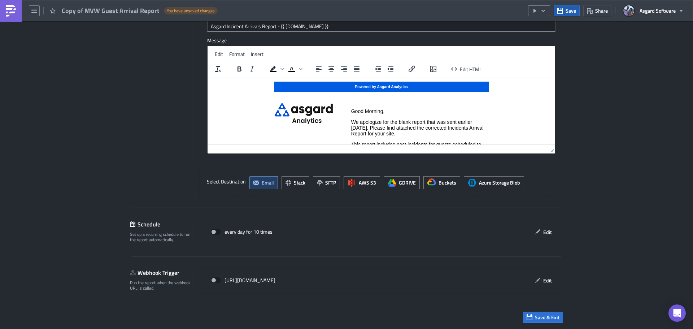
click at [567, 12] on span "Save" at bounding box center [571, 11] width 10 height 8
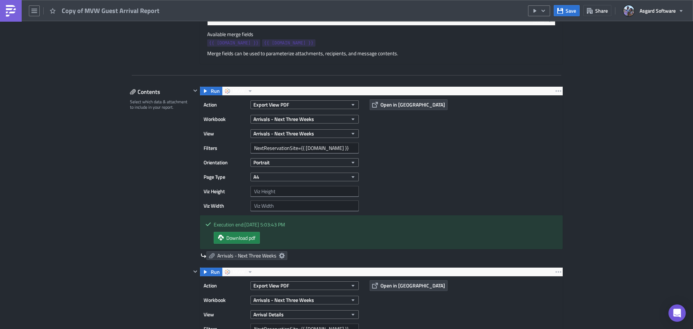
scroll to position [330, 0]
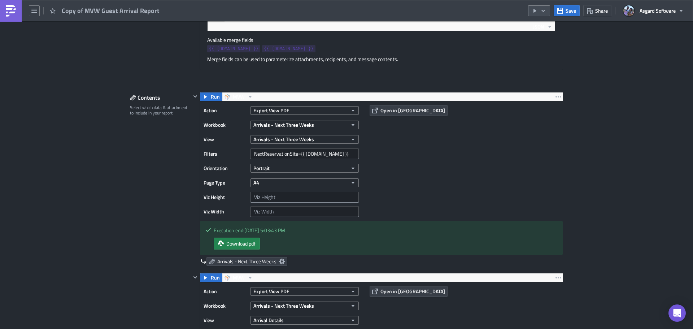
click at [542, 9] on icon "button" at bounding box center [544, 11] width 6 height 6
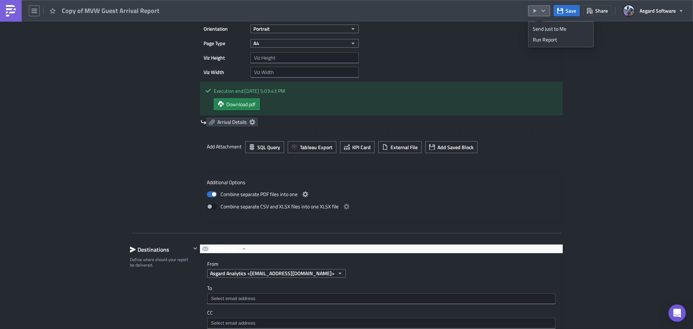
scroll to position [867, 0]
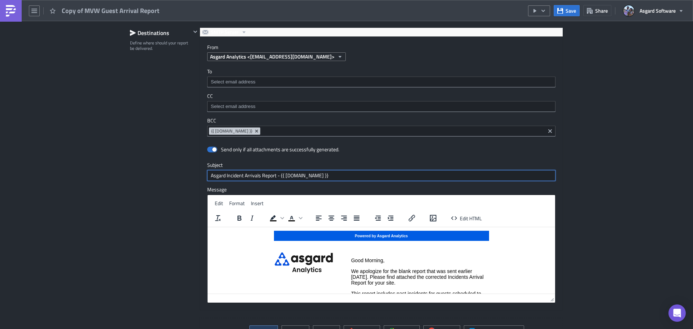
click at [301, 173] on input "Asgard Incident Arrivals Report - {{ row.site }}" at bounding box center [381, 175] width 348 height 11
click at [269, 178] on input "Asgard Incident Arrivals Report - {{ row.site }}" at bounding box center [381, 175] width 348 height 11
drag, startPoint x: 278, startPoint y: 174, endPoint x: 199, endPoint y: 181, distance: 79.0
click at [200, 181] on div "Send only if all attachments are successfully generated. Subject Asgard Inciden…" at bounding box center [381, 227] width 363 height 166
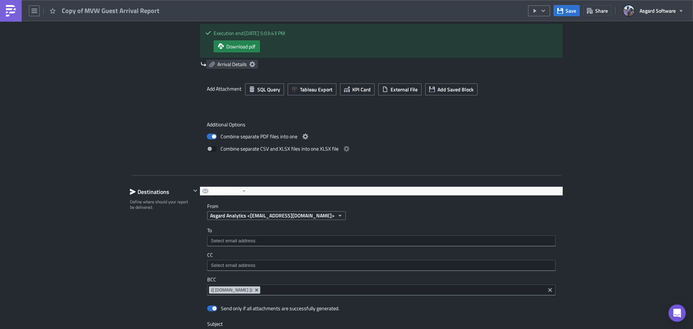
scroll to position [794, 0]
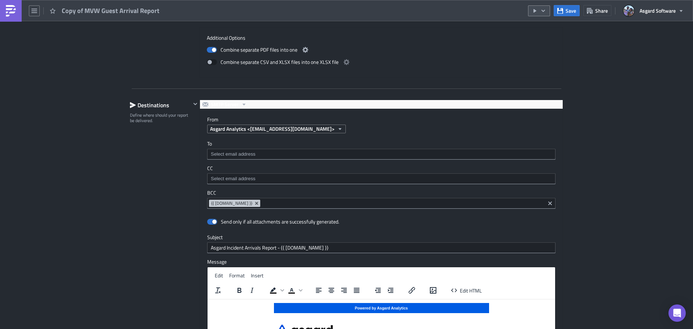
click at [546, 9] on icon "button" at bounding box center [544, 11] width 6 height 6
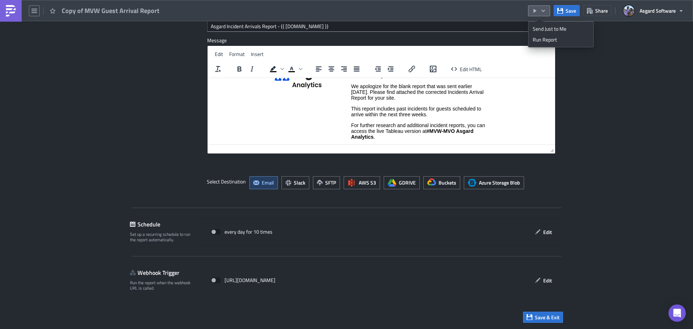
scroll to position [31, 0]
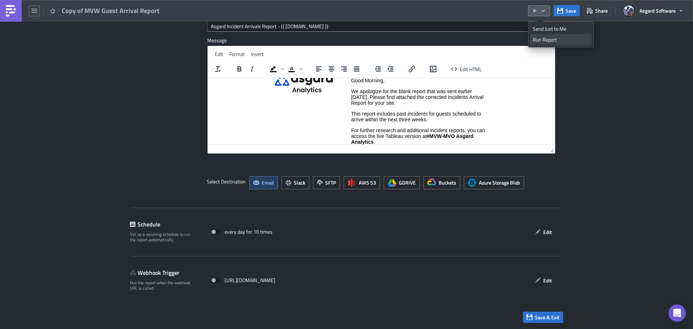
click at [557, 39] on div "Run Report" at bounding box center [561, 39] width 56 height 7
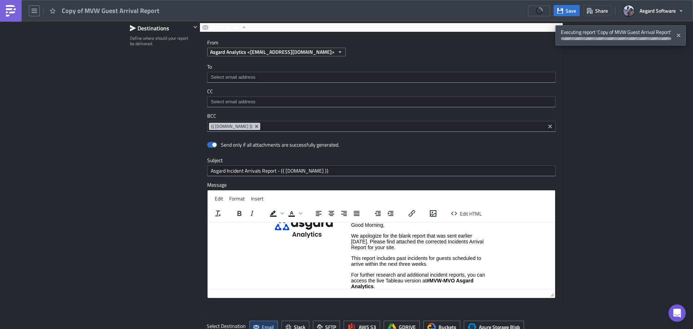
scroll to position [763, 0]
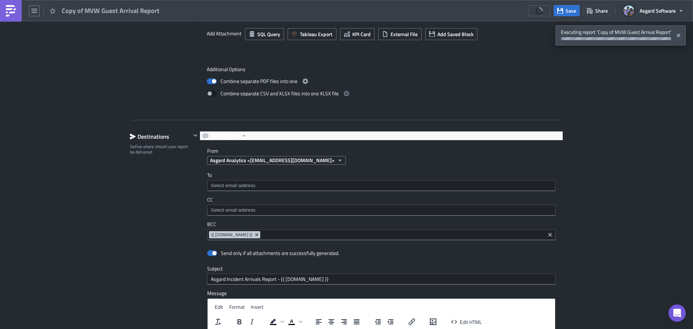
click at [14, 12] on img at bounding box center [11, 11] width 12 height 12
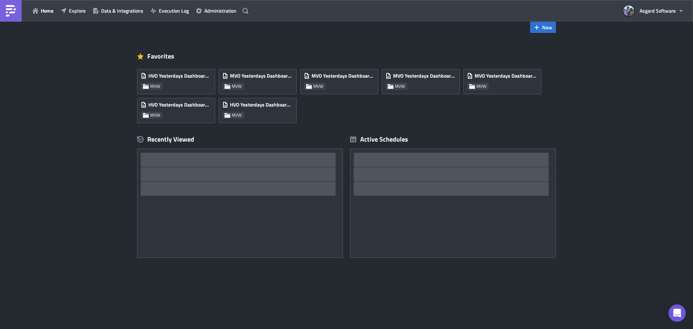
scroll to position [14, 0]
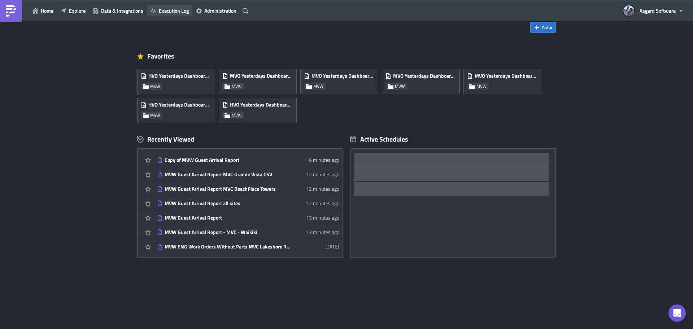
click at [157, 12] on button "Execution Log" at bounding box center [169, 10] width 45 height 11
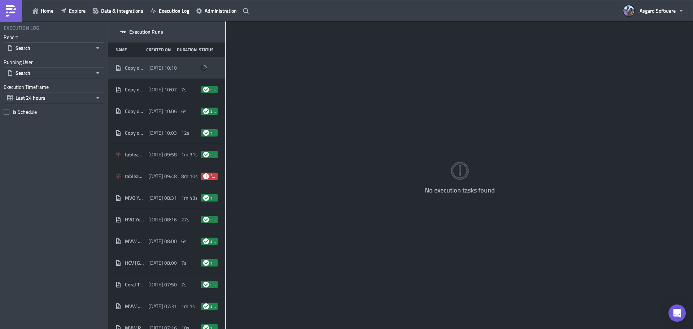
click at [163, 70] on span "[DATE] 10:10" at bounding box center [162, 68] width 29 height 6
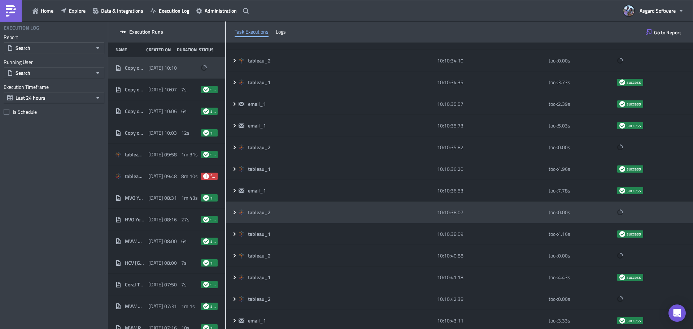
scroll to position [1079, 0]
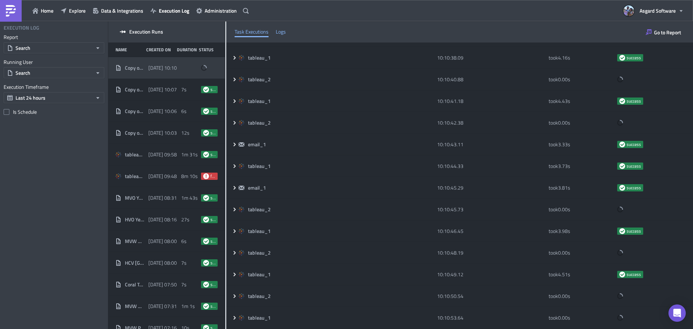
click at [283, 29] on div "Logs" at bounding box center [281, 31] width 10 height 11
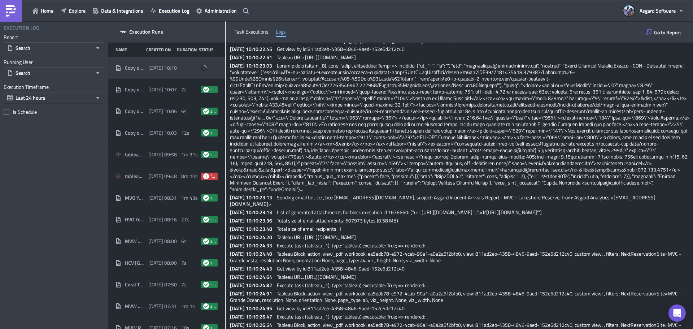
scroll to position [5129, 0]
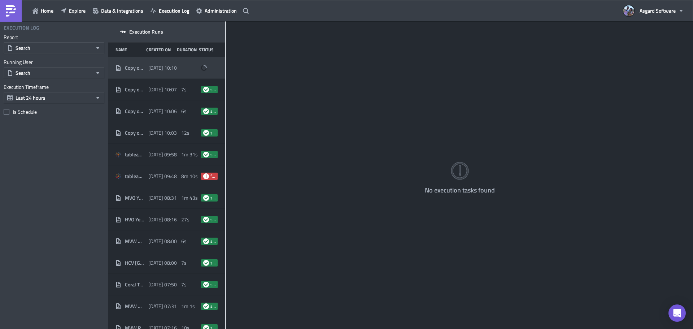
click at [157, 74] on div "[DATE] 10:10" at bounding box center [162, 67] width 29 height 13
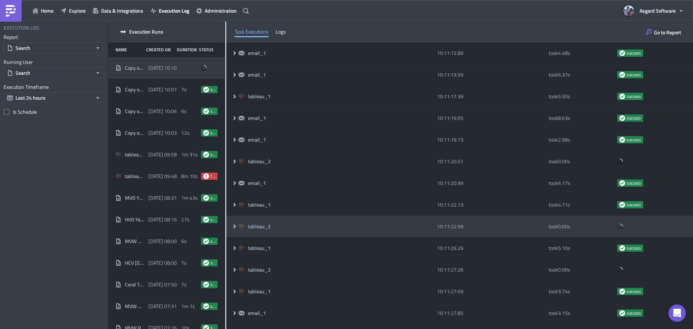
scroll to position [1577, 0]
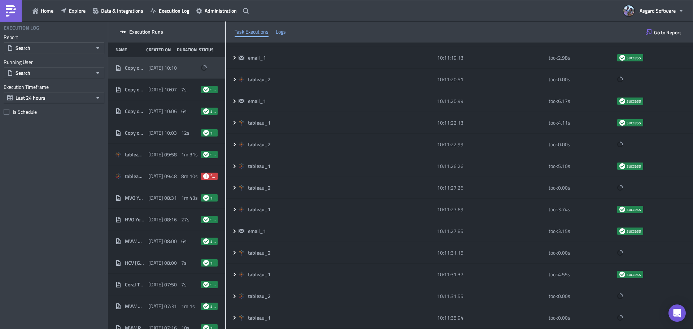
click at [281, 32] on div "Logs" at bounding box center [281, 31] width 10 height 11
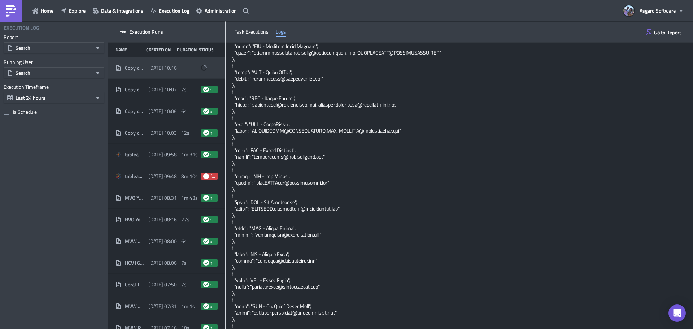
scroll to position [939, 0]
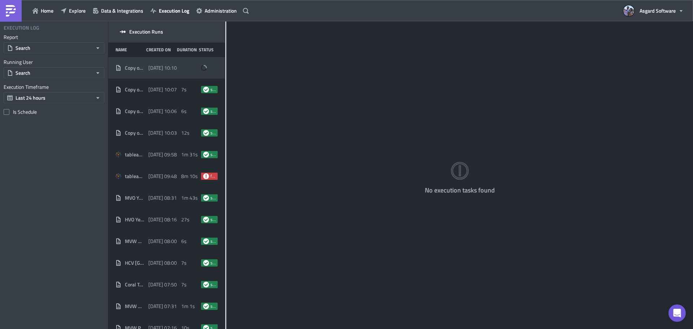
click at [169, 67] on span "[DATE] 10:10" at bounding box center [162, 68] width 29 height 6
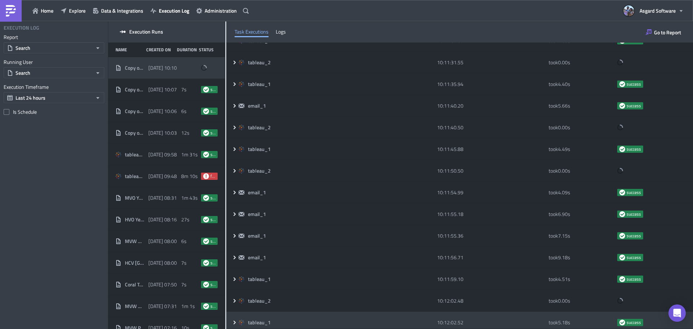
scroll to position [1902, 0]
